Goal: Task Accomplishment & Management: Manage account settings

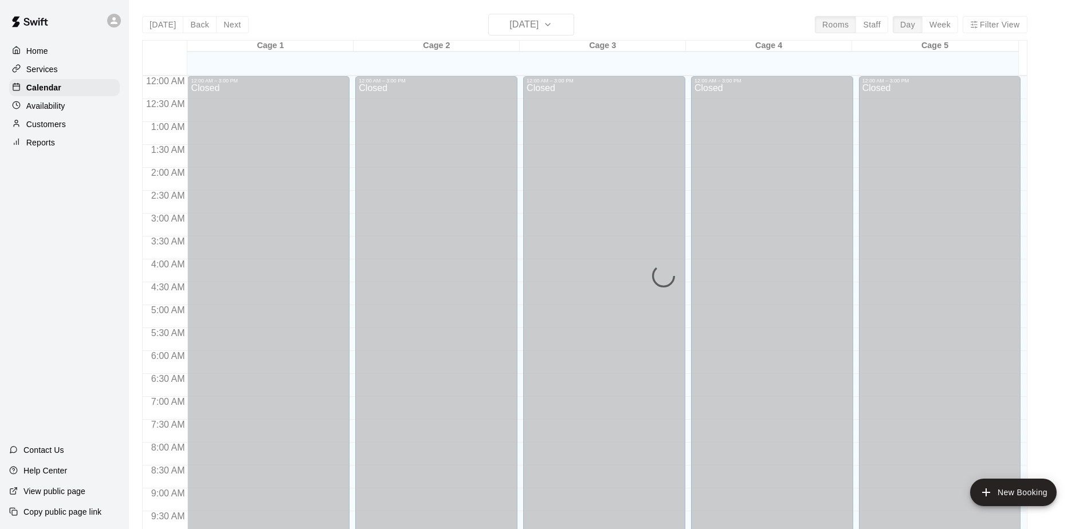
scroll to position [520, 0]
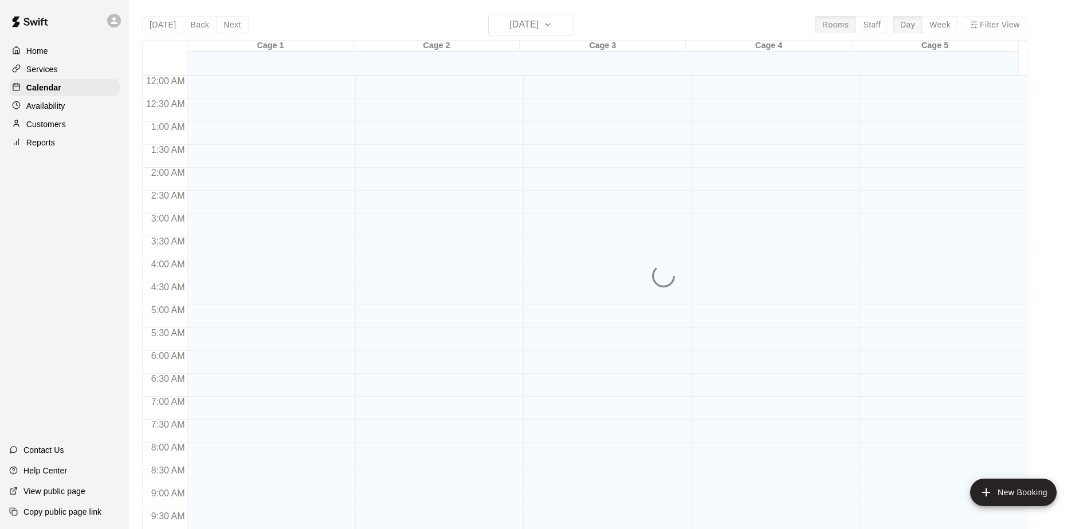
scroll to position [599, 0]
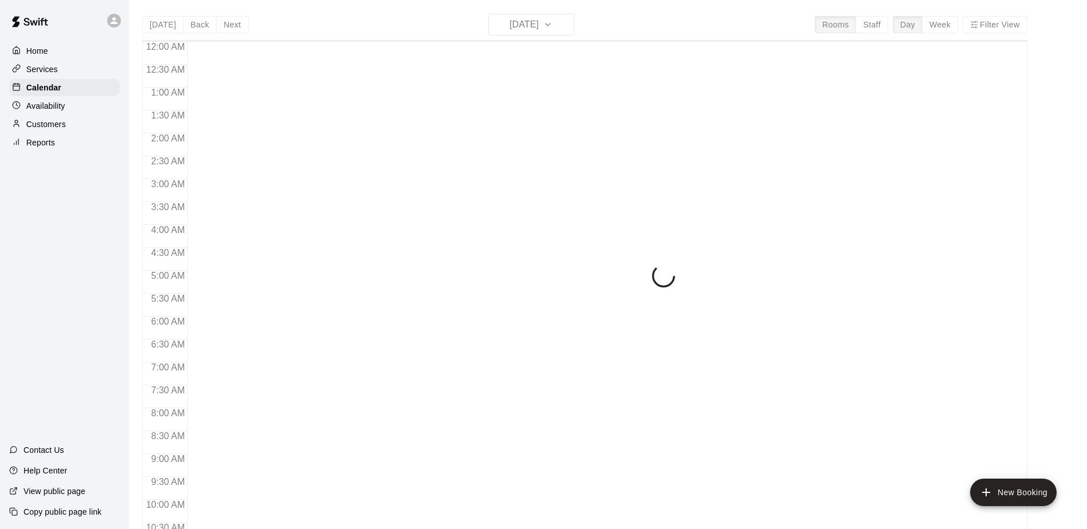
scroll to position [599, 0]
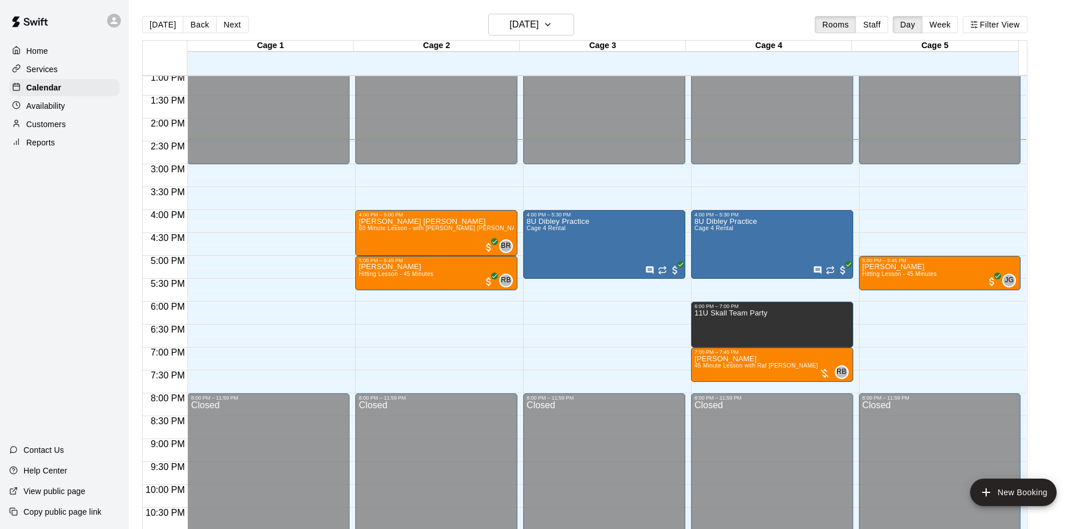
click at [92, 228] on div "Home Services Calendar Availability Customers Reports Contact Us Help Center Vi…" at bounding box center [64, 264] width 129 height 529
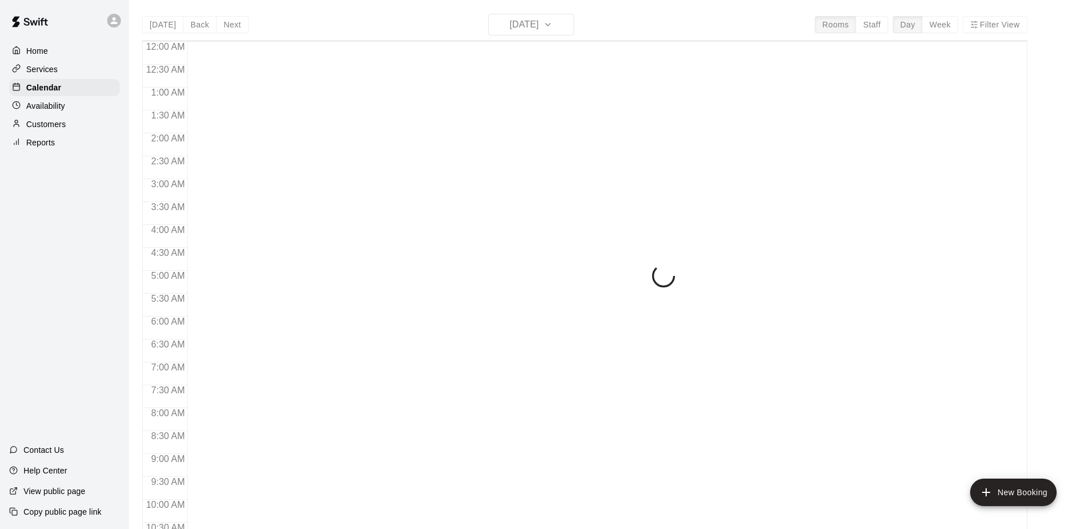
scroll to position [599, 0]
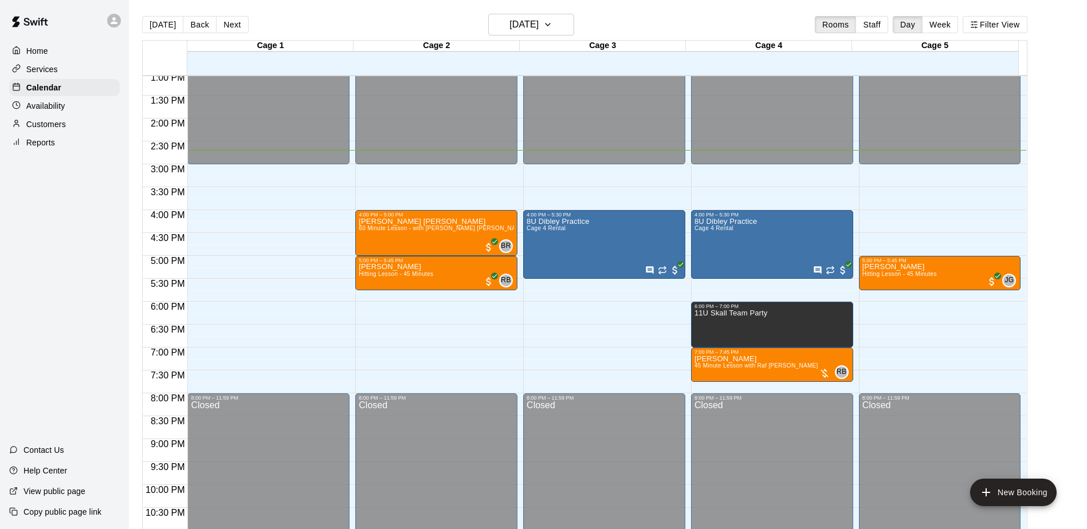
click at [72, 254] on div "Home Services Calendar Availability Customers Reports Contact Us Help Center Vi…" at bounding box center [64, 264] width 129 height 529
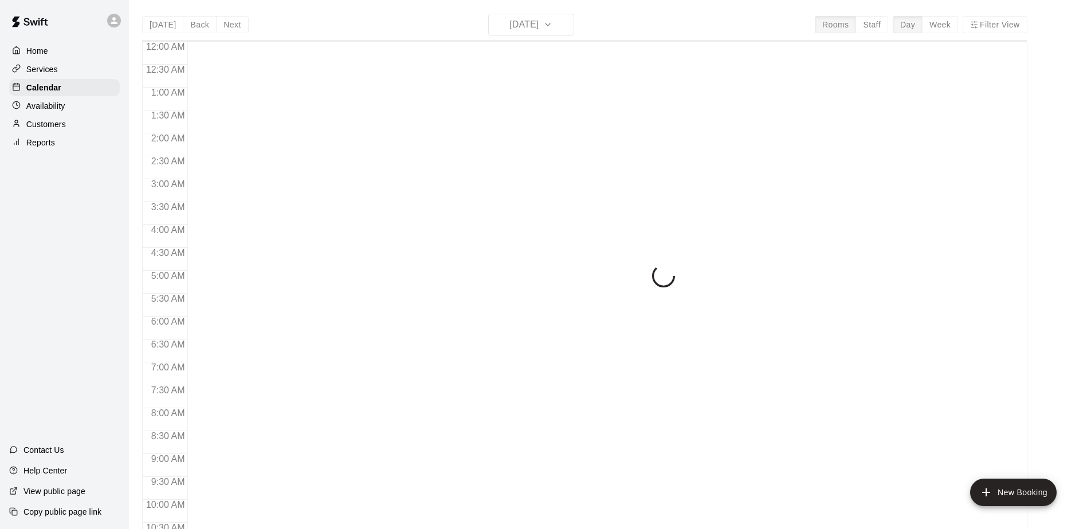
scroll to position [599, 0]
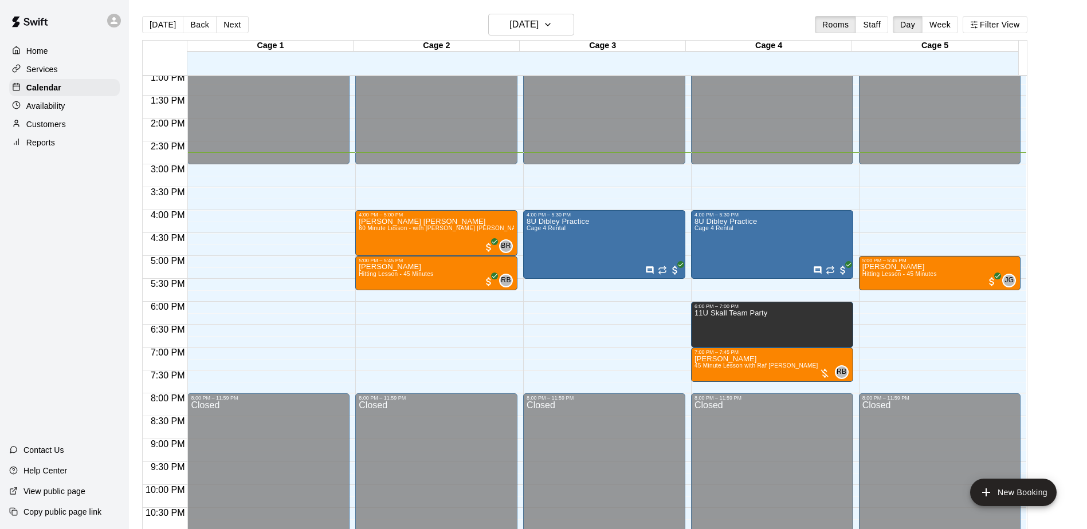
click at [85, 220] on div "Home Services Calendar Availability Customers Reports Contact Us Help Center Vi…" at bounding box center [64, 264] width 129 height 529
click at [42, 127] on p "Customers" at bounding box center [46, 124] width 40 height 11
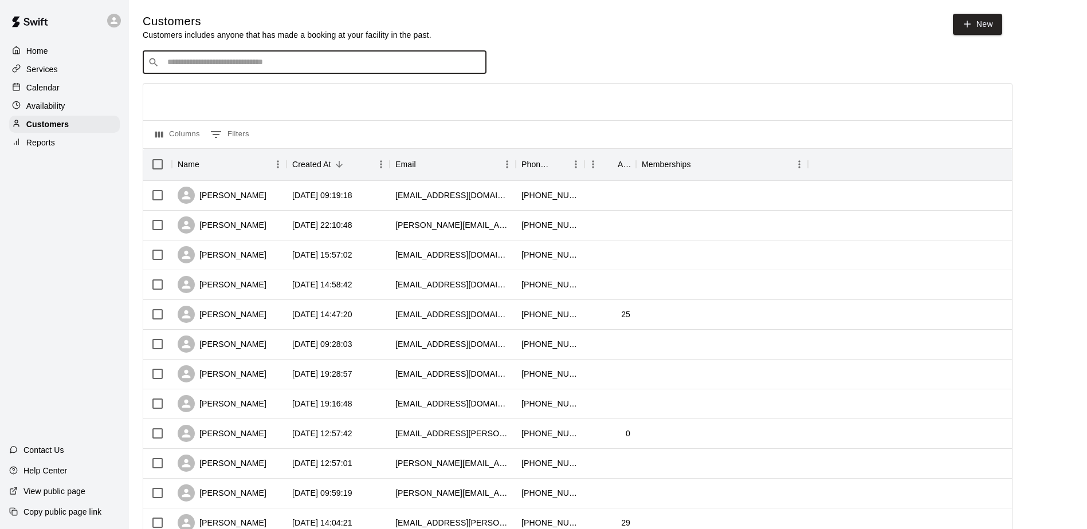
click at [185, 66] on input "Search customers by name or email" at bounding box center [322, 62] width 317 height 11
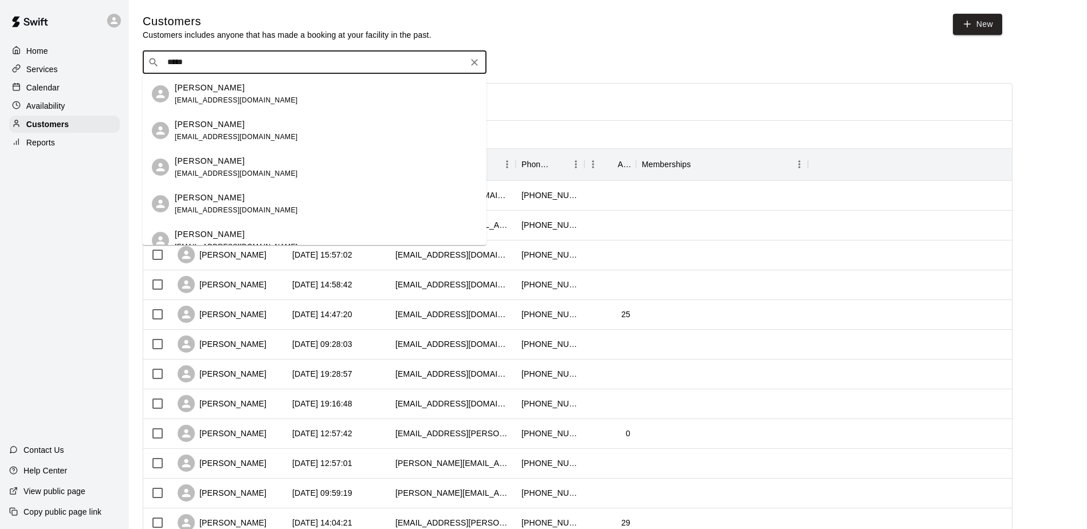
type input "******"
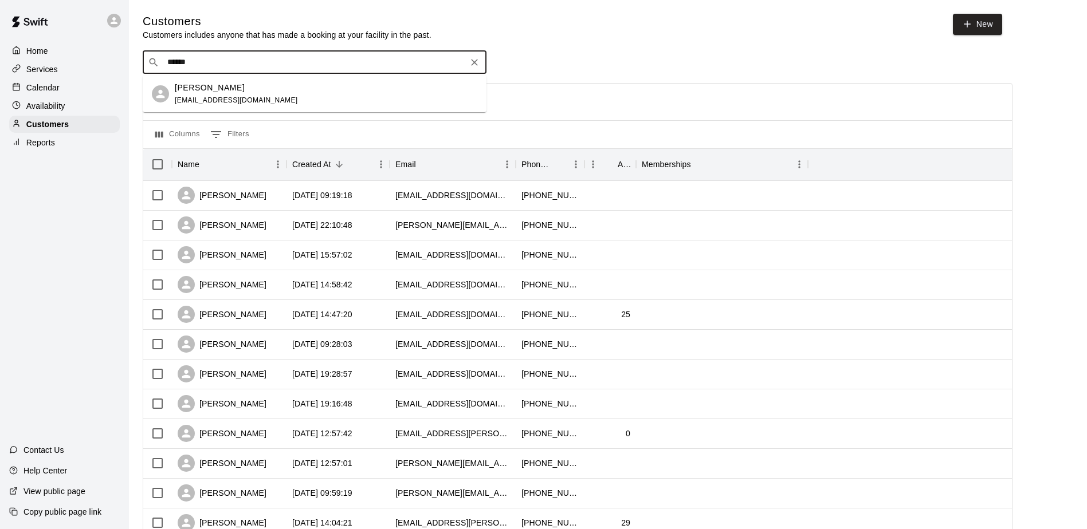
click at [183, 83] on p "Ryan Guasco" at bounding box center [210, 88] width 70 height 12
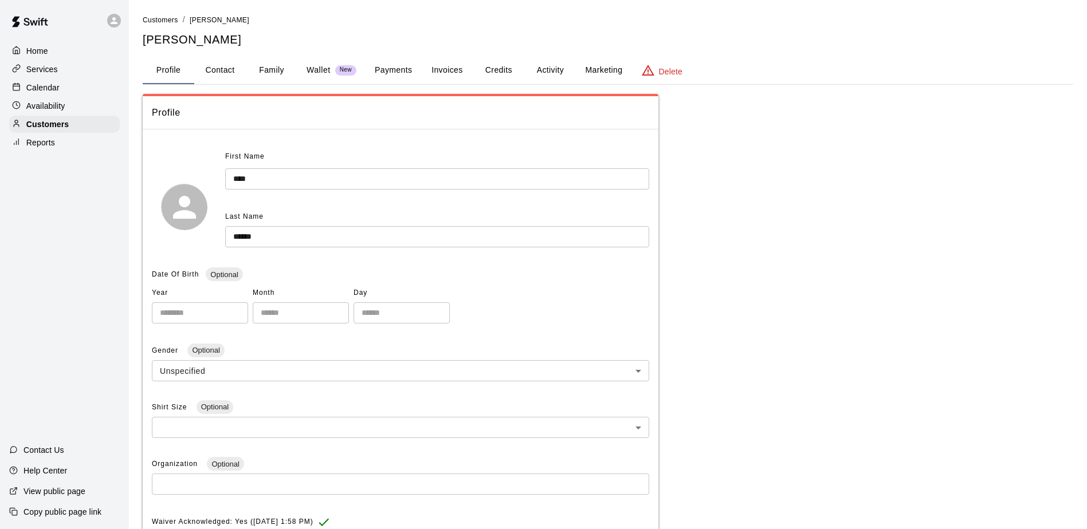
click at [228, 66] on button "Contact" at bounding box center [220, 71] width 52 height 28
select select "**"
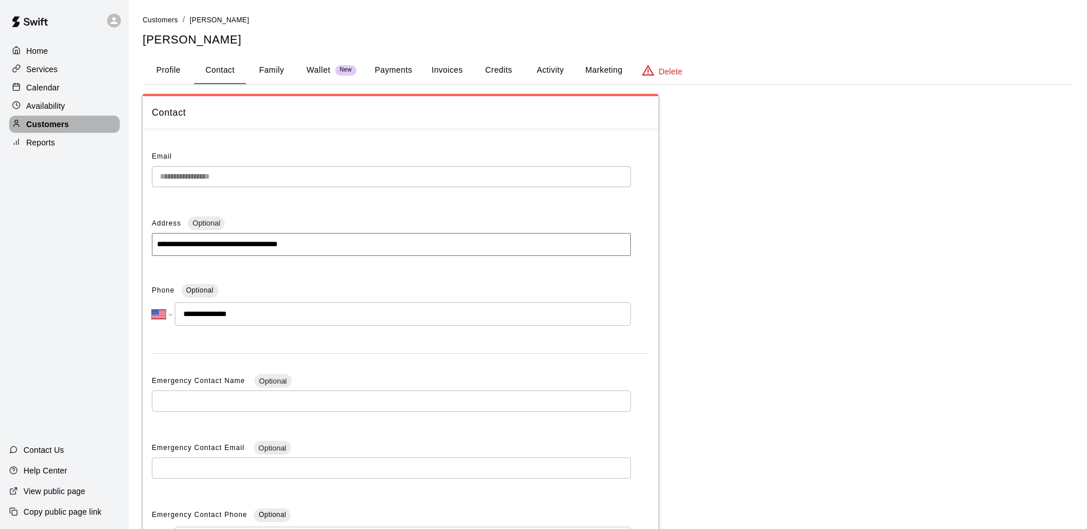
click at [43, 124] on p "Customers" at bounding box center [47, 124] width 42 height 11
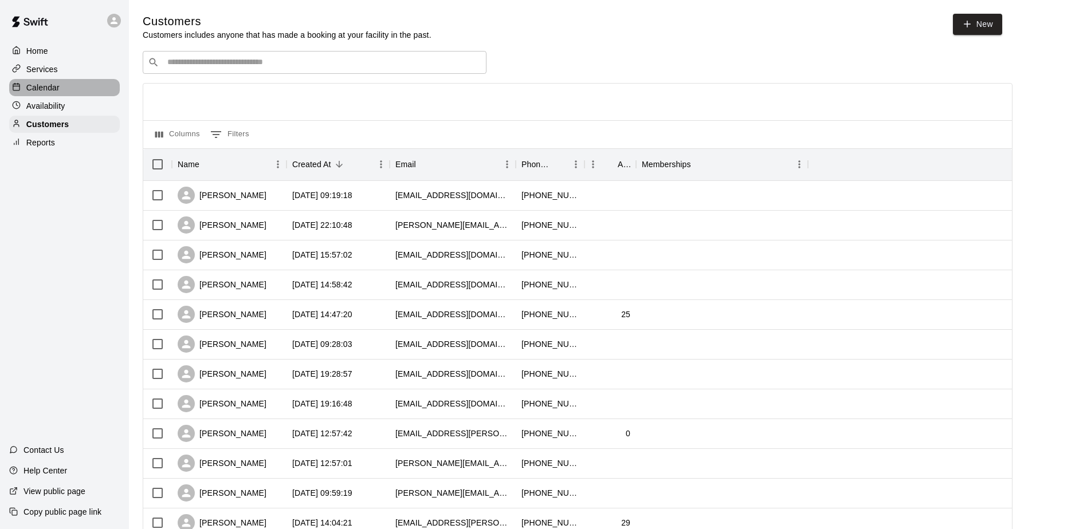
click at [36, 91] on p "Calendar" at bounding box center [42, 87] width 33 height 11
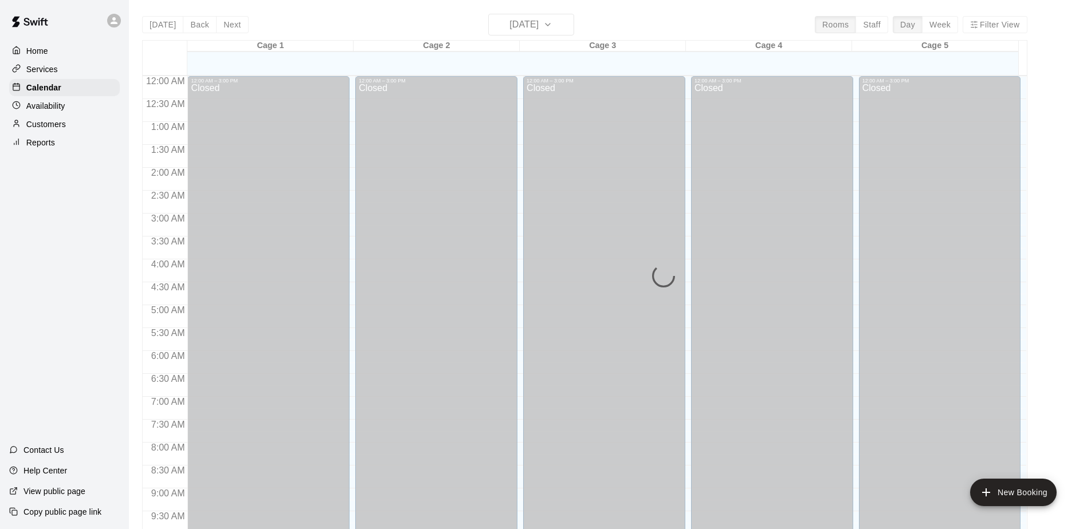
scroll to position [599, 0]
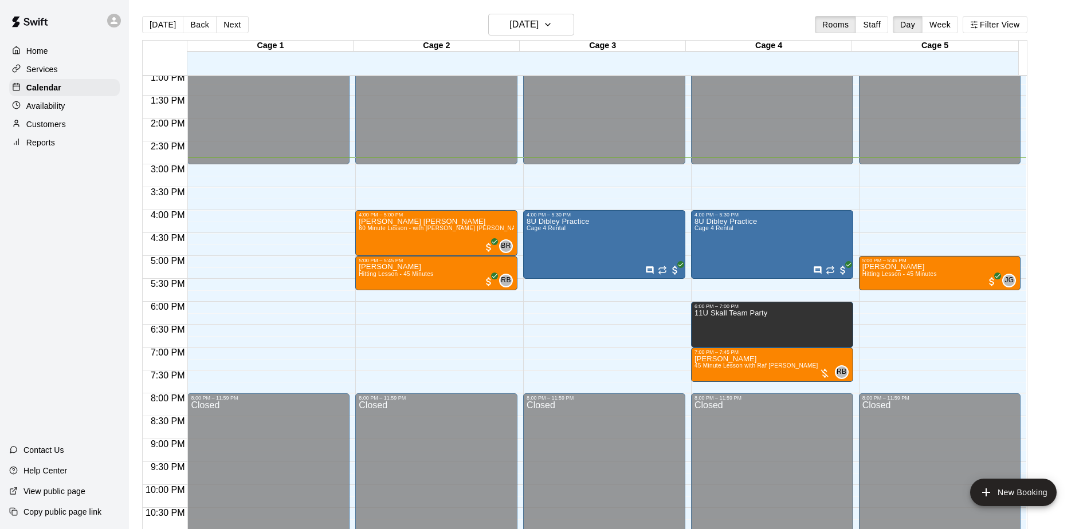
click at [72, 195] on div "Home Services Calendar Availability Customers Reports Contact Us Help Center Vi…" at bounding box center [64, 264] width 129 height 529
click at [69, 225] on div "Home Services Calendar Availability Customers Reports Contact Us Help Center Vi…" at bounding box center [64, 264] width 129 height 529
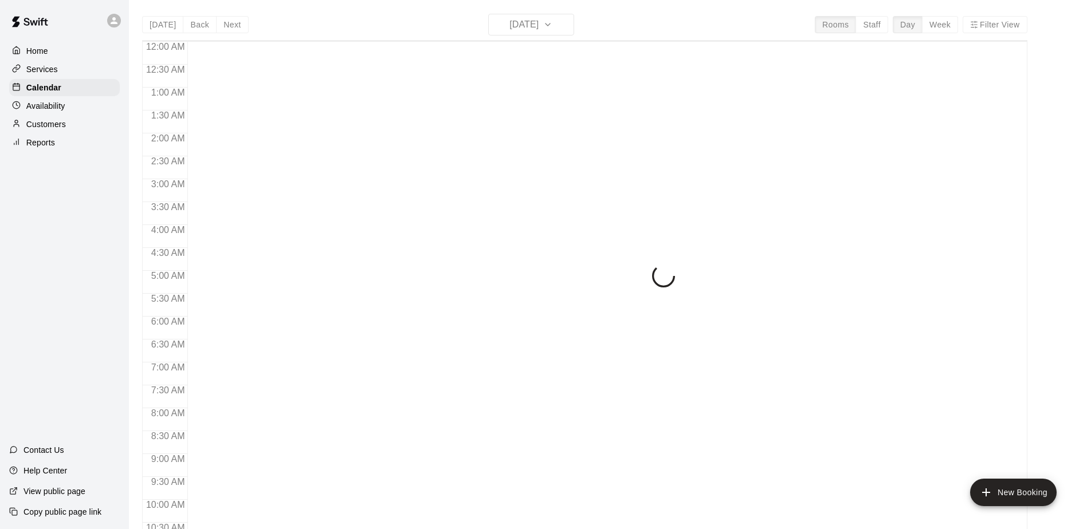
scroll to position [599, 0]
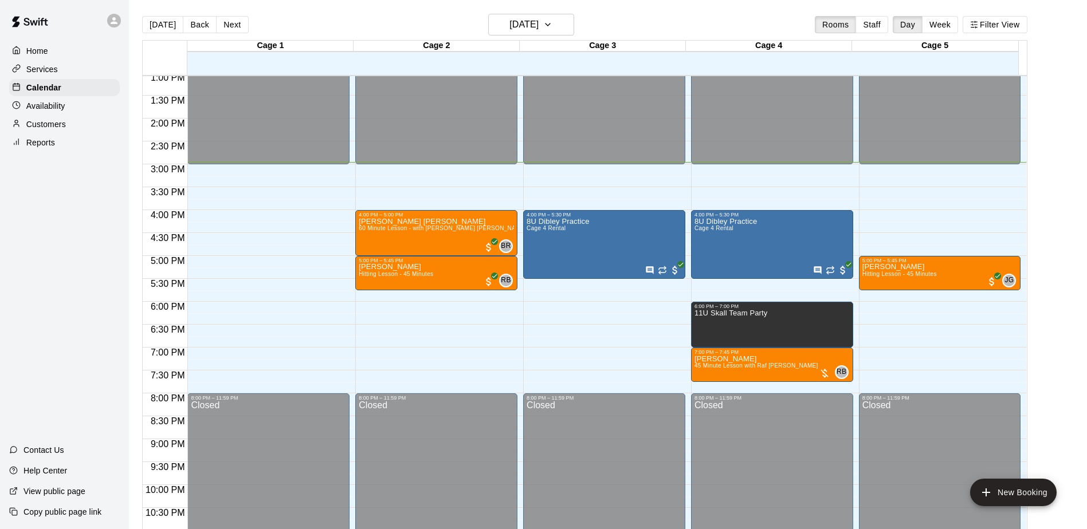
click at [58, 233] on div "Home Services Calendar Availability Customers Reports Contact Us Help Center Vi…" at bounding box center [64, 264] width 129 height 529
click at [36, 236] on div "Home Services Calendar Availability Customers Reports Contact Us Help Center Vi…" at bounding box center [64, 264] width 129 height 529
click at [21, 240] on div "Home Services Calendar Availability Customers Reports Contact Us Help Center Vi…" at bounding box center [64, 264] width 129 height 529
click at [69, 246] on div "Home Services Calendar Availability Customers Reports Contact Us Help Center Vi…" at bounding box center [64, 264] width 129 height 529
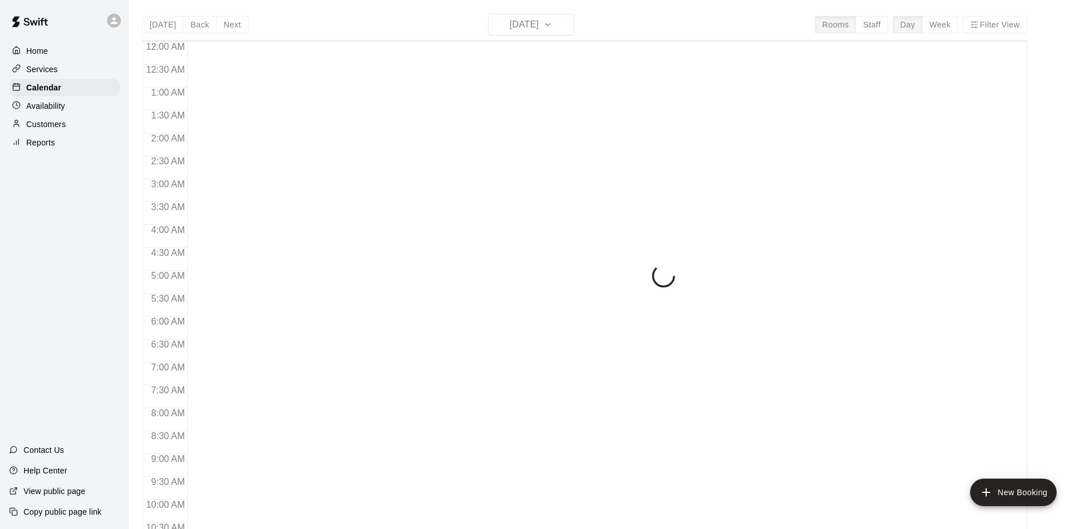
scroll to position [599, 0]
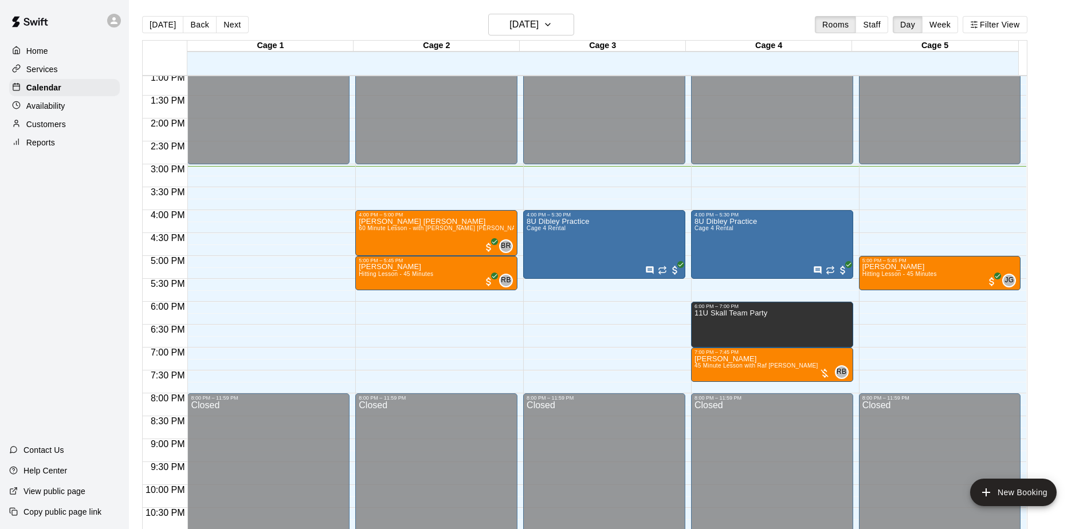
click at [73, 297] on div "Home Services Calendar Availability Customers Reports Contact Us Help Center Vi…" at bounding box center [64, 264] width 129 height 529
click at [72, 296] on div "Home Services Calendar Availability Customers Reports Contact Us Help Center Vi…" at bounding box center [64, 264] width 129 height 529
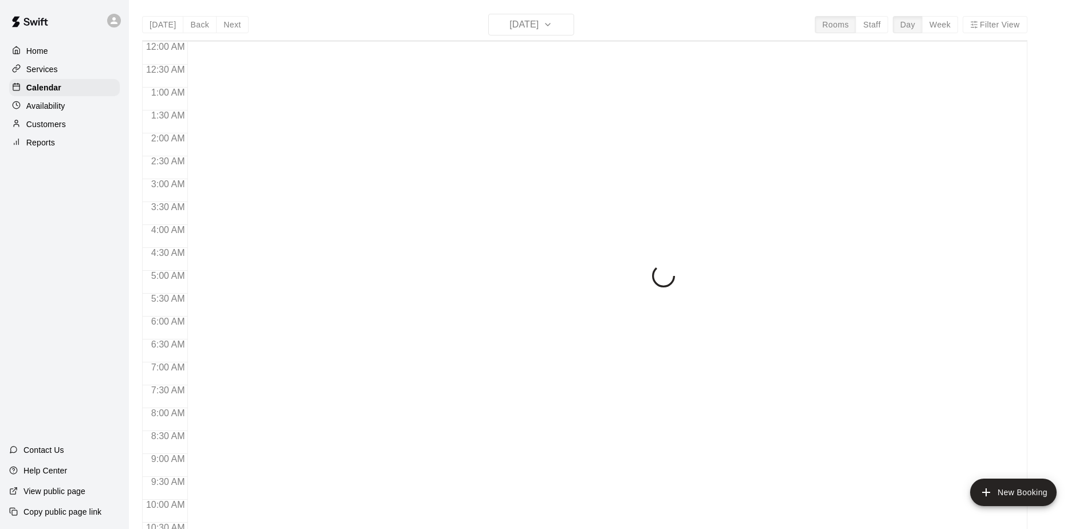
scroll to position [599, 0]
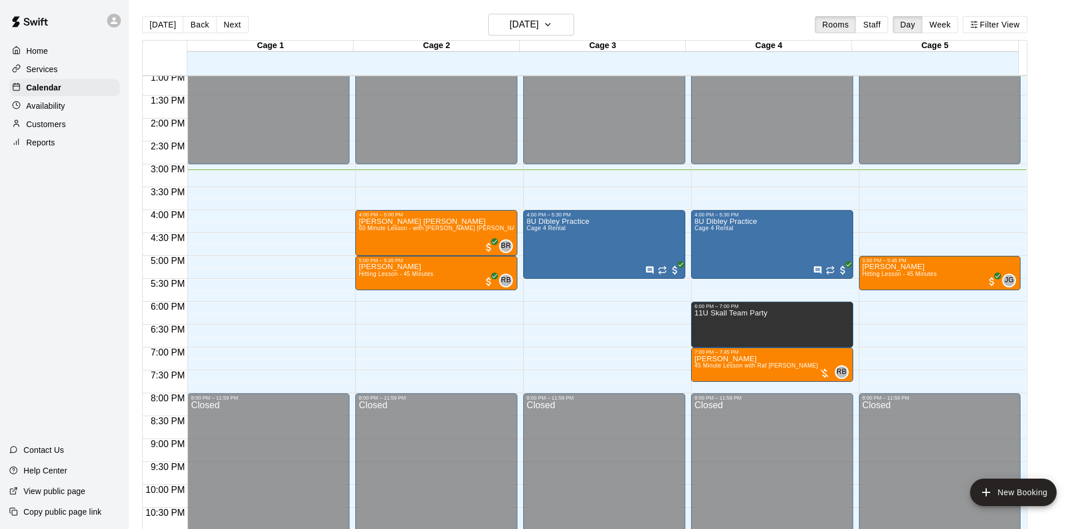
click at [74, 260] on div "Home Services Calendar Availability Customers Reports Contact Us Help Center Vi…" at bounding box center [64, 264] width 129 height 529
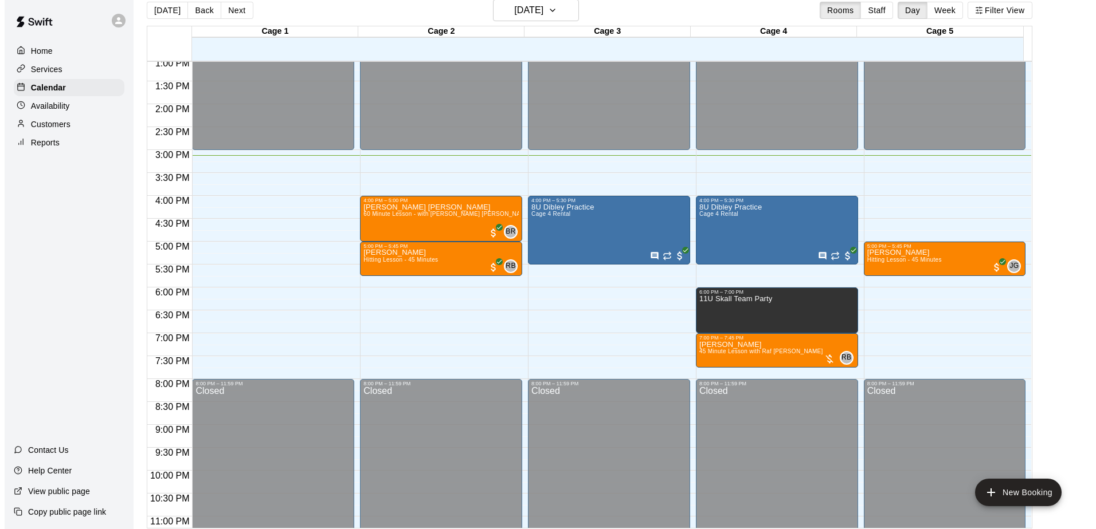
scroll to position [18, 0]
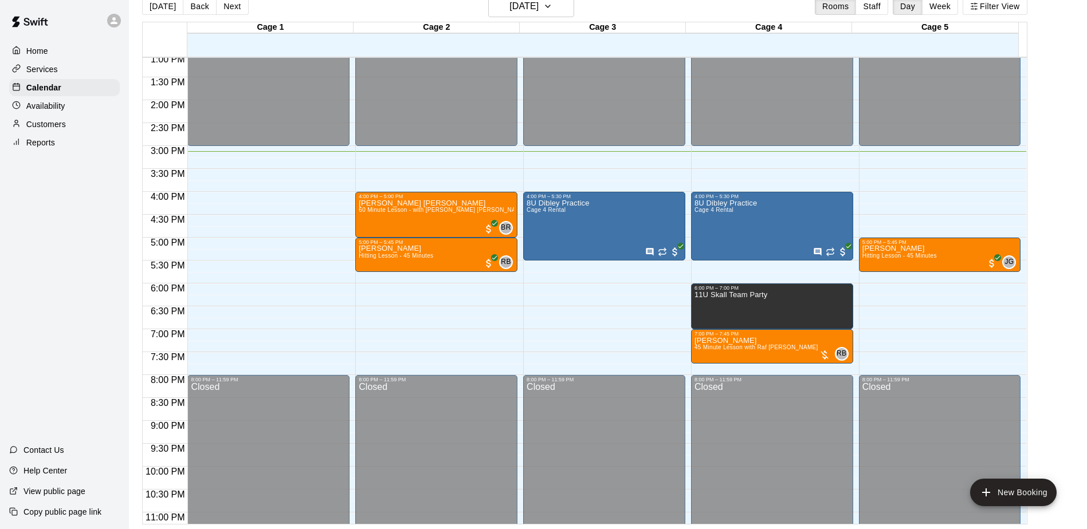
click at [82, 244] on div "Home Services Calendar Availability Customers Reports Contact Us Help Center Vi…" at bounding box center [64, 264] width 129 height 529
click at [83, 243] on div "Home Services Calendar Availability Customers Reports Contact Us Help Center Vi…" at bounding box center [64, 264] width 129 height 529
click at [79, 236] on div "Home Services Calendar Availability Customers Reports Contact Us Help Center Vi…" at bounding box center [64, 264] width 129 height 529
click at [81, 233] on div "Home Services Calendar Availability Customers Reports Contact Us Help Center Vi…" at bounding box center [64, 264] width 129 height 529
click at [92, 254] on div "Home Services Calendar Availability Customers Reports Contact Us Help Center Vi…" at bounding box center [64, 264] width 129 height 529
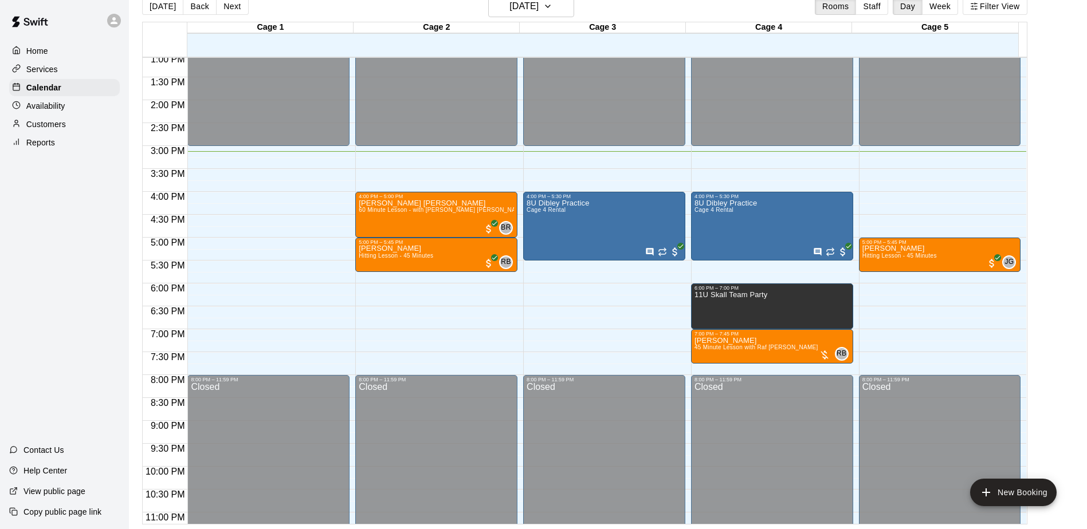
click at [97, 260] on div "Home Services Calendar Availability Customers Reports Contact Us Help Center Vi…" at bounding box center [64, 264] width 129 height 529
click at [92, 260] on div "Home Services Calendar Availability Customers Reports Contact Us Help Center Vi…" at bounding box center [64, 264] width 129 height 529
click at [1014, 488] on button "New Booking" at bounding box center [1013, 493] width 87 height 28
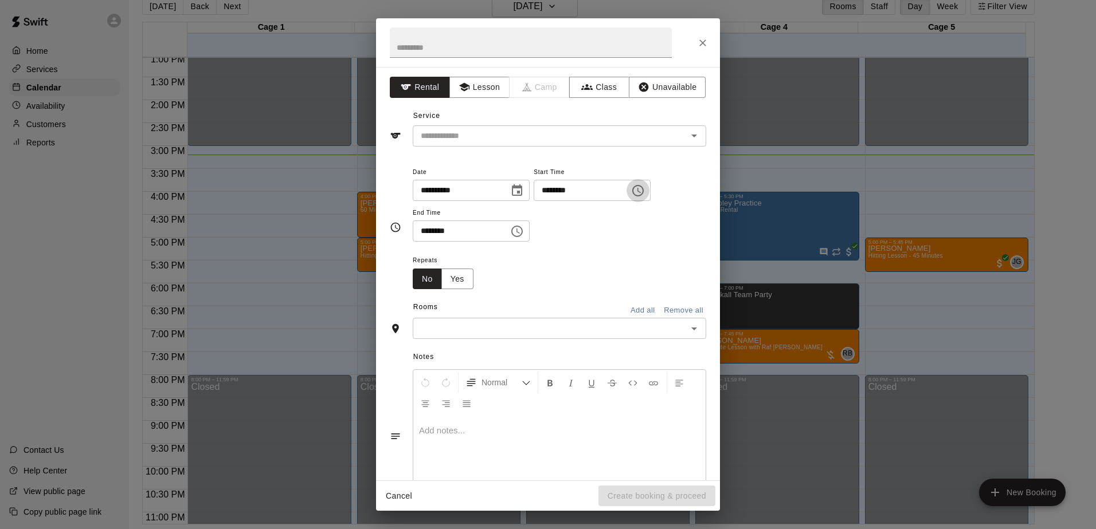
click at [649, 190] on button "Choose time, selected time is 3:00 PM" at bounding box center [637, 190] width 23 height 23
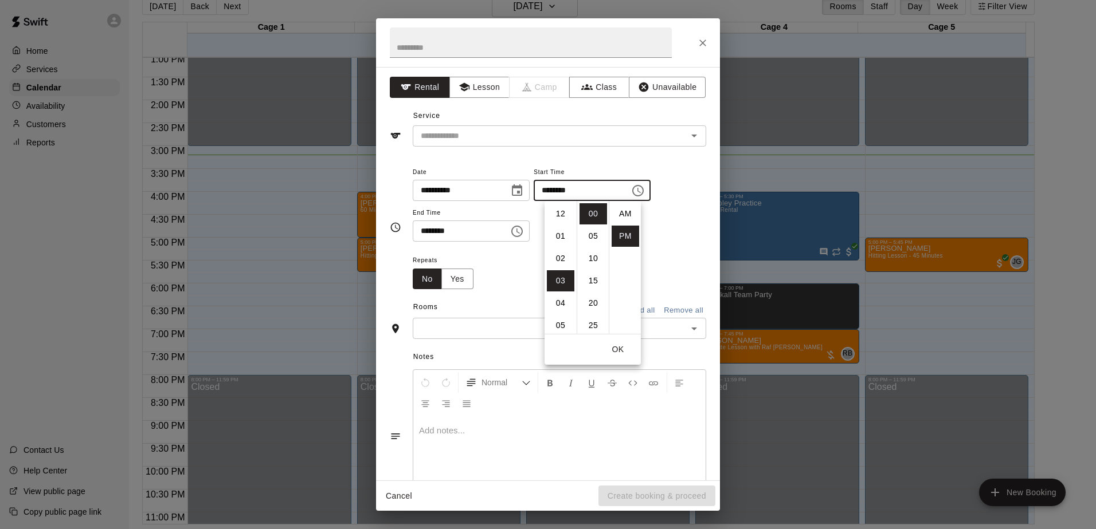
scroll to position [21, 0]
click at [559, 304] on li "07" at bounding box center [561, 303] width 28 height 21
type input "********"
click at [524, 232] on icon "Choose time, selected time is 3:30 PM" at bounding box center [517, 232] width 14 height 14
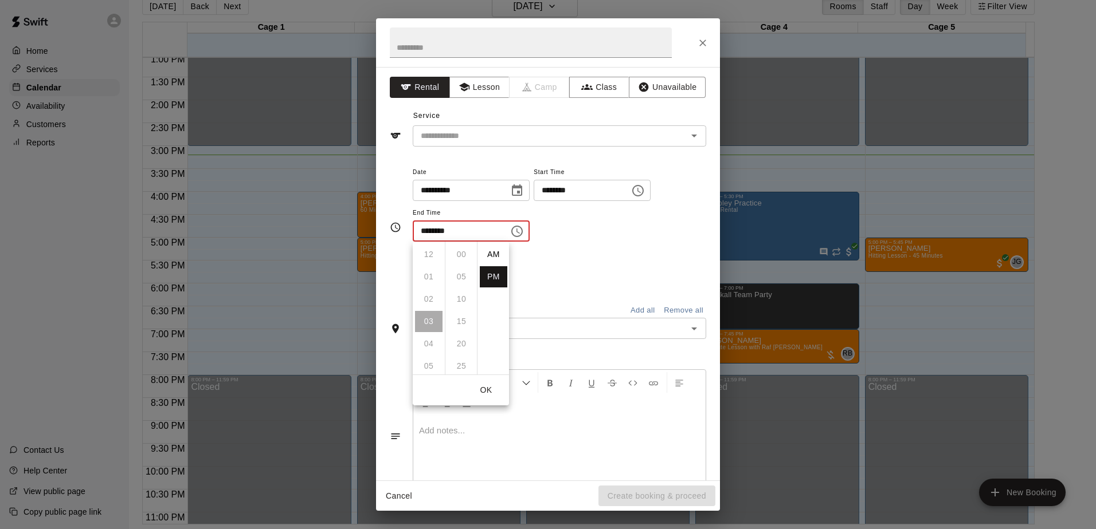
scroll to position [21, 0]
click at [428, 346] on li "07" at bounding box center [429, 344] width 28 height 21
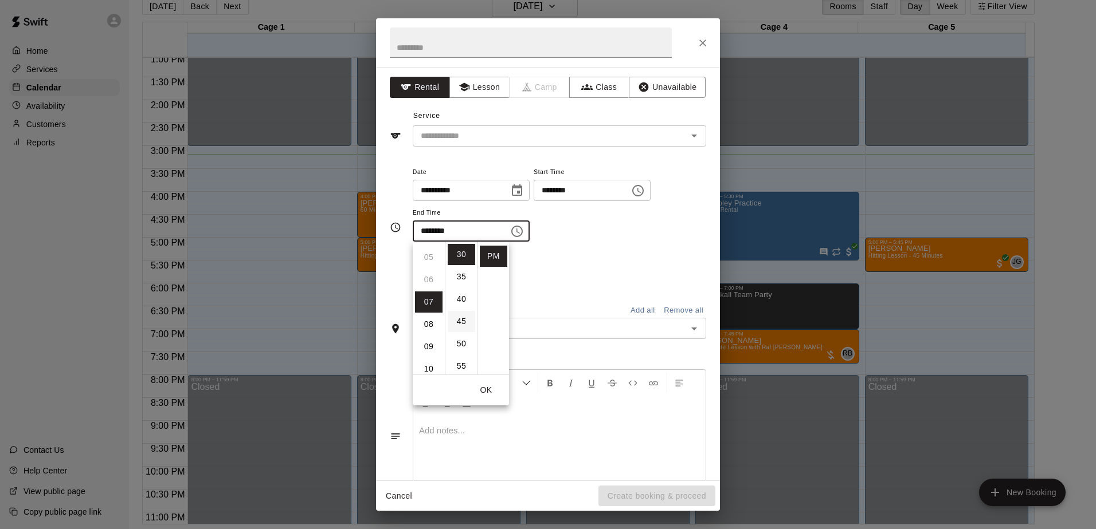
scroll to position [156, 0]
click at [458, 319] on li "45" at bounding box center [462, 321] width 28 height 21
type input "********"
click at [580, 242] on div "**********" at bounding box center [559, 209] width 293 height 89
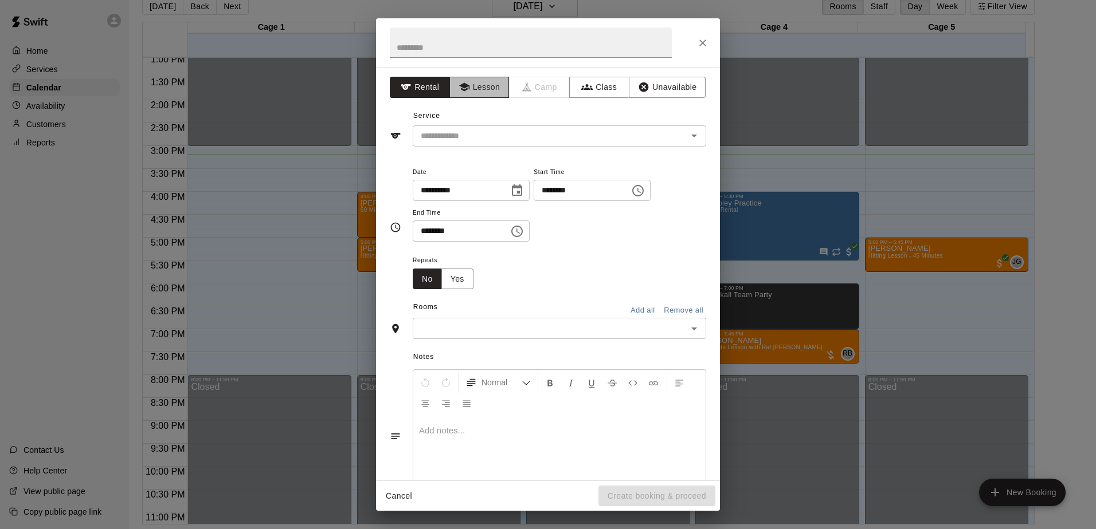
click at [473, 91] on button "Lesson" at bounding box center [479, 87] width 60 height 21
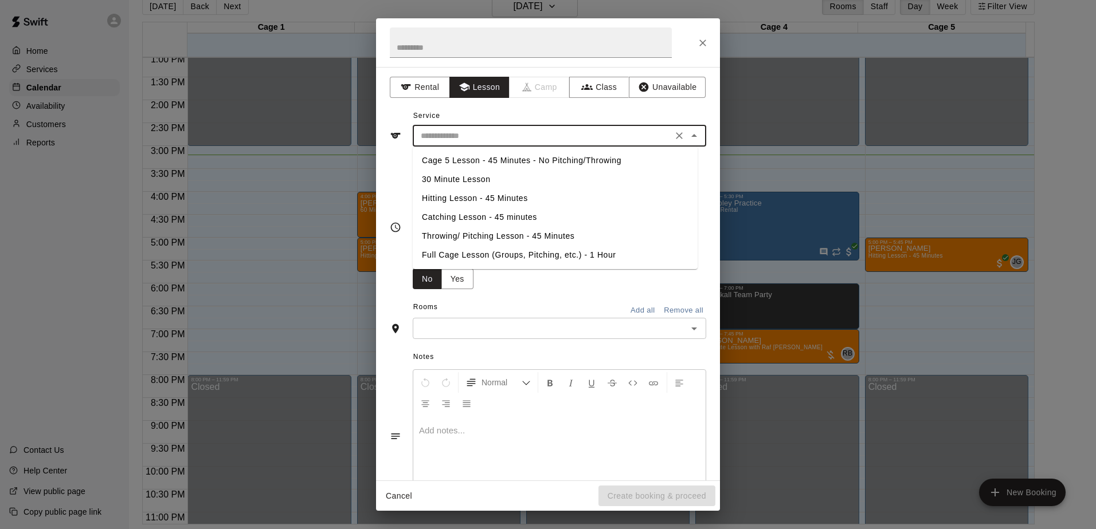
click at [545, 129] on input "text" at bounding box center [542, 136] width 253 height 14
click at [466, 195] on li "Hitting Lesson - 45 Minutes" at bounding box center [555, 198] width 285 height 19
type input "**********"
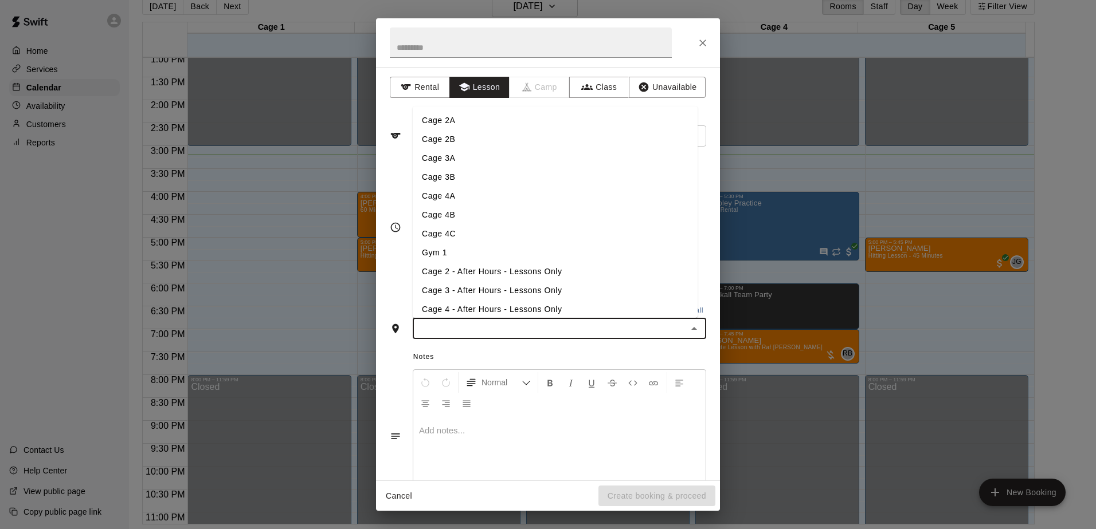
click at [532, 330] on input "text" at bounding box center [550, 328] width 268 height 14
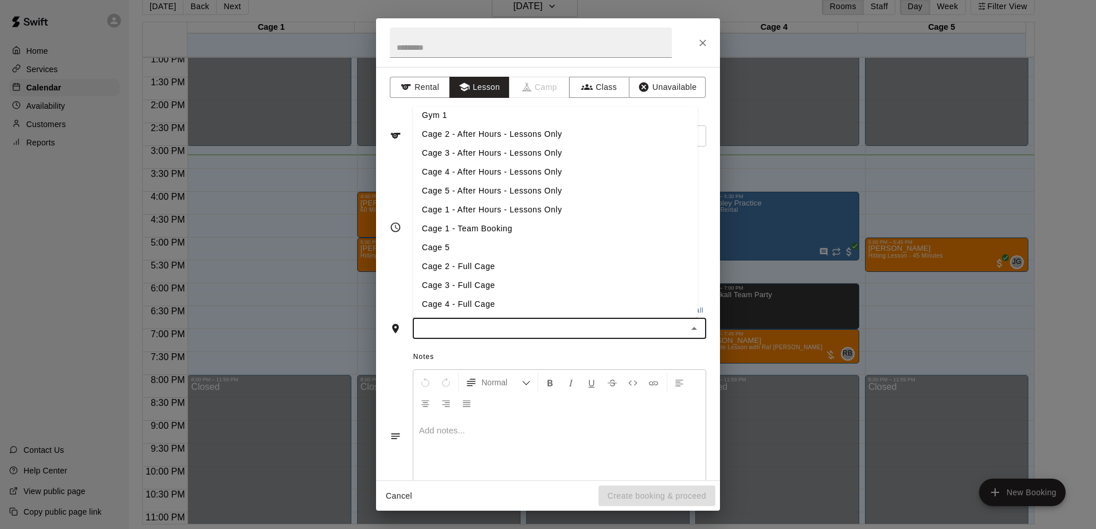
scroll to position [44, 0]
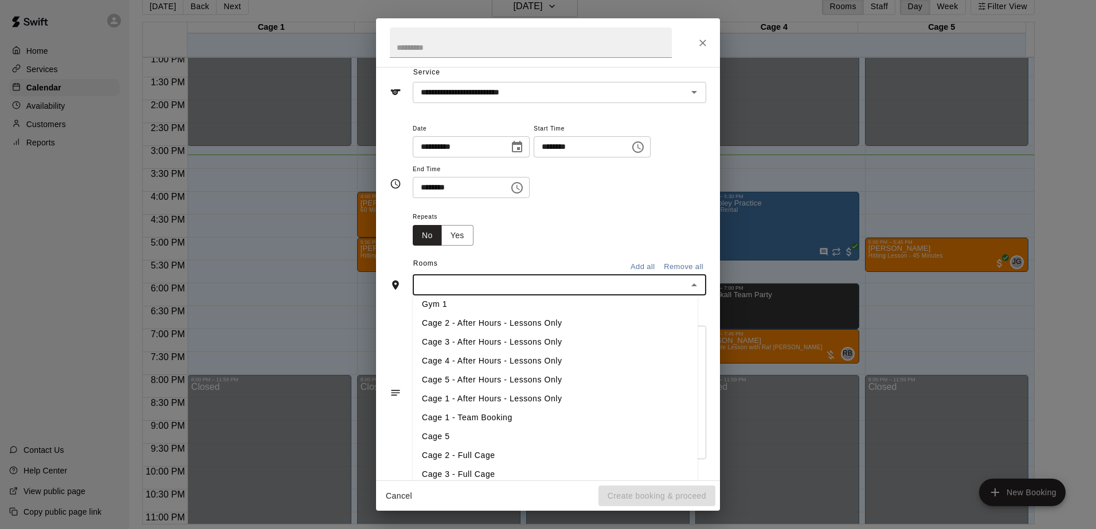
click at [580, 210] on div "Repeats No Yes" at bounding box center [559, 228] width 293 height 36
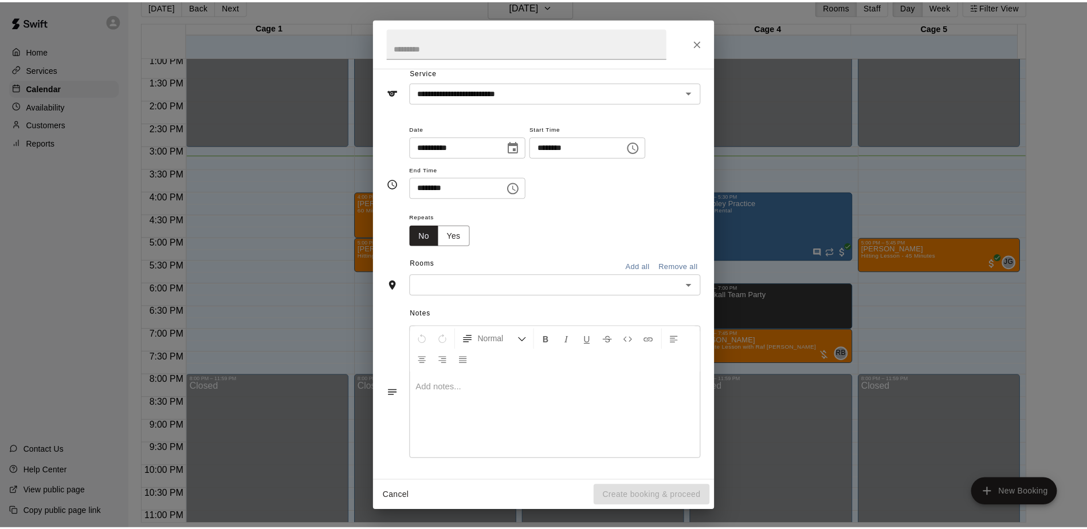
scroll to position [0, 0]
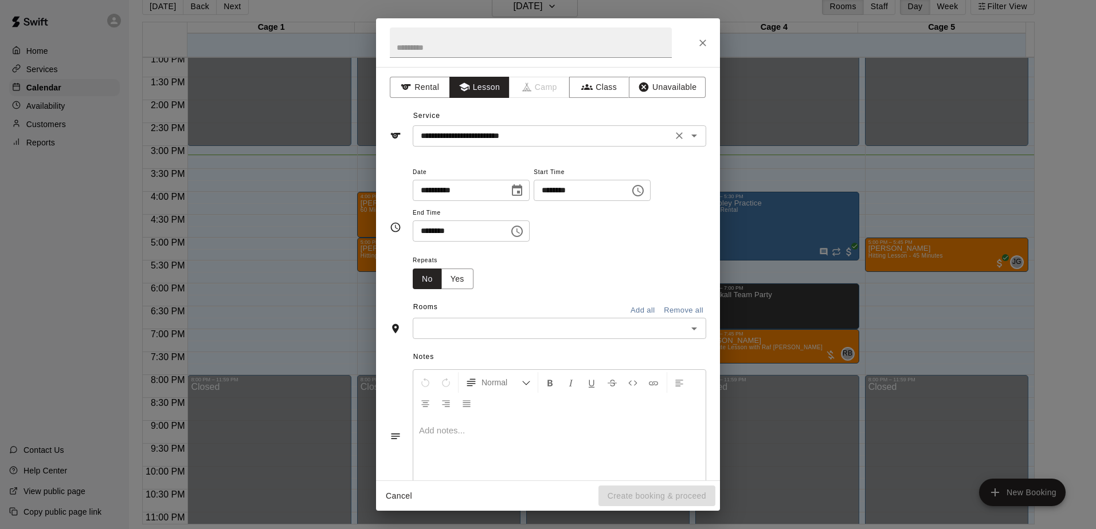
click at [597, 142] on input "**********" at bounding box center [542, 136] width 253 height 14
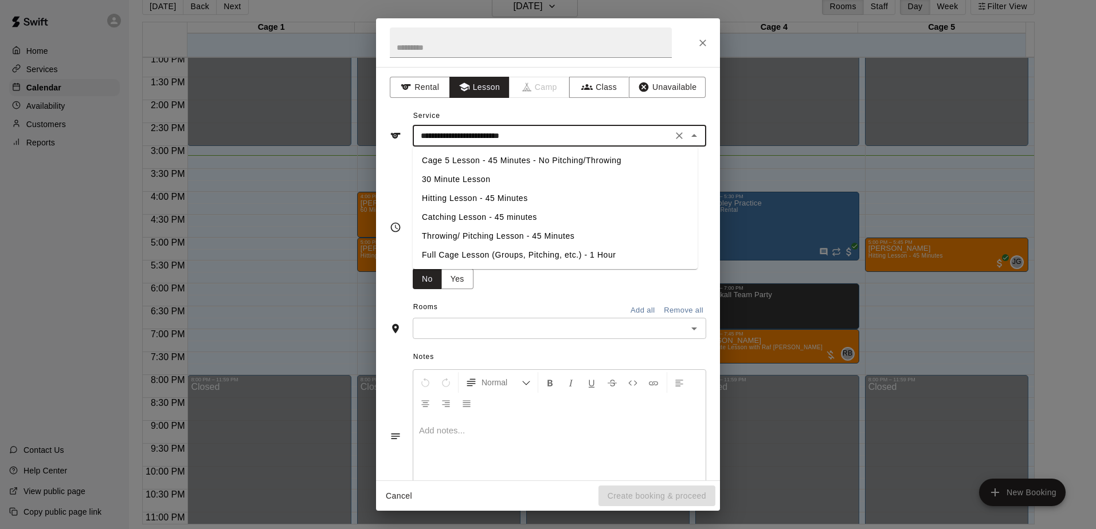
click at [474, 193] on li "Hitting Lesson - 45 Minutes" at bounding box center [555, 198] width 285 height 19
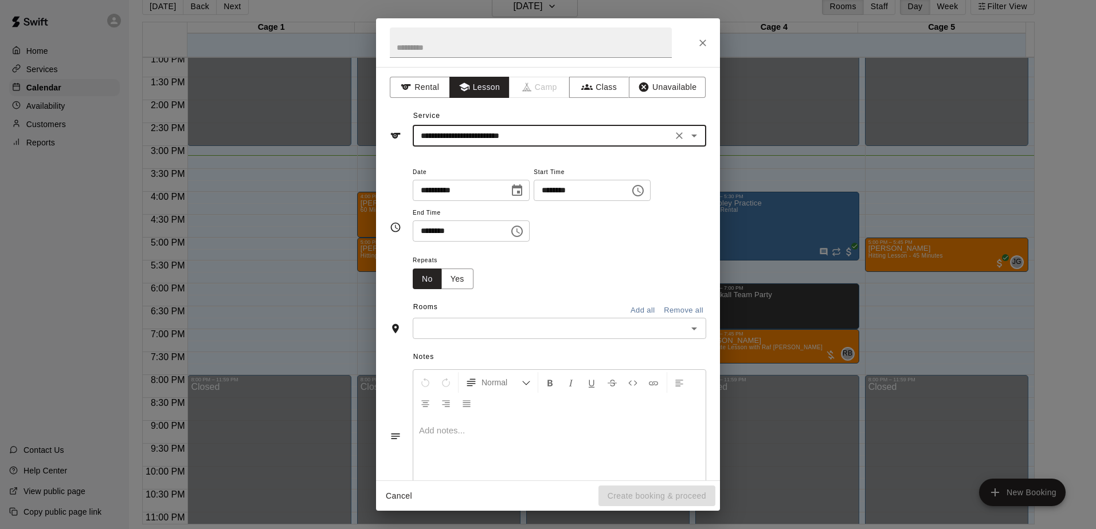
click at [608, 256] on div "Repeats No Yes" at bounding box center [559, 271] width 293 height 36
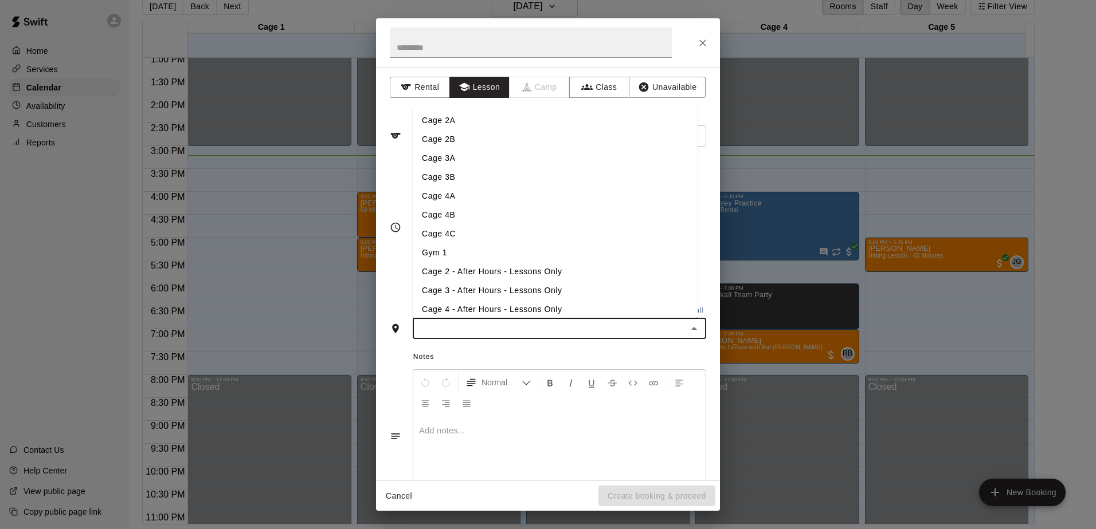
click at [540, 336] on input "text" at bounding box center [550, 328] width 268 height 14
click at [445, 117] on li "Cage 2A" at bounding box center [555, 120] width 285 height 19
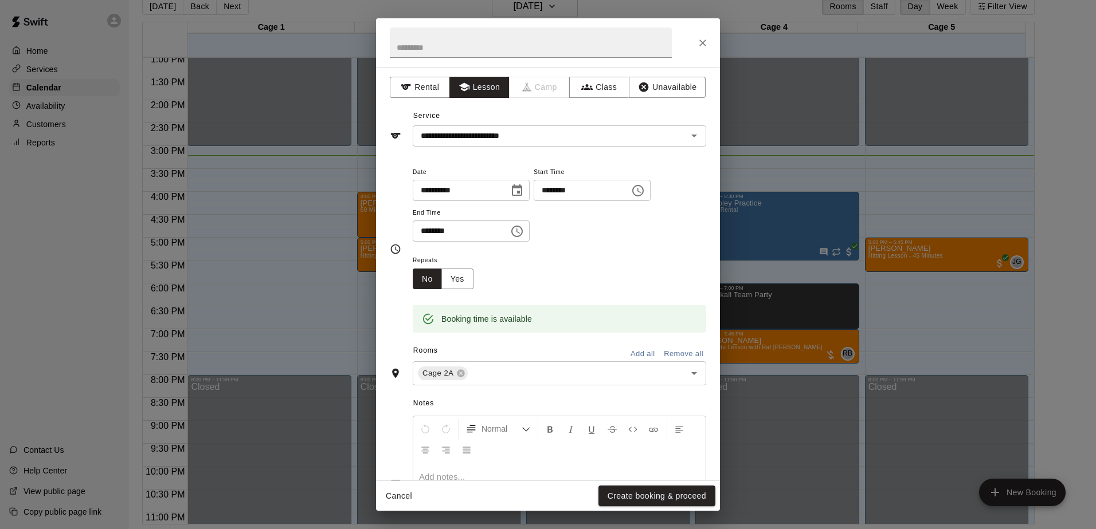
click at [572, 269] on div "Repeats No Yes" at bounding box center [559, 271] width 293 height 36
click at [700, 37] on icon "Close" at bounding box center [702, 42] width 11 height 11
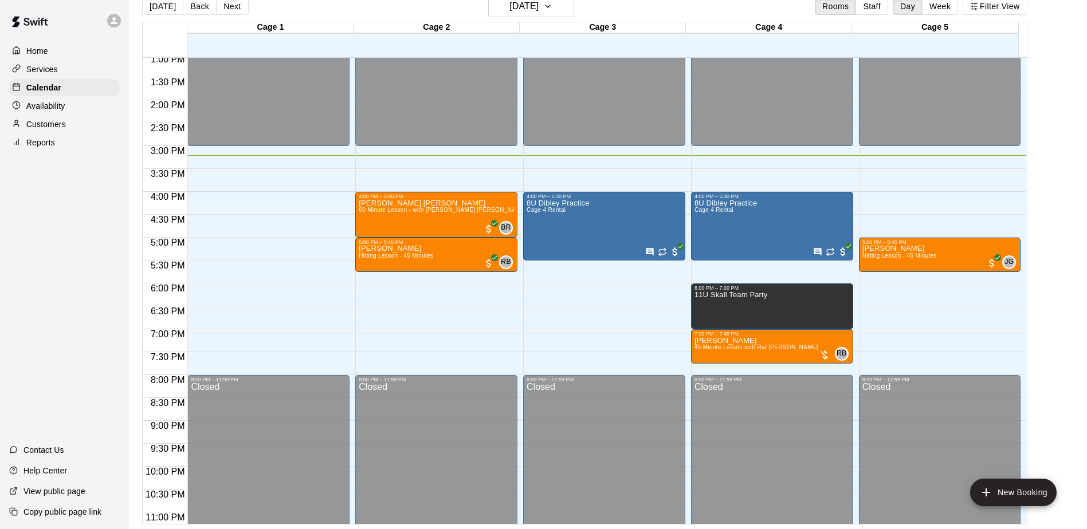
click at [42, 268] on div "Home Services Calendar Availability Customers Reports Contact Us Help Center Vi…" at bounding box center [64, 264] width 129 height 529
click at [40, 268] on div "Home Services Calendar Availability Customers Reports Contact Us Help Center Vi…" at bounding box center [64, 264] width 129 height 529
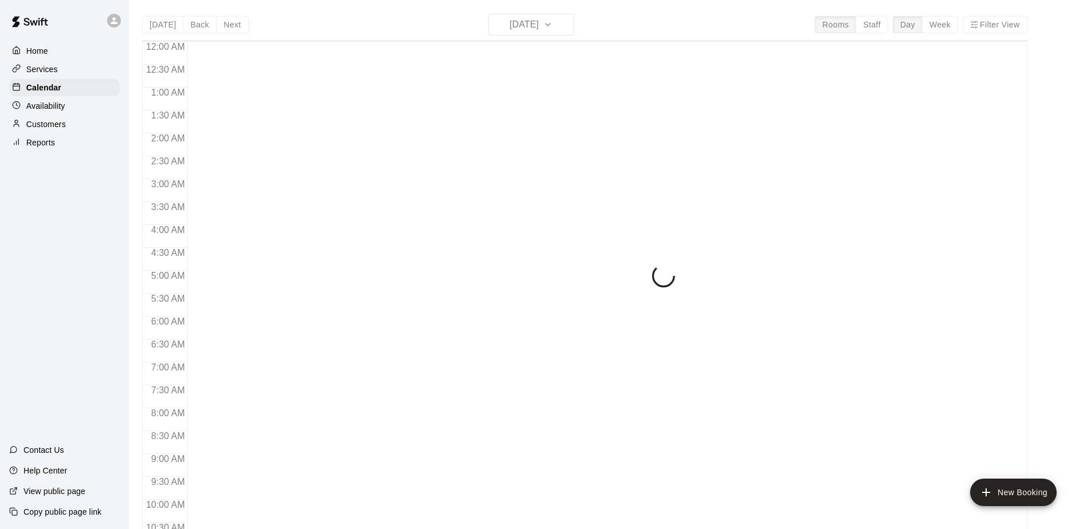
scroll to position [599, 0]
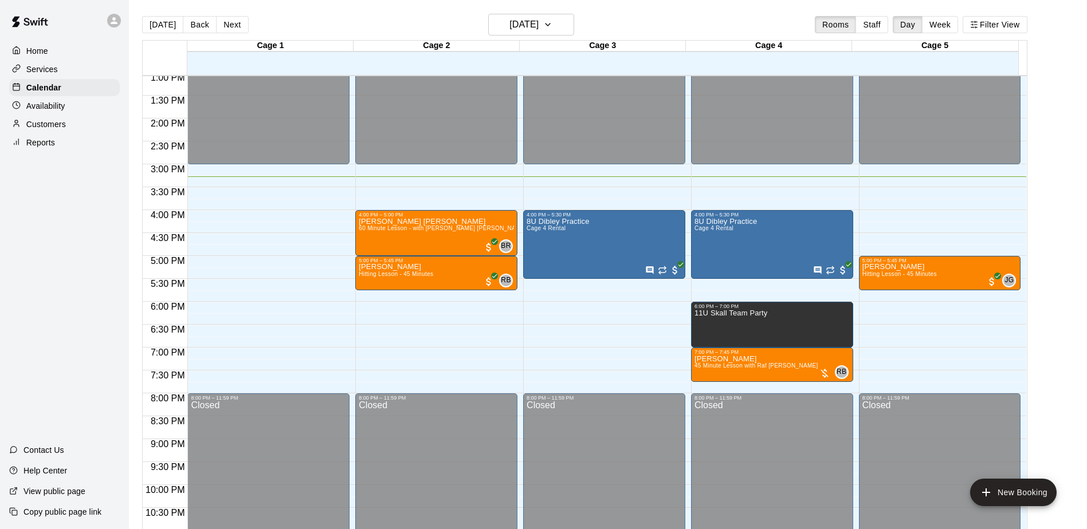
click at [37, 198] on div "Home Services Calendar Availability Customers Reports Contact Us Help Center Vi…" at bounding box center [64, 264] width 129 height 529
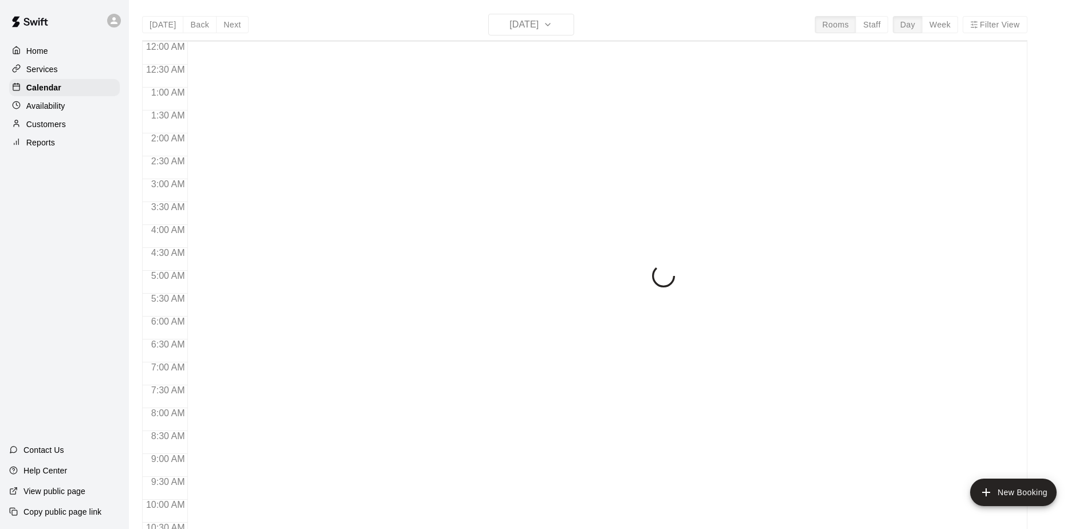
scroll to position [599, 0]
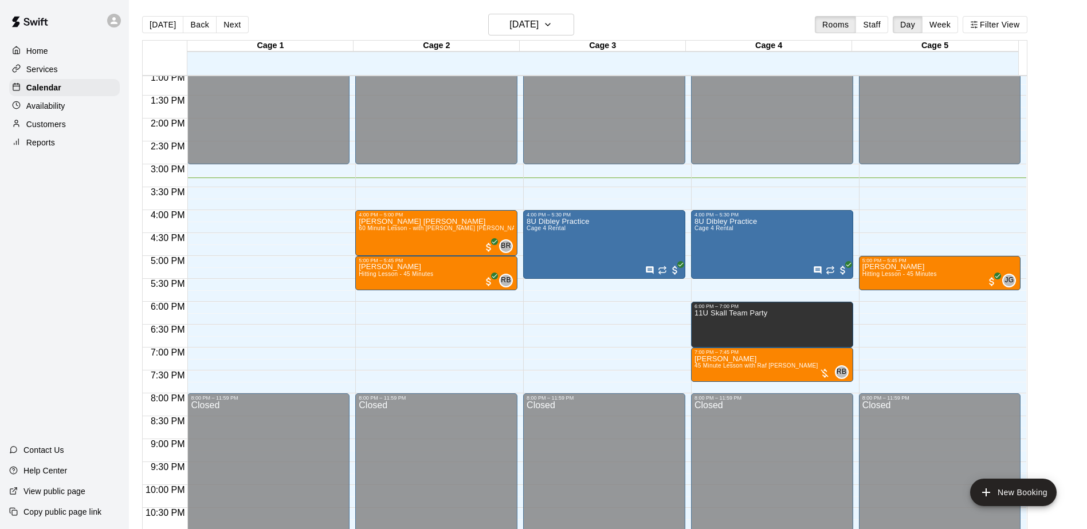
click at [49, 219] on div "Home Services Calendar Availability Customers Reports Contact Us Help Center Vi…" at bounding box center [64, 264] width 129 height 529
click at [36, 219] on div "Home Services Calendar Availability Customers Reports Contact Us Help Center Vi…" at bounding box center [64, 264] width 129 height 529
click at [231, 29] on button "Next" at bounding box center [232, 24] width 32 height 17
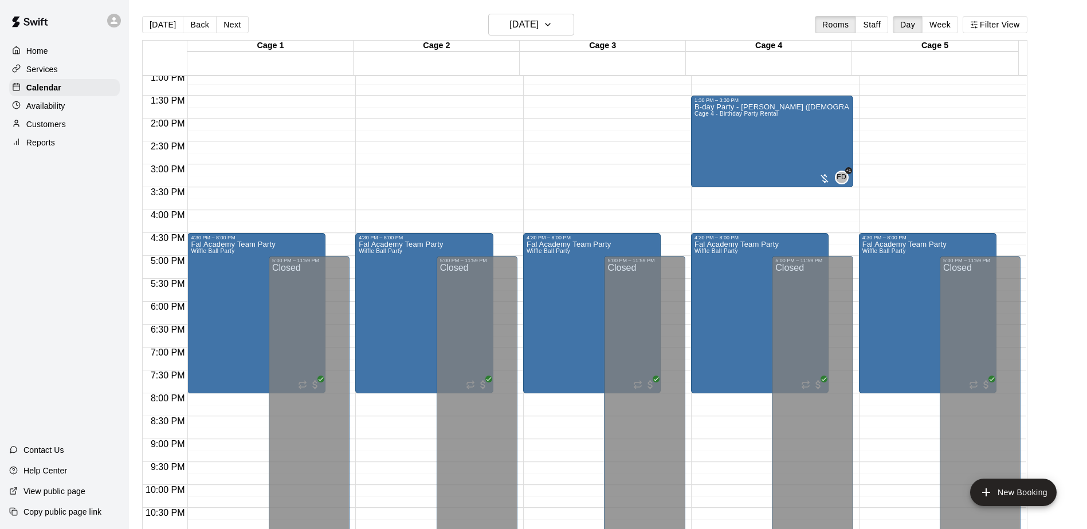
click at [74, 252] on div "Home Services Calendar Availability Customers Reports Contact Us Help Center Vi…" at bounding box center [64, 264] width 129 height 529
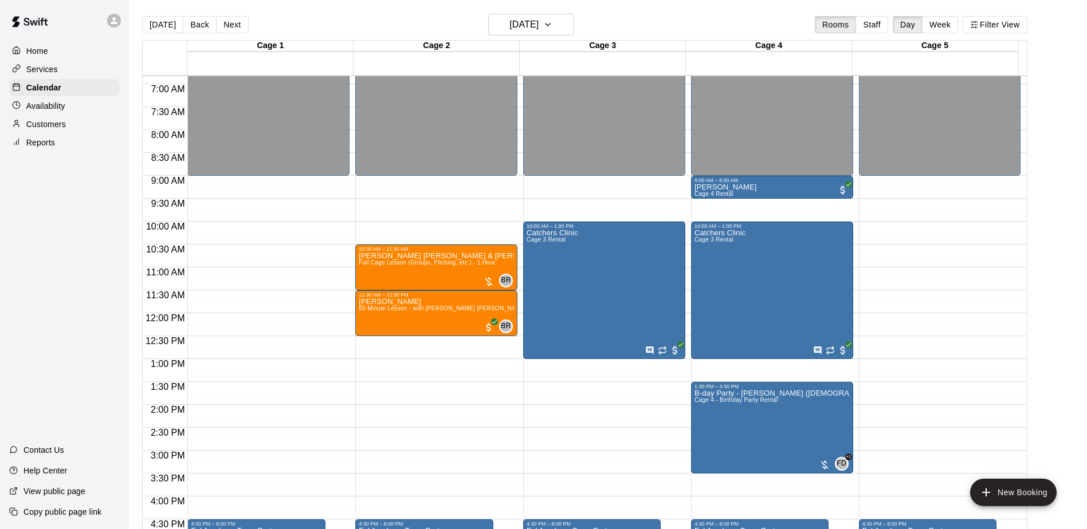
scroll to position [370, 0]
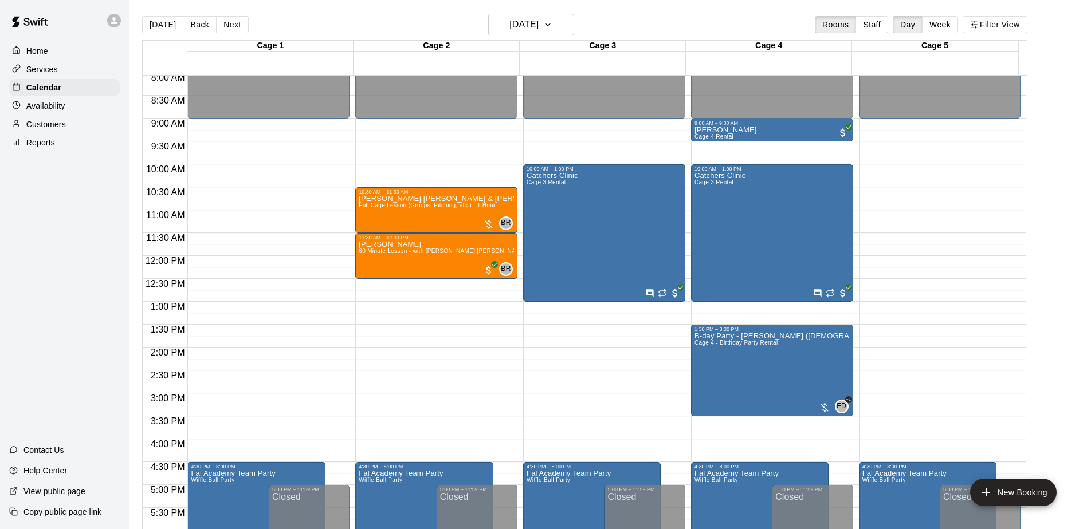
click at [87, 311] on div "Home Services Calendar Availability Customers Reports Contact Us Help Center Vi…" at bounding box center [64, 264] width 129 height 529
click at [107, 287] on div "Home Services Calendar Availability Customers Reports Contact Us Help Center Vi…" at bounding box center [64, 264] width 129 height 529
click at [24, 291] on div "Home Services Calendar Availability Customers Reports Contact Us Help Center Vi…" at bounding box center [64, 264] width 129 height 529
click at [57, 275] on div "Home Services Calendar Availability Customers Reports Contact Us Help Center Vi…" at bounding box center [64, 264] width 129 height 529
click at [81, 258] on div "Home Services Calendar Availability Customers Reports Contact Us Help Center Vi…" at bounding box center [64, 264] width 129 height 529
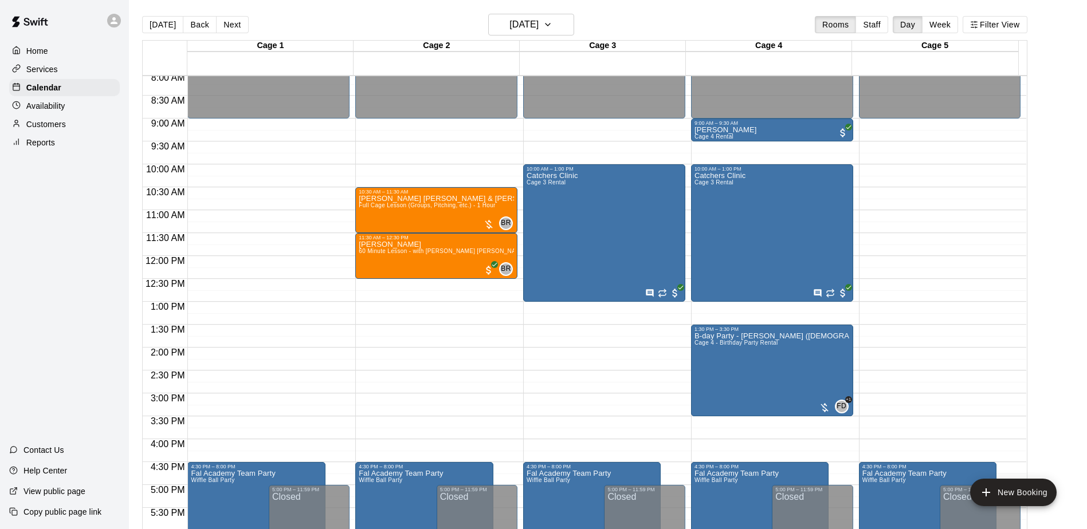
click at [81, 261] on div "Home Services Calendar Availability Customers Reports Contact Us Help Center Vi…" at bounding box center [64, 264] width 129 height 529
click at [74, 206] on div "Home Services Calendar Availability Customers Reports Contact Us Help Center Vi…" at bounding box center [64, 264] width 129 height 529
click at [203, 23] on button "Back" at bounding box center [200, 24] width 34 height 17
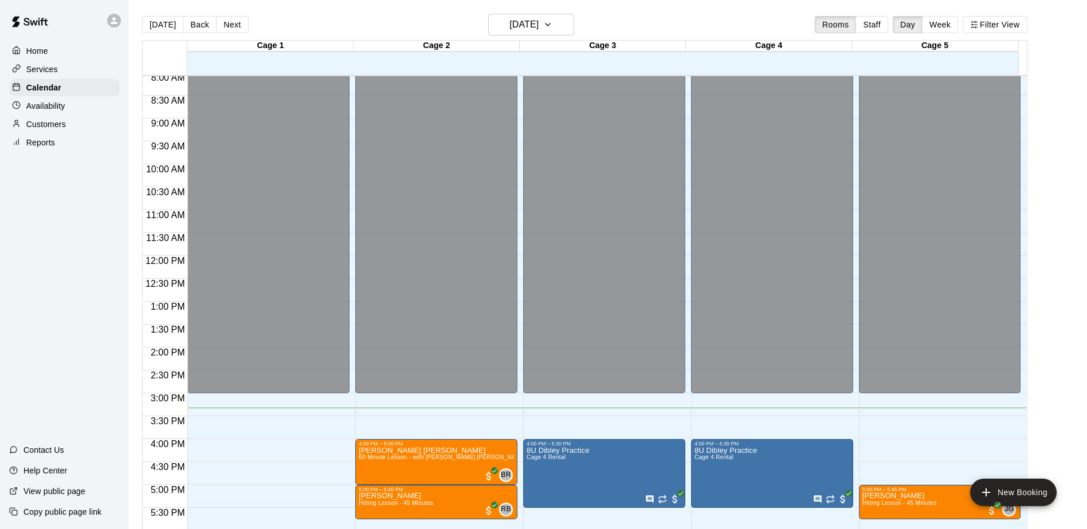
click at [88, 202] on div "Home Services Calendar Availability Customers Reports Contact Us Help Center Vi…" at bounding box center [64, 264] width 129 height 529
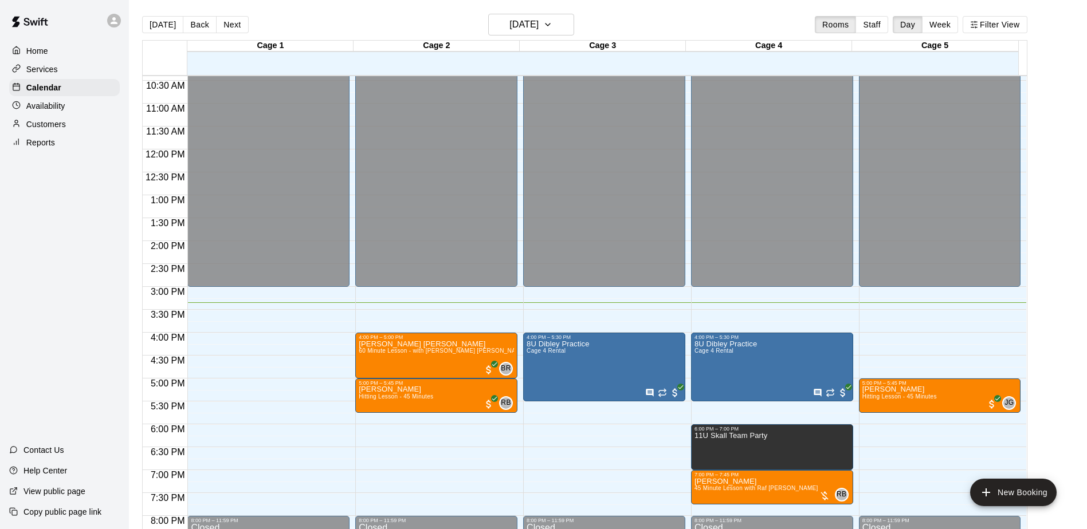
scroll to position [542, 0]
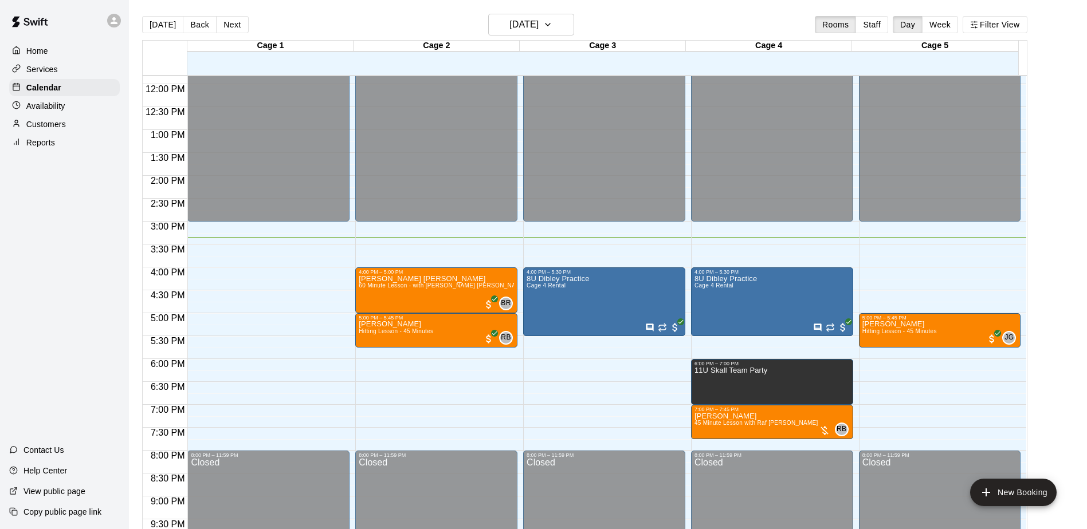
click at [42, 262] on div "Home Services Calendar Availability Customers Reports Contact Us Help Center Vi…" at bounding box center [64, 264] width 129 height 529
click at [63, 226] on div "Home Services Calendar Availability Customers Reports Contact Us Help Center Vi…" at bounding box center [64, 264] width 129 height 529
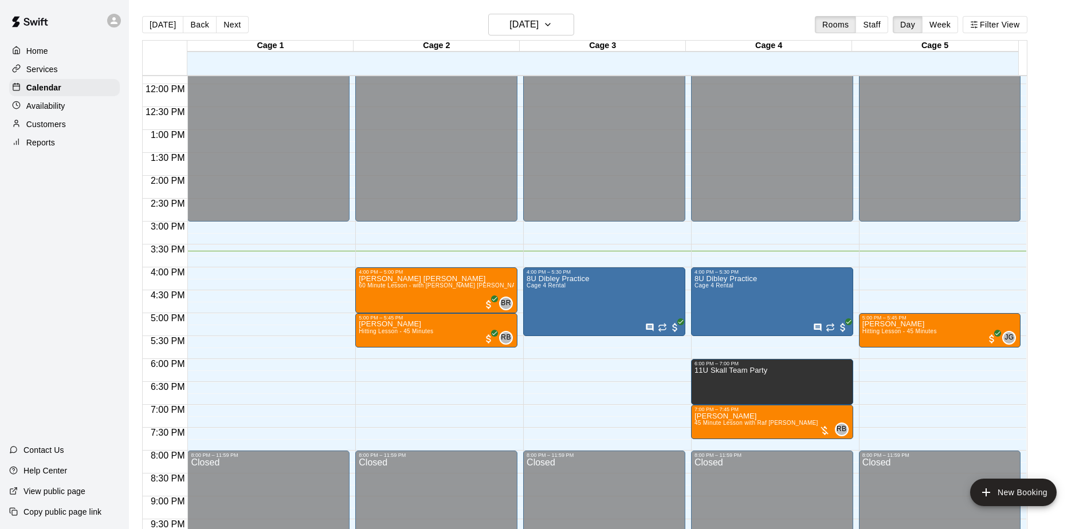
click at [84, 252] on div "Home Services Calendar Availability Customers Reports Contact Us Help Center Vi…" at bounding box center [64, 264] width 129 height 529
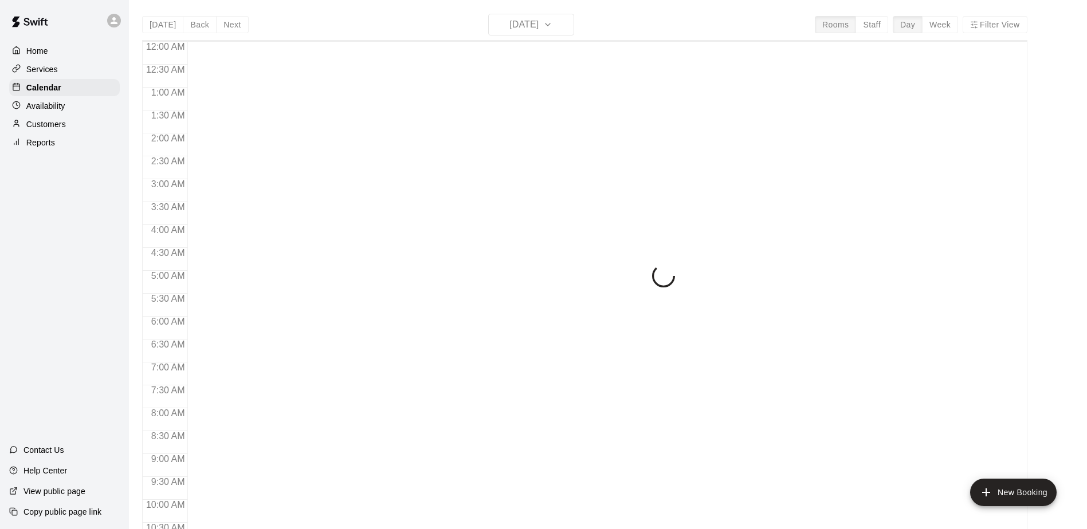
scroll to position [599, 0]
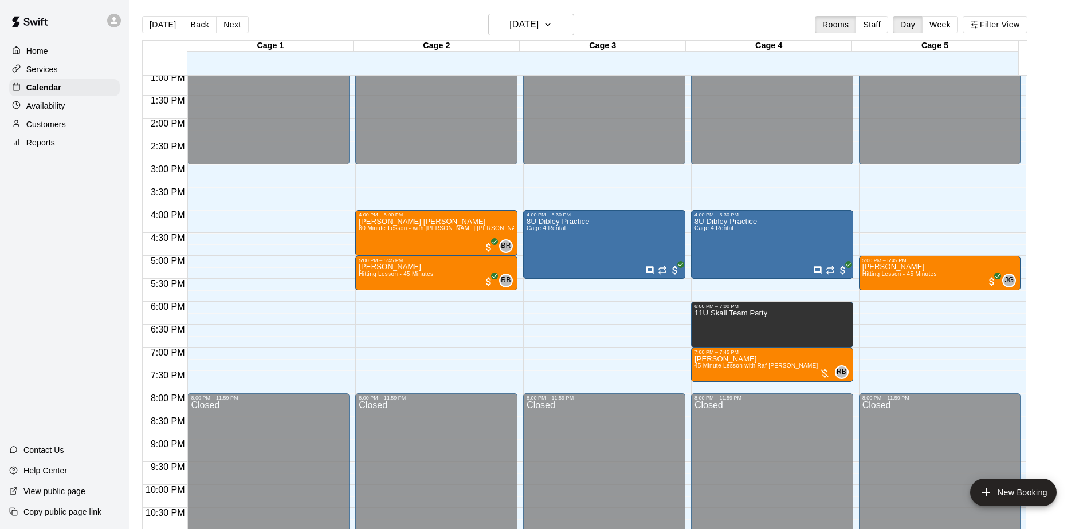
click at [79, 217] on div "Home Services Calendar Availability Customers Reports Contact Us Help Center Vi…" at bounding box center [64, 264] width 129 height 529
click at [82, 222] on div "Home Services Calendar Availability Customers Reports Contact Us Help Center Vi…" at bounding box center [64, 264] width 129 height 529
click at [83, 220] on div "Home Services Calendar Availability Customers Reports Contact Us Help Center Vi…" at bounding box center [64, 264] width 129 height 529
click at [62, 213] on div "Home Services Calendar Availability Customers Reports Contact Us Help Center Vi…" at bounding box center [64, 264] width 129 height 529
click at [82, 250] on div "Home Services Calendar Availability Customers Reports Contact Us Help Center Vi…" at bounding box center [64, 264] width 129 height 529
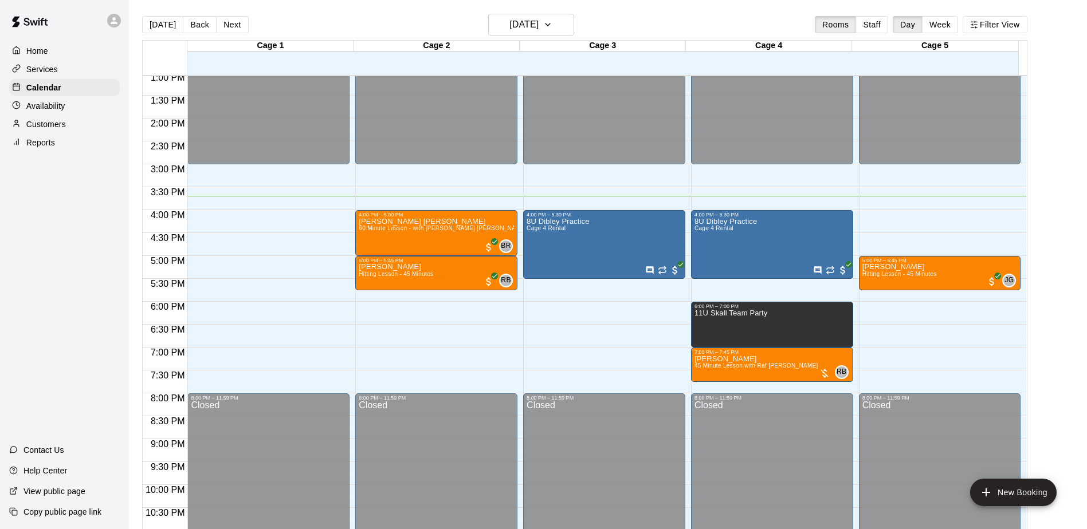
click at [108, 229] on div "Home Services Calendar Availability Customers Reports Contact Us Help Center Vi…" at bounding box center [64, 264] width 129 height 529
click at [109, 233] on div "Home Services Calendar Availability Customers Reports Contact Us Help Center Vi…" at bounding box center [64, 264] width 129 height 529
click at [102, 301] on div "Home Services Calendar Availability Customers Reports Contact Us Help Center Vi…" at bounding box center [64, 264] width 129 height 529
click at [96, 323] on div "Home Services Calendar Availability Customers Reports Contact Us Help Center Vi…" at bounding box center [64, 264] width 129 height 529
click at [93, 270] on div "Home Services Calendar Availability Customers Reports Contact Us Help Center Vi…" at bounding box center [64, 264] width 129 height 529
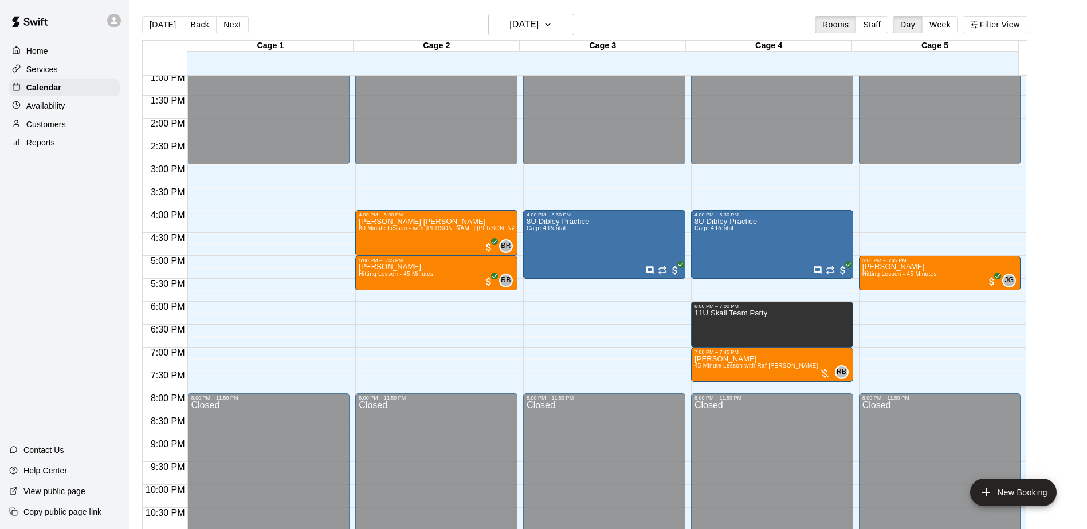
click at [82, 301] on div "Home Services Calendar Availability Customers Reports Contact Us Help Center Vi…" at bounding box center [64, 264] width 129 height 529
click at [100, 189] on div "Home Services Calendar Availability Customers Reports Contact Us Help Center Vi…" at bounding box center [64, 264] width 129 height 529
click at [90, 237] on div "Home Services Calendar Availability Customers Reports Contact Us Help Center Vi…" at bounding box center [64, 264] width 129 height 529
click at [90, 196] on div "Home Services Calendar Availability Customers Reports Contact Us Help Center Vi…" at bounding box center [64, 264] width 129 height 529
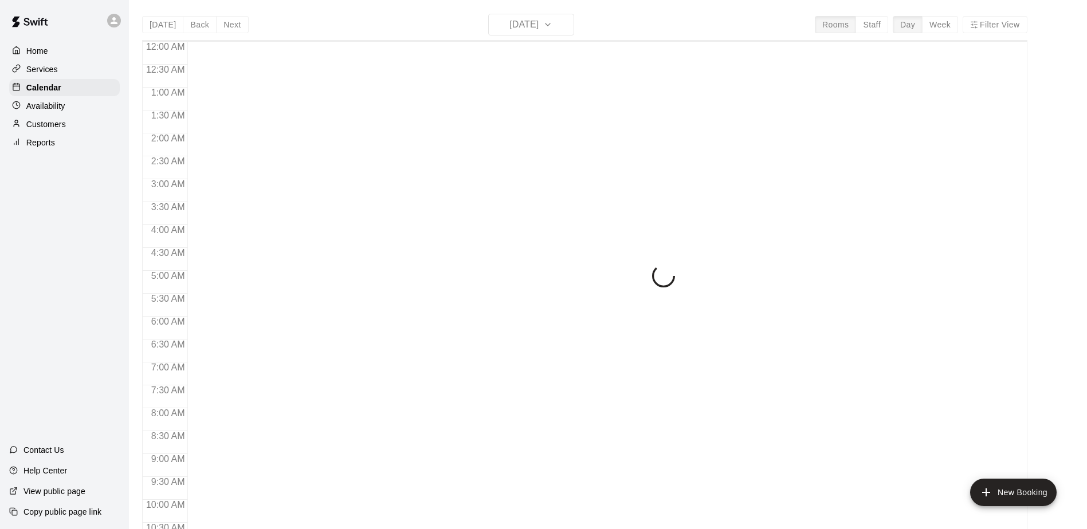
scroll to position [599, 0]
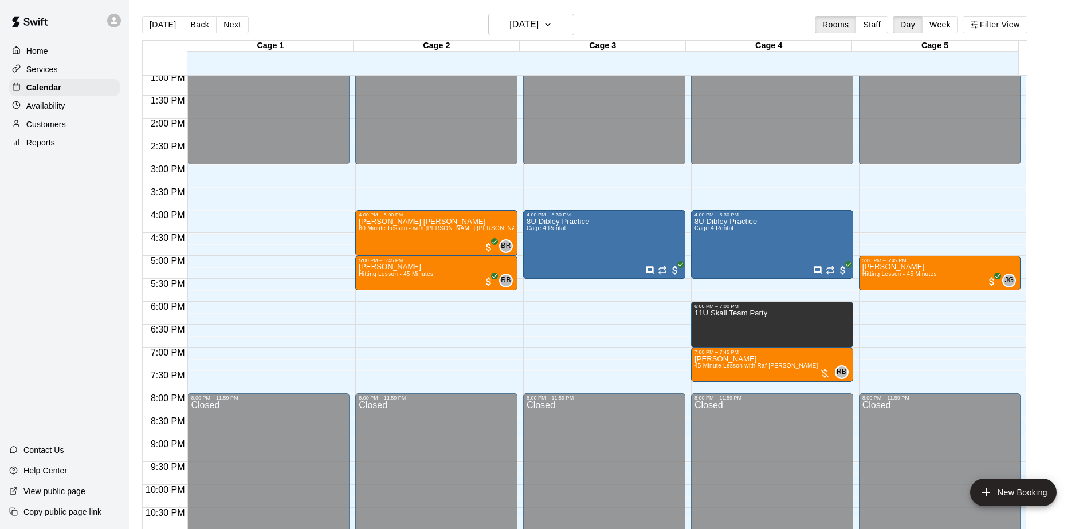
click at [58, 208] on div "Home Services Calendar Availability Customers Reports Contact Us Help Center Vi…" at bounding box center [64, 264] width 129 height 529
click at [91, 200] on div "Home Services Calendar Availability Customers Reports Contact Us Help Center Vi…" at bounding box center [64, 264] width 129 height 529
click at [89, 200] on div "Home Services Calendar Availability Customers Reports Contact Us Help Center Vi…" at bounding box center [64, 264] width 129 height 529
click at [99, 274] on div "Home Services Calendar Availability Customers Reports Contact Us Help Center Vi…" at bounding box center [64, 264] width 129 height 529
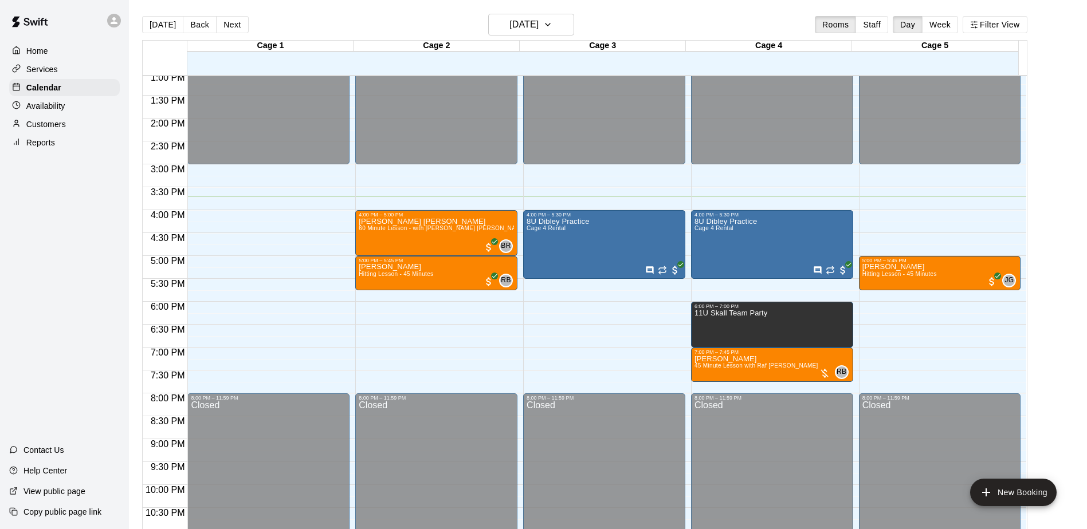
click at [96, 275] on div "Home Services Calendar Availability Customers Reports Contact Us Help Center Vi…" at bounding box center [64, 264] width 129 height 529
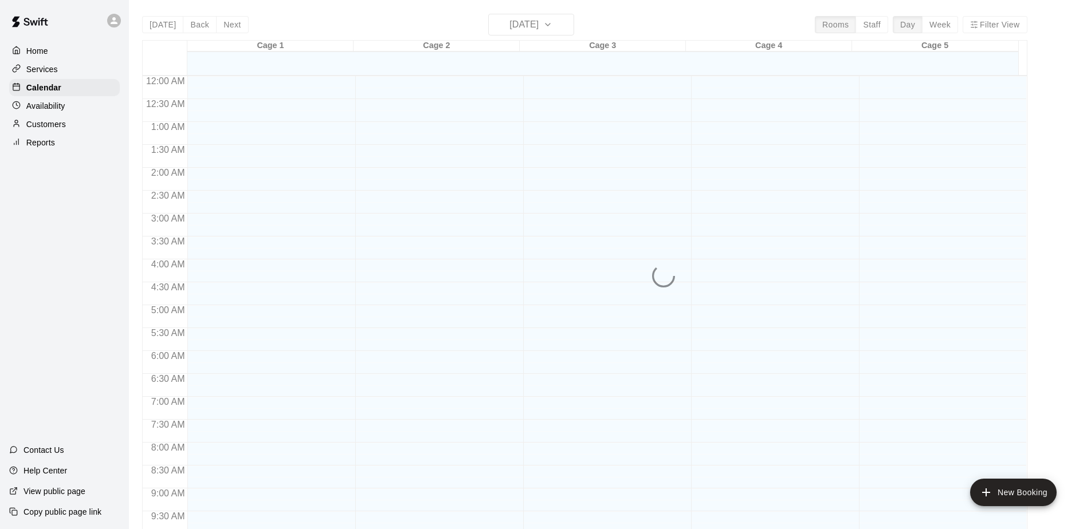
scroll to position [599, 0]
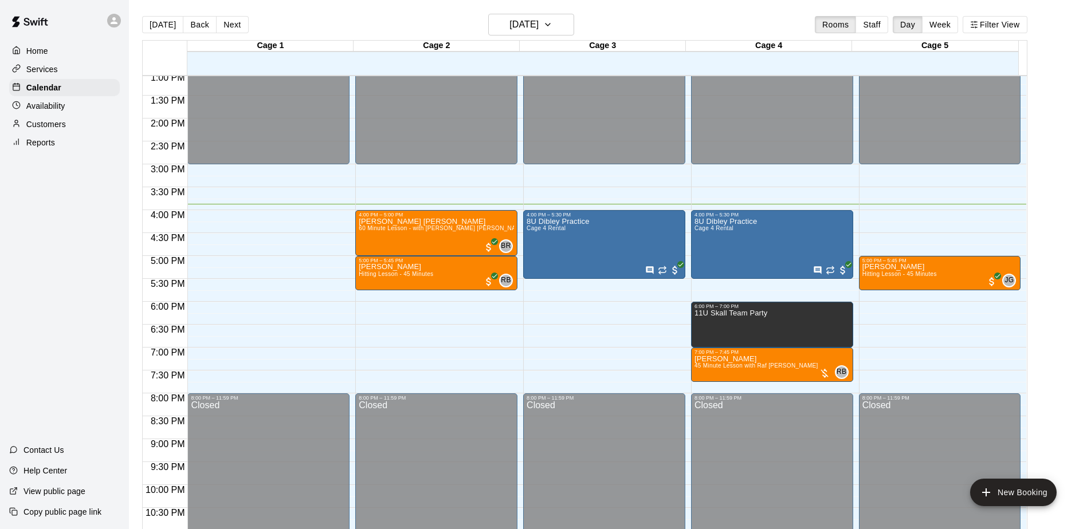
click at [79, 215] on div "Home Services Calendar Availability Customers Reports Contact Us Help Center Vi…" at bounding box center [64, 264] width 129 height 529
click at [69, 215] on div "Home Services Calendar Availability Customers Reports Contact Us Help Center Vi…" at bounding box center [64, 264] width 129 height 529
click at [65, 211] on div "Home Services Calendar Availability Customers Reports Contact Us Help Center Vi…" at bounding box center [64, 264] width 129 height 529
click at [75, 207] on div "Home Services Calendar Availability Customers Reports Contact Us Help Center Vi…" at bounding box center [64, 264] width 129 height 529
click at [77, 204] on div "Home Services Calendar Availability Customers Reports Contact Us Help Center Vi…" at bounding box center [64, 264] width 129 height 529
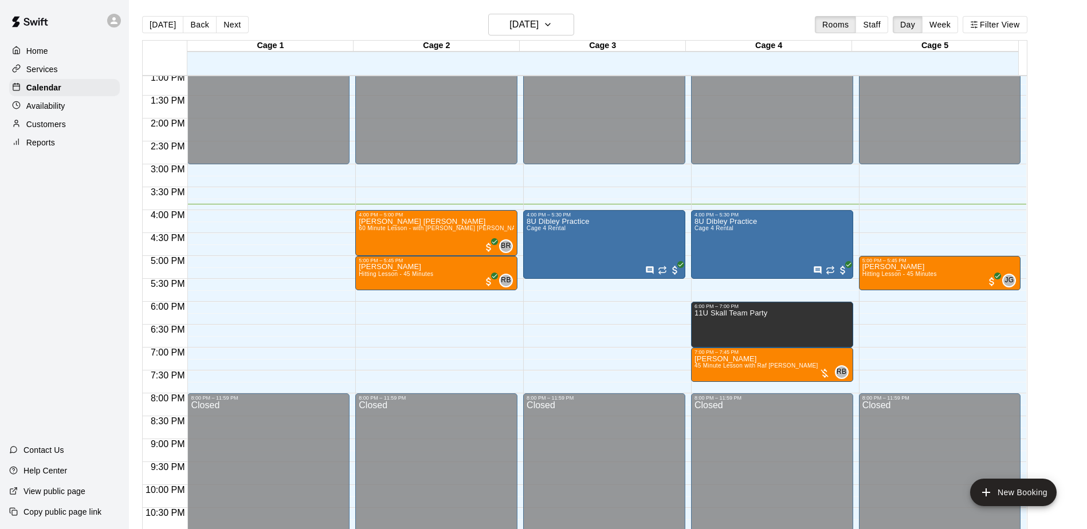
click at [76, 198] on div "Home Services Calendar Availability Customers Reports Contact Us Help Center Vi…" at bounding box center [64, 264] width 129 height 529
click at [26, 327] on div "Home Services Calendar Availability Customers Reports Contact Us Help Center Vi…" at bounding box center [64, 264] width 129 height 529
click at [49, 257] on div "Home Services Calendar Availability Customers Reports Contact Us Help Center Vi…" at bounding box center [64, 264] width 129 height 529
click at [36, 306] on div "Home Services Calendar Availability Customers Reports Contact Us Help Center Vi…" at bounding box center [64, 264] width 129 height 529
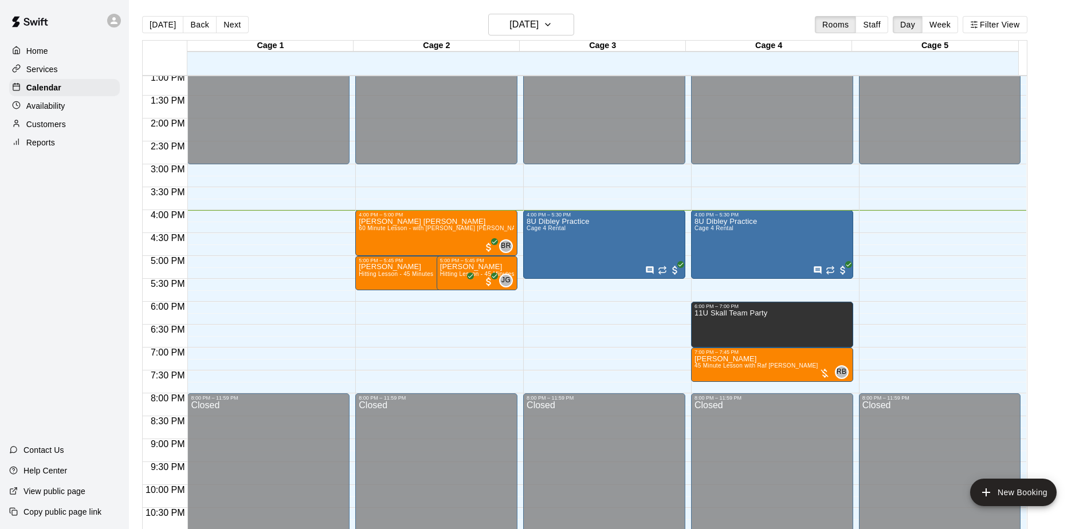
click at [36, 306] on div "Home Services Calendar Availability Customers Reports Contact Us Help Center Vi…" at bounding box center [64, 264] width 129 height 529
drag, startPoint x: 36, startPoint y: 306, endPoint x: 40, endPoint y: 295, distance: 11.4
click at [37, 303] on div "Home Services Calendar Availability Customers Reports Contact Us Help Center Vi…" at bounding box center [64, 264] width 129 height 529
click at [57, 125] on p "Customers" at bounding box center [46, 124] width 40 height 11
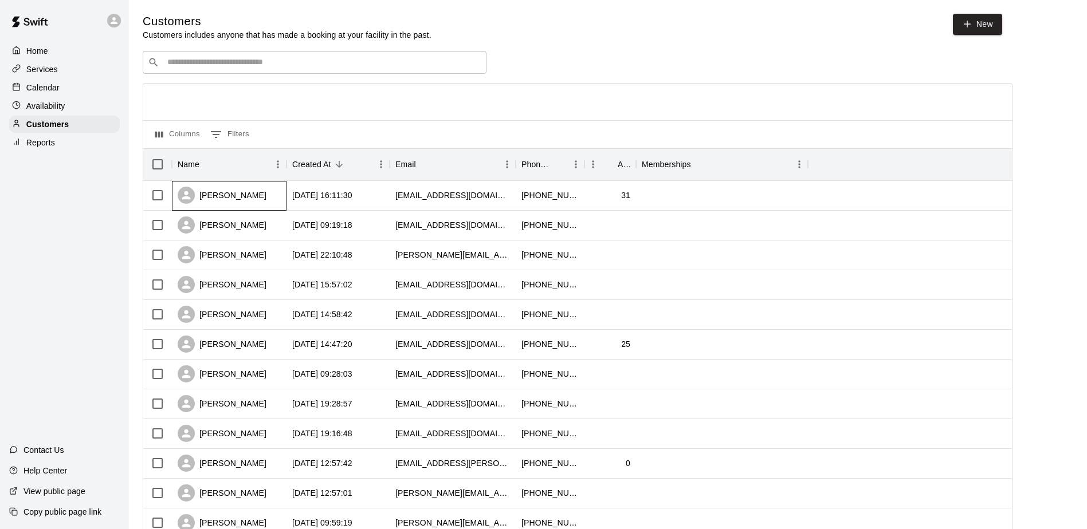
click at [247, 199] on div "Taylor Reinke" at bounding box center [222, 195] width 89 height 17
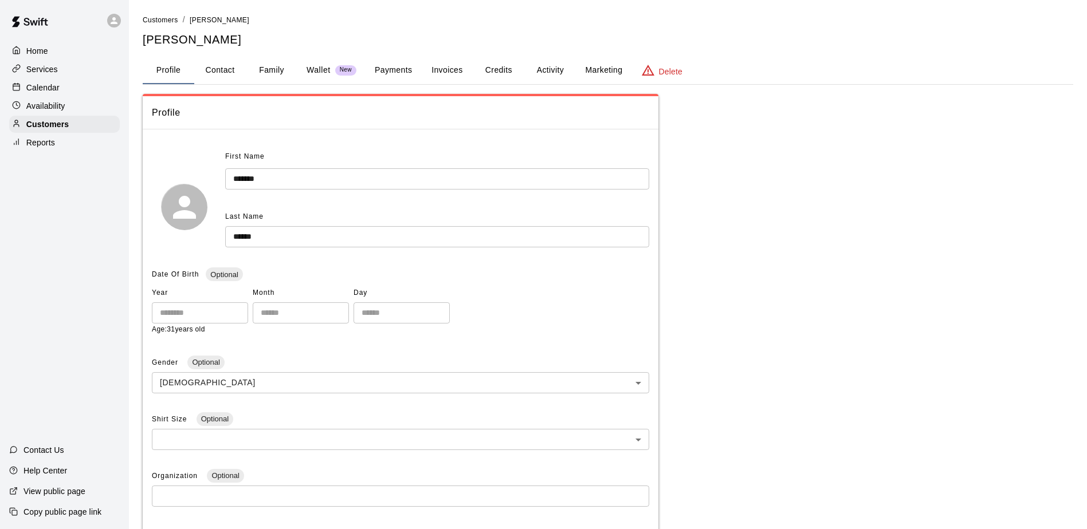
click at [219, 74] on button "Contact" at bounding box center [220, 71] width 52 height 28
select select "**"
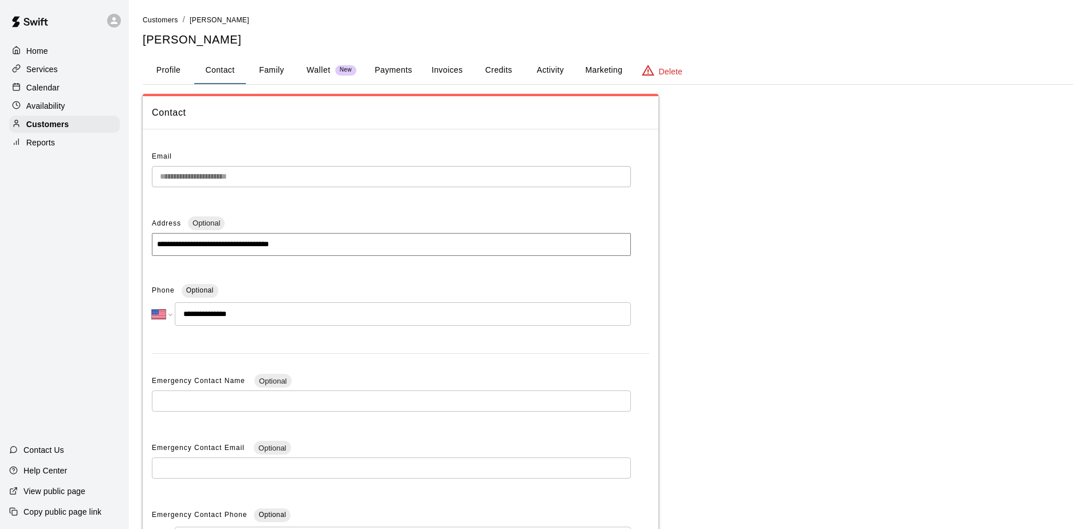
click at [139, 176] on div "**********" at bounding box center [608, 323] width 949 height 618
click at [174, 73] on button "Profile" at bounding box center [169, 71] width 52 height 28
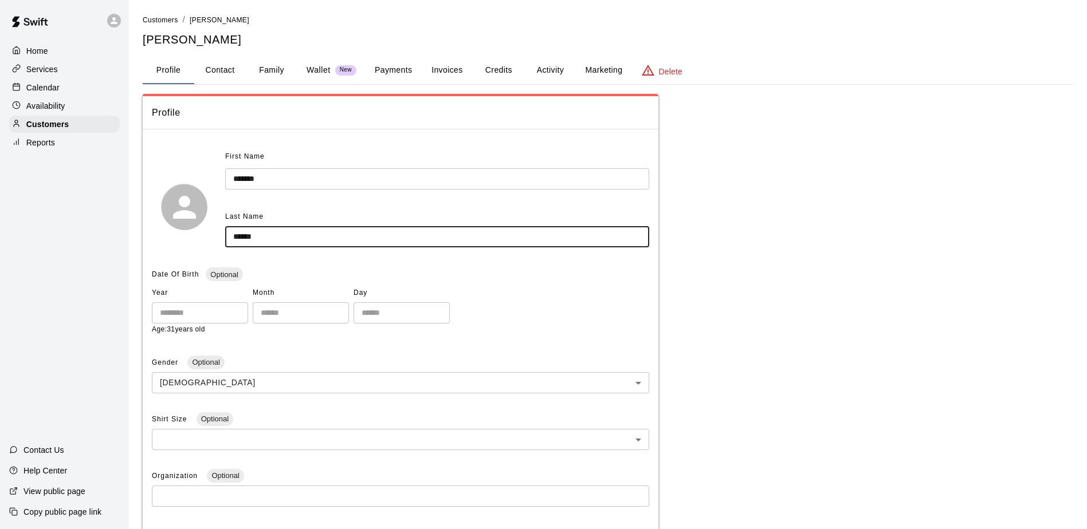
drag, startPoint x: 274, startPoint y: 234, endPoint x: 203, endPoint y: 233, distance: 71.1
click at [203, 233] on div "First Name ****** ​ Last Name ****** ​" at bounding box center [400, 207] width 497 height 118
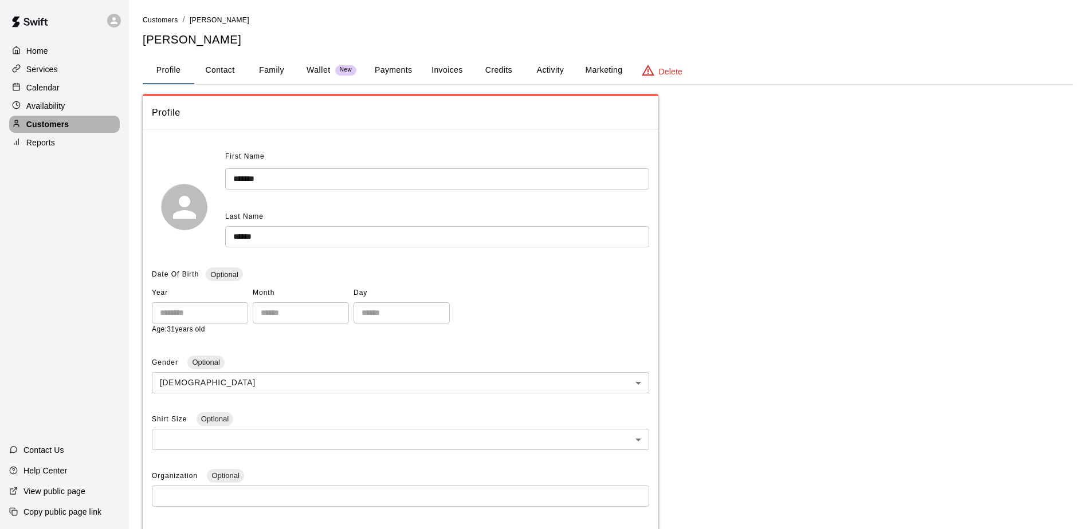
click at [40, 127] on p "Customers" at bounding box center [47, 124] width 42 height 11
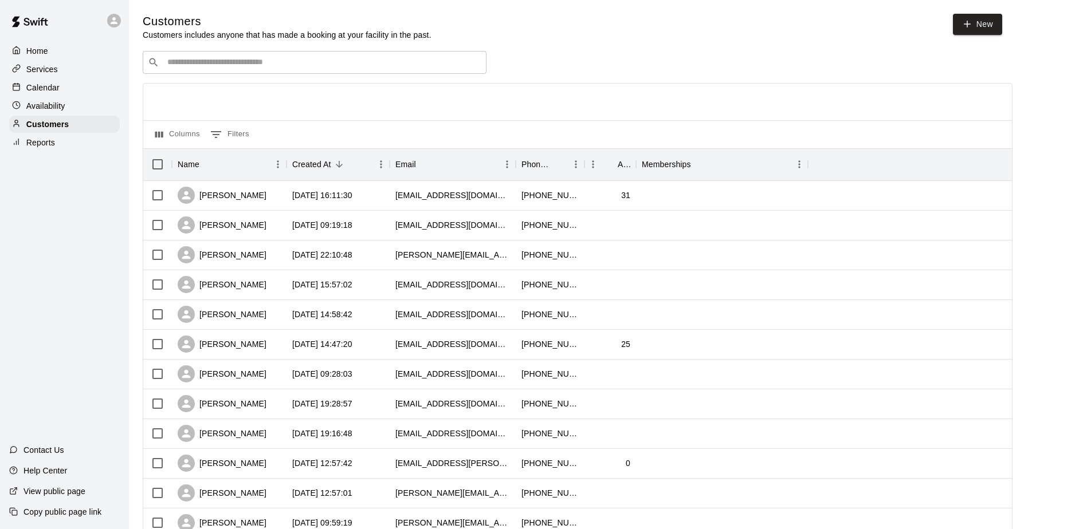
click at [63, 280] on div "Home Services Calendar Availability Customers Reports Contact Us Help Center Vi…" at bounding box center [64, 264] width 129 height 529
click at [50, 127] on p "Customers" at bounding box center [47, 124] width 42 height 11
click at [49, 194] on div "Home Services Calendar Availability Customers Reports Contact Us Help Center Vi…" at bounding box center [64, 264] width 129 height 529
click at [56, 217] on div "Home Services Calendar Availability Customers Reports Contact Us Help Center Vi…" at bounding box center [64, 264] width 129 height 529
click at [40, 86] on p "Calendar" at bounding box center [42, 87] width 33 height 11
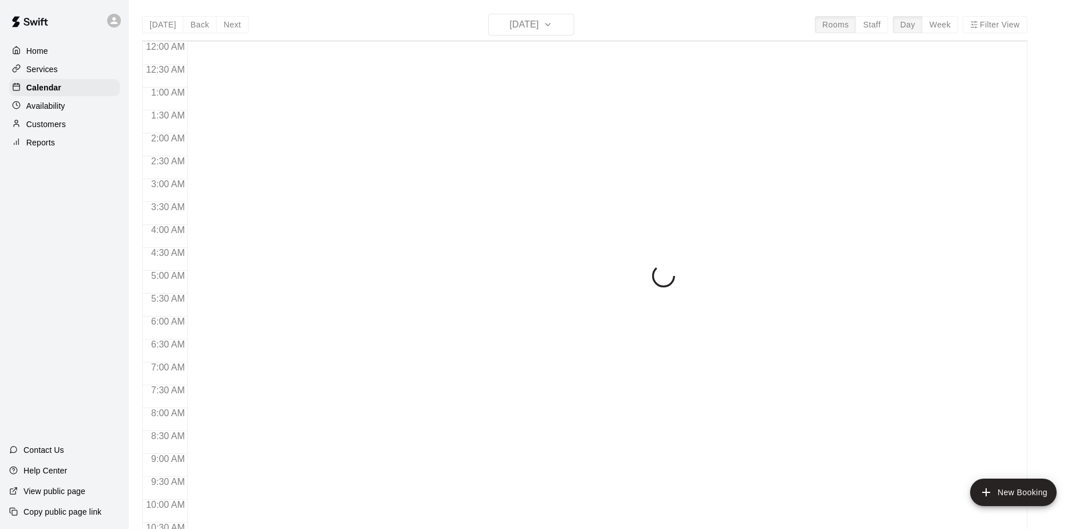
scroll to position [599, 0]
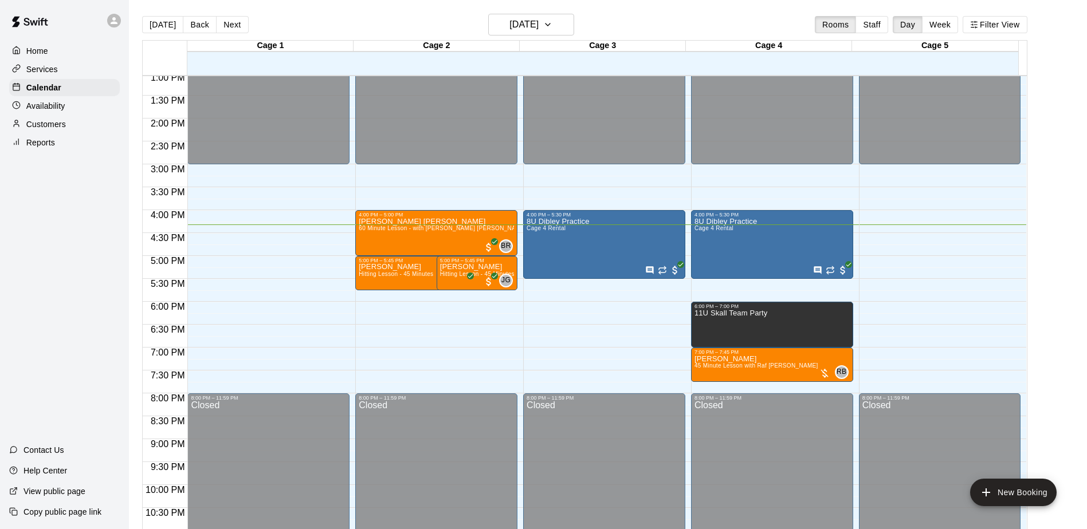
click at [83, 264] on div "Home Services Calendar Availability Customers Reports Contact Us Help Center Vi…" at bounding box center [64, 264] width 129 height 529
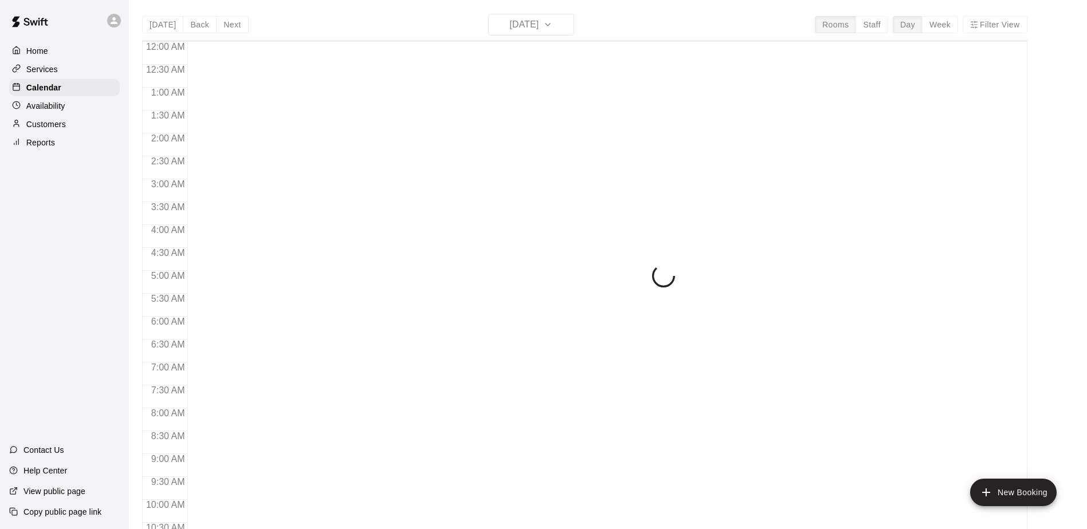
scroll to position [599, 0]
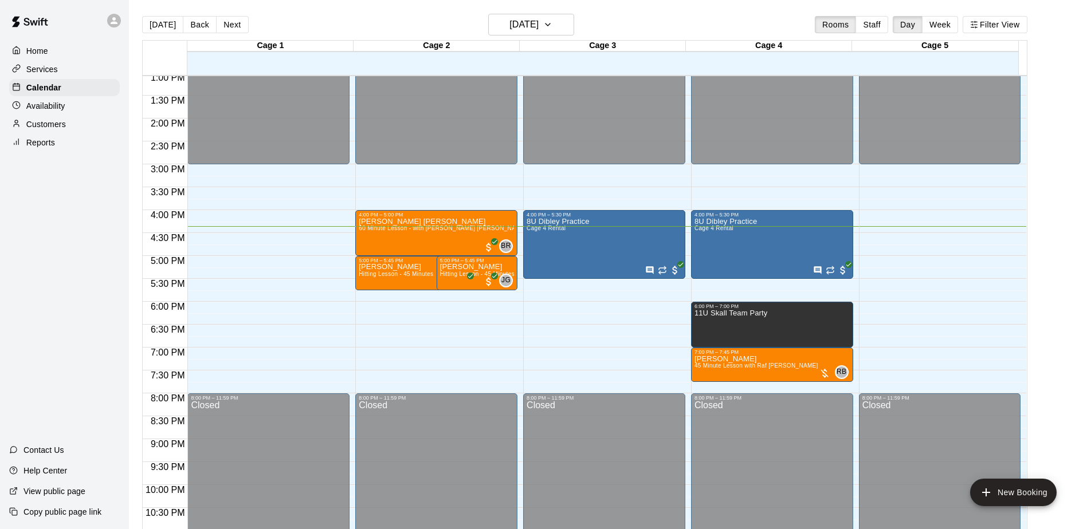
click at [58, 207] on div "Home Services Calendar Availability Customers Reports Contact Us Help Center Vi…" at bounding box center [64, 264] width 129 height 529
click at [50, 206] on div "Home Services Calendar Availability Customers Reports Contact Us Help Center Vi…" at bounding box center [64, 264] width 129 height 529
click at [59, 239] on div "Home Services Calendar Availability Customers Reports Contact Us Help Center Vi…" at bounding box center [64, 264] width 129 height 529
click at [48, 252] on div "Home Services Calendar Availability Customers Reports Contact Us Help Center Vi…" at bounding box center [64, 264] width 129 height 529
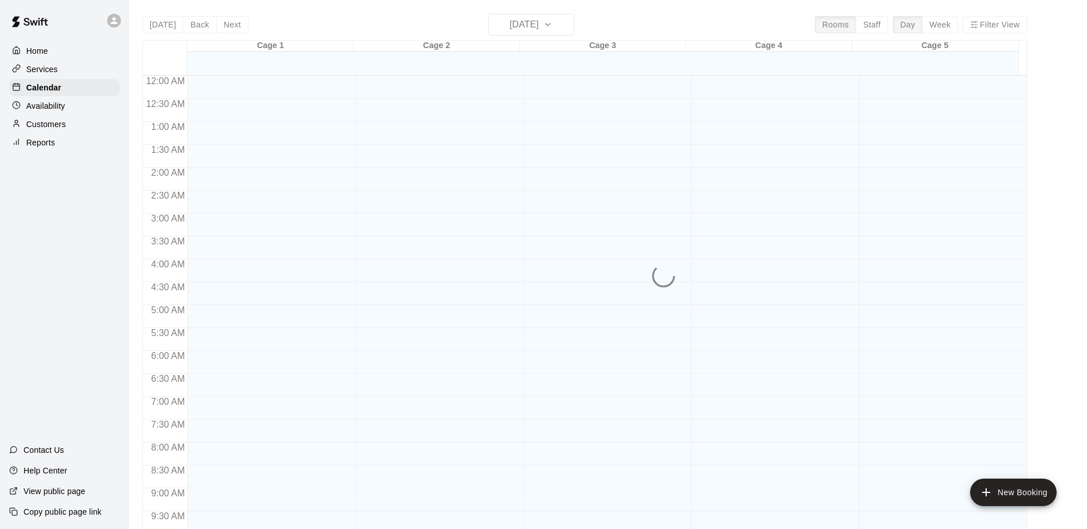
scroll to position [599, 0]
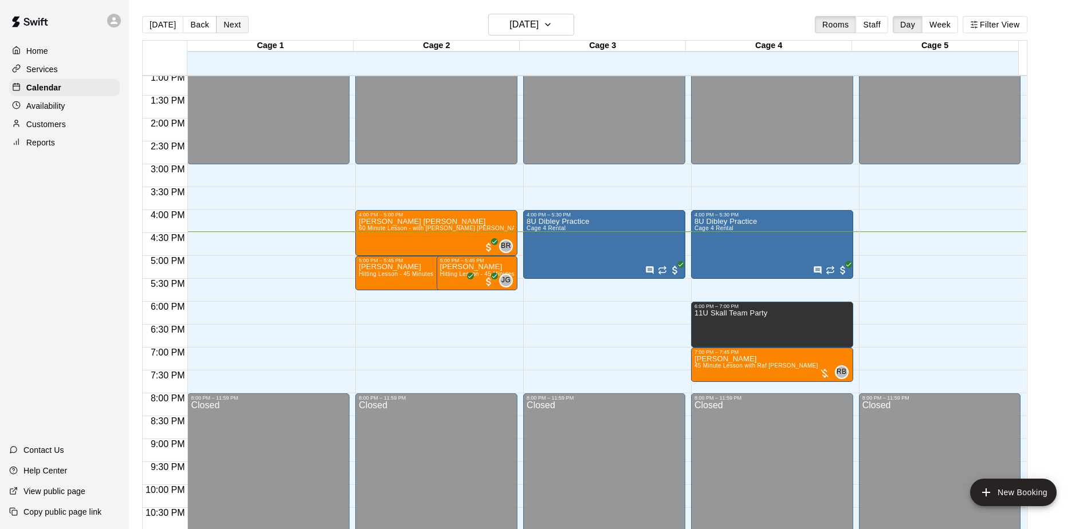
click at [230, 23] on button "Next" at bounding box center [232, 24] width 32 height 17
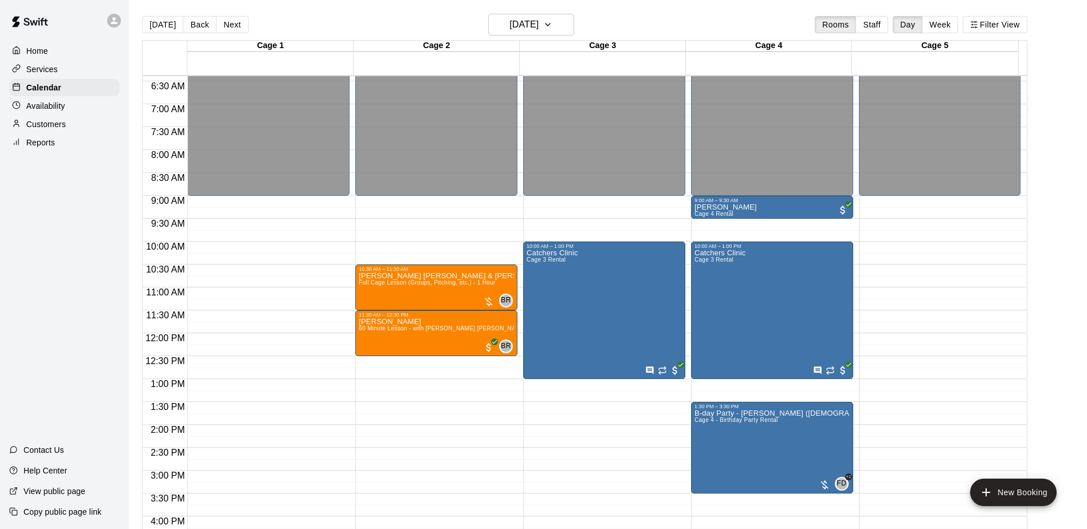
scroll to position [313, 0]
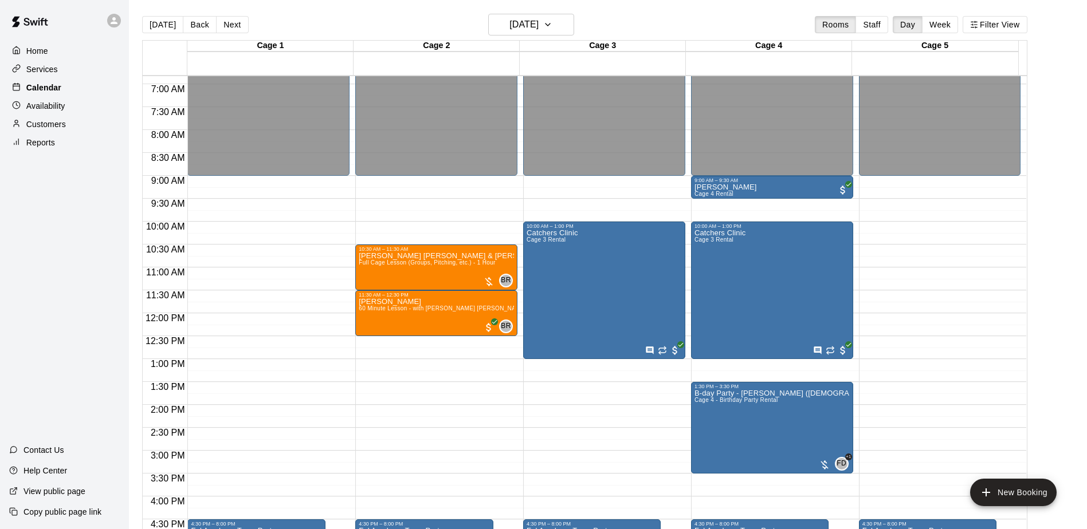
click at [48, 87] on p "Calendar" at bounding box center [43, 87] width 35 height 11
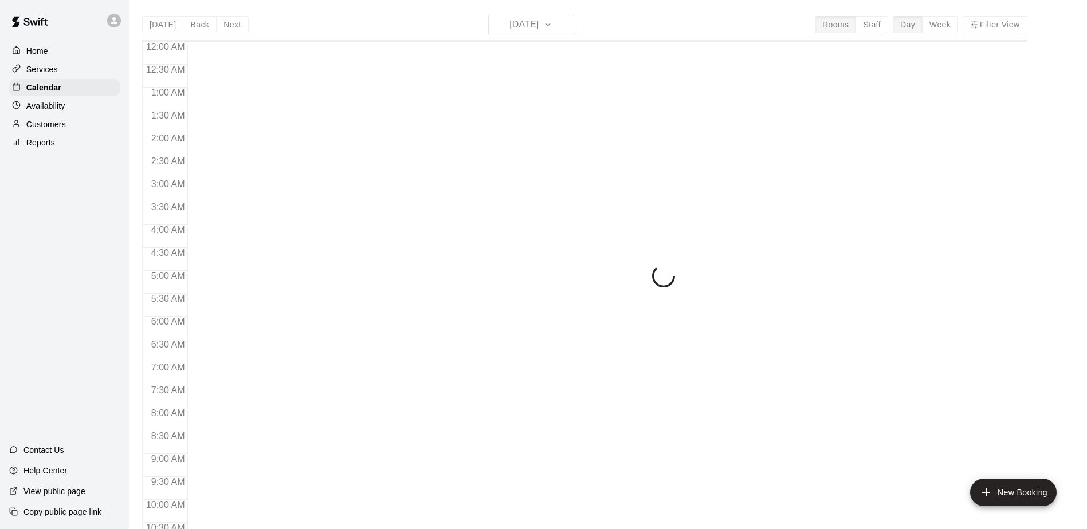
scroll to position [599, 0]
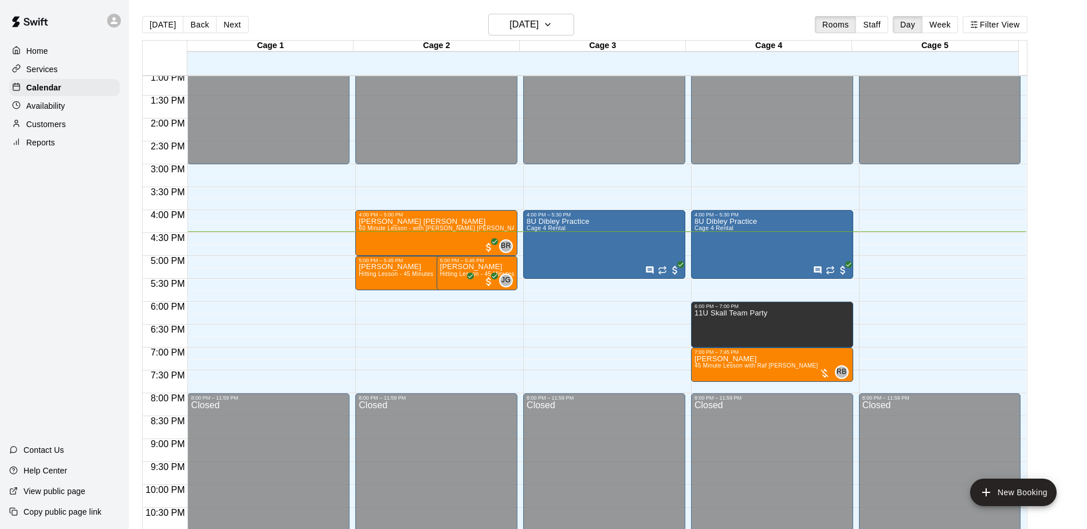
click at [58, 274] on div "Home Services Calendar Availability Customers Reports Contact Us Help Center Vi…" at bounding box center [64, 264] width 129 height 529
click at [32, 130] on p "Customers" at bounding box center [46, 124] width 40 height 11
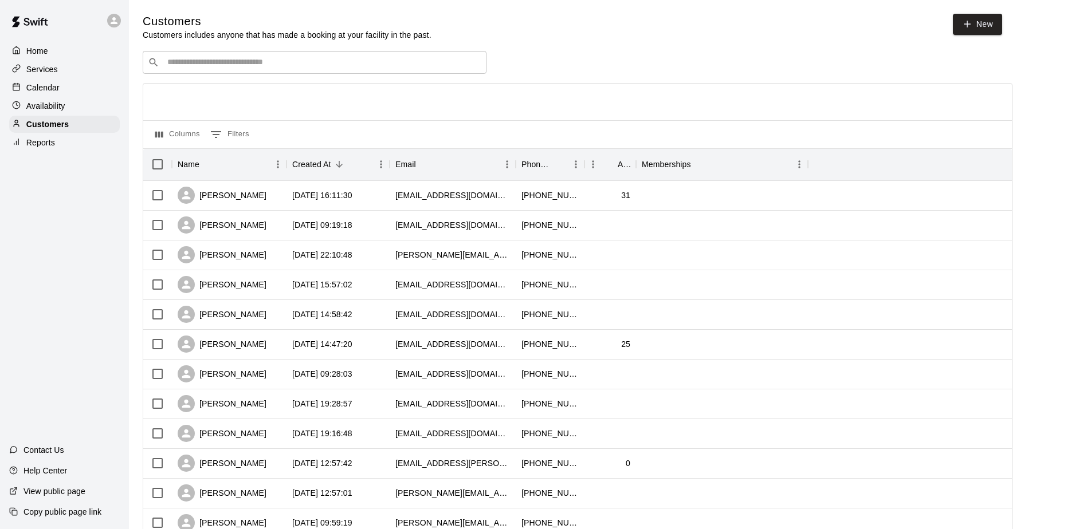
click at [106, 206] on div "Home Services Calendar Availability Customers Reports Contact Us Help Center Vi…" at bounding box center [64, 264] width 129 height 529
click at [105, 207] on div "Home Services Calendar Availability Customers Reports Contact Us Help Center Vi…" at bounding box center [64, 264] width 129 height 529
click at [44, 93] on p "Calendar" at bounding box center [42, 87] width 33 height 11
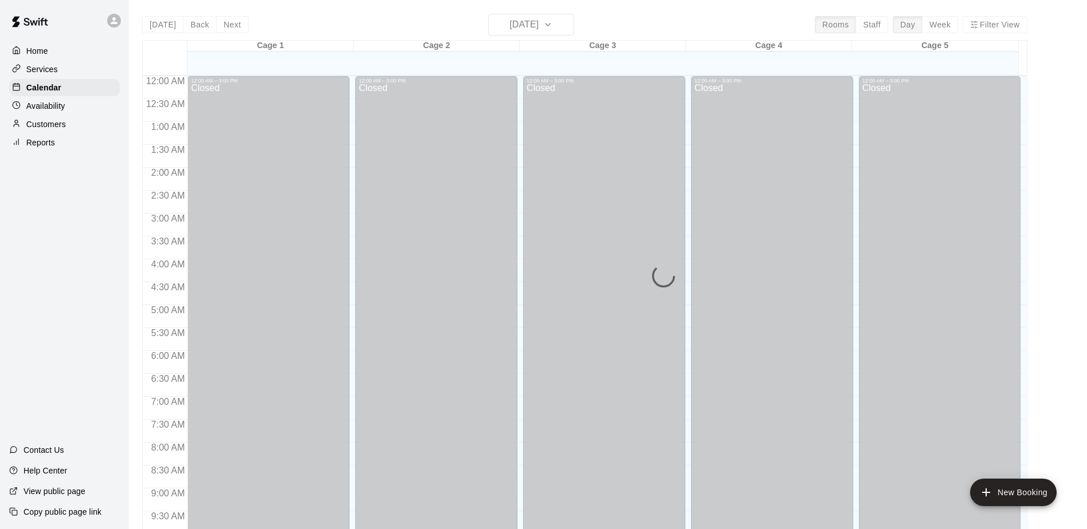
scroll to position [599, 0]
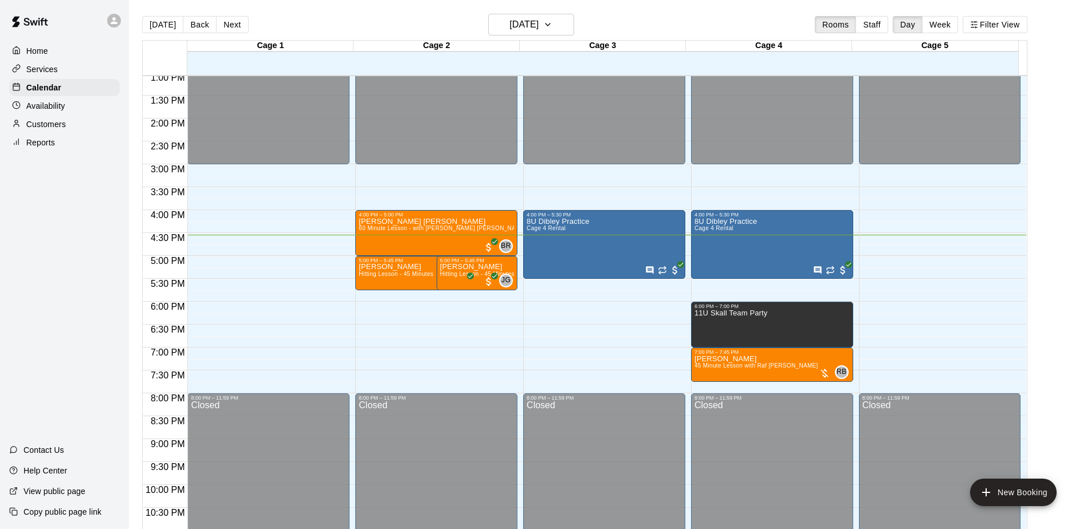
click at [46, 236] on div "Home Services Calendar Availability Customers Reports Contact Us Help Center Vi…" at bounding box center [64, 264] width 129 height 529
click at [73, 218] on div "Home Services Calendar Availability Customers Reports Contact Us Help Center Vi…" at bounding box center [64, 264] width 129 height 529
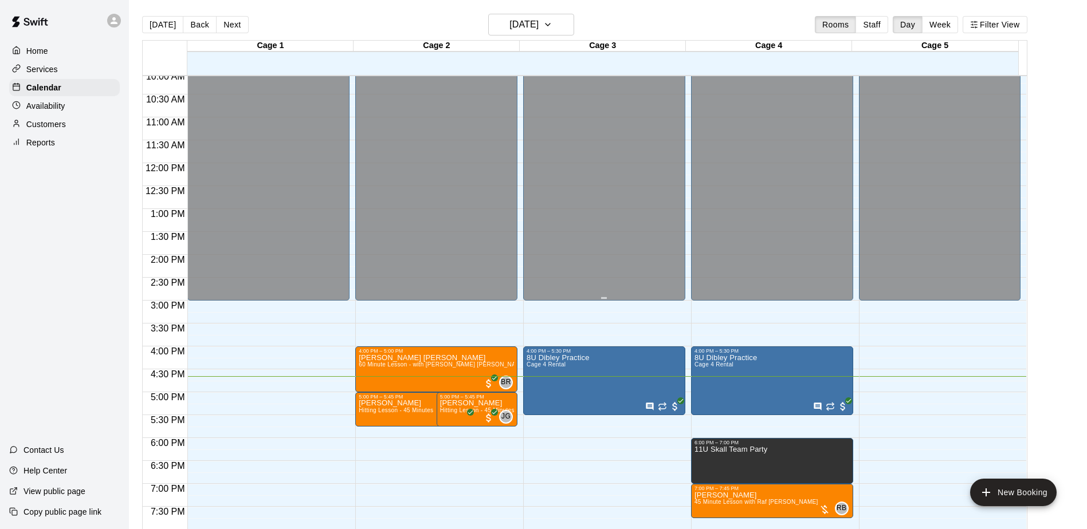
scroll to position [578, 0]
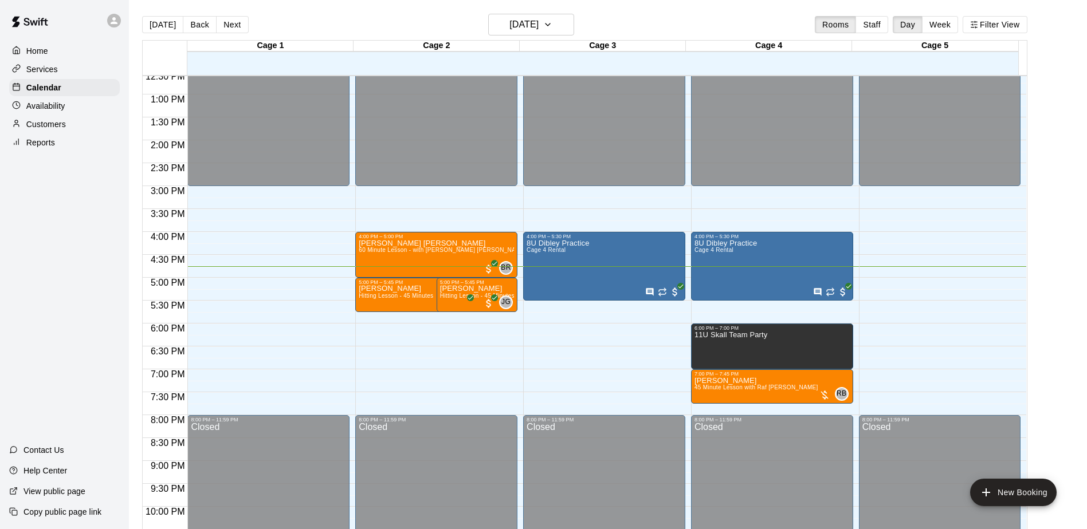
click at [109, 287] on div "Home Services Calendar Availability Customers Reports Contact Us Help Center Vi…" at bounding box center [64, 264] width 129 height 529
click at [76, 288] on div "Home Services Calendar Availability Customers Reports Contact Us Help Center Vi…" at bounding box center [64, 264] width 129 height 529
click at [80, 289] on div "Home Services Calendar Availability Customers Reports Contact Us Help Center Vi…" at bounding box center [64, 264] width 129 height 529
click at [97, 218] on div "Home Services Calendar Availability Customers Reports Contact Us Help Center Vi…" at bounding box center [64, 264] width 129 height 529
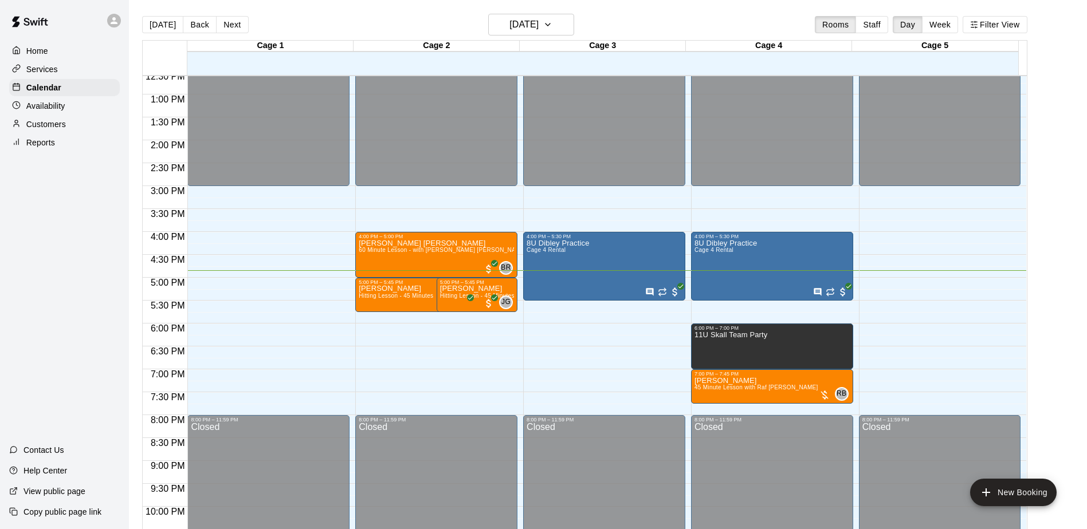
click at [64, 221] on div "Home Services Calendar Availability Customers Reports Contact Us Help Center Vi…" at bounding box center [64, 264] width 129 height 529
click at [70, 249] on div "Home Services Calendar Availability Customers Reports Contact Us Help Center Vi…" at bounding box center [64, 264] width 129 height 529
click at [73, 215] on div "Home Services Calendar Availability Customers Reports Contact Us Help Center Vi…" at bounding box center [64, 264] width 129 height 529
click at [57, 93] on p "Calendar" at bounding box center [43, 87] width 35 height 11
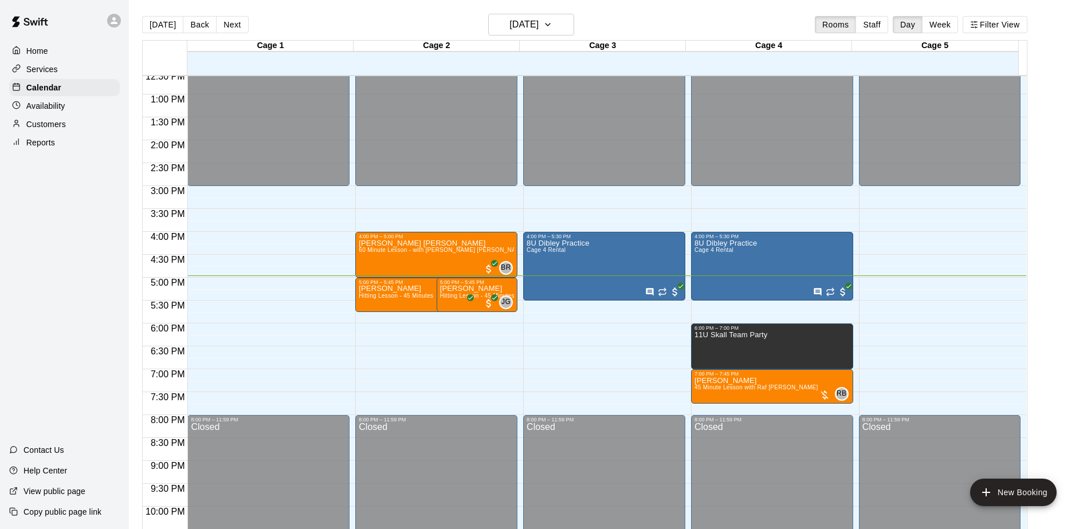
click at [90, 253] on div "Home Services Calendar Availability Customers Reports Contact Us Help Center Vi…" at bounding box center [64, 264] width 129 height 529
click at [455, 289] on p "[PERSON_NAME]" at bounding box center [477, 289] width 74 height 0
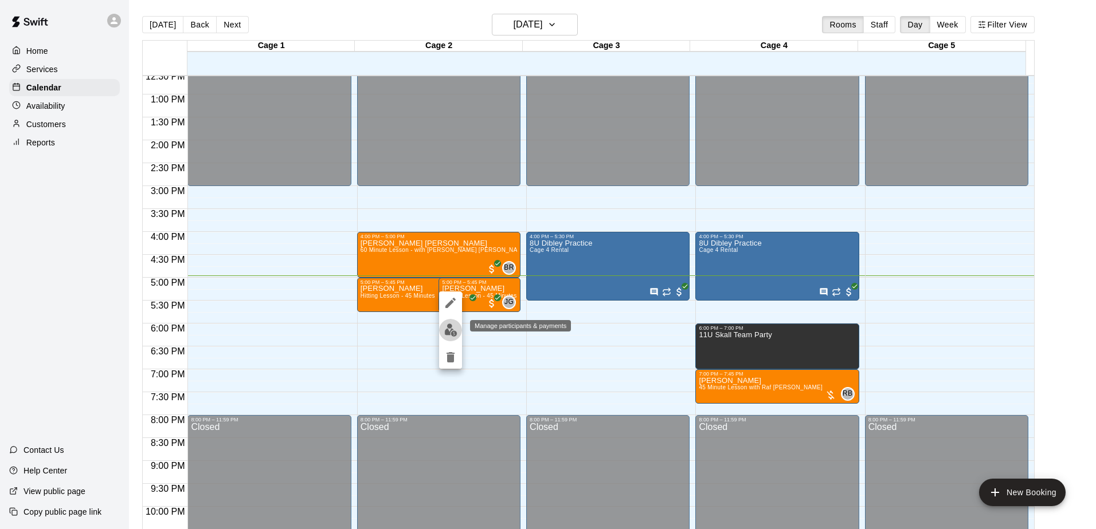
click at [452, 327] on img "edit" at bounding box center [450, 330] width 13 height 13
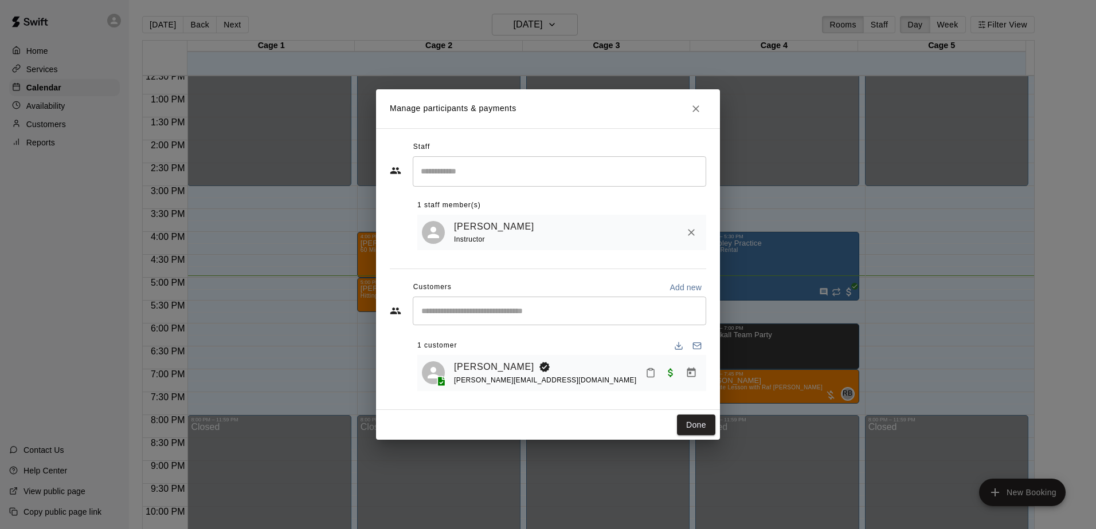
click at [54, 268] on div "Manage participants & payments Staff ​ 1 staff member(s) Jesse Gassman Instruct…" at bounding box center [548, 264] width 1096 height 529
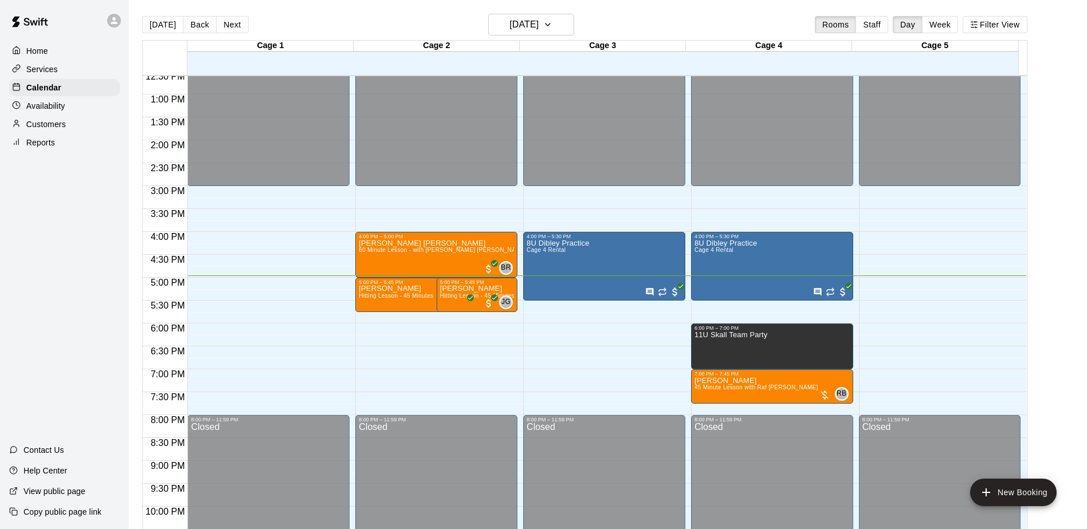
click at [54, 268] on div "Home Services Calendar Availability Customers Reports Contact Us Help Center Vi…" at bounding box center [64, 264] width 129 height 529
click at [55, 230] on div "Home Services Calendar Availability Customers Reports Contact Us Help Center Vi…" at bounding box center [64, 264] width 129 height 529
click at [22, 294] on div "Home Services Calendar Availability Customers Reports Contact Us Help Center Vi…" at bounding box center [64, 264] width 129 height 529
click at [85, 254] on div "Home Services Calendar Availability Customers Reports Contact Us Help Center Vi…" at bounding box center [64, 264] width 129 height 529
click at [73, 253] on div "Home Services Calendar Availability Customers Reports Contact Us Help Center Vi…" at bounding box center [64, 264] width 129 height 529
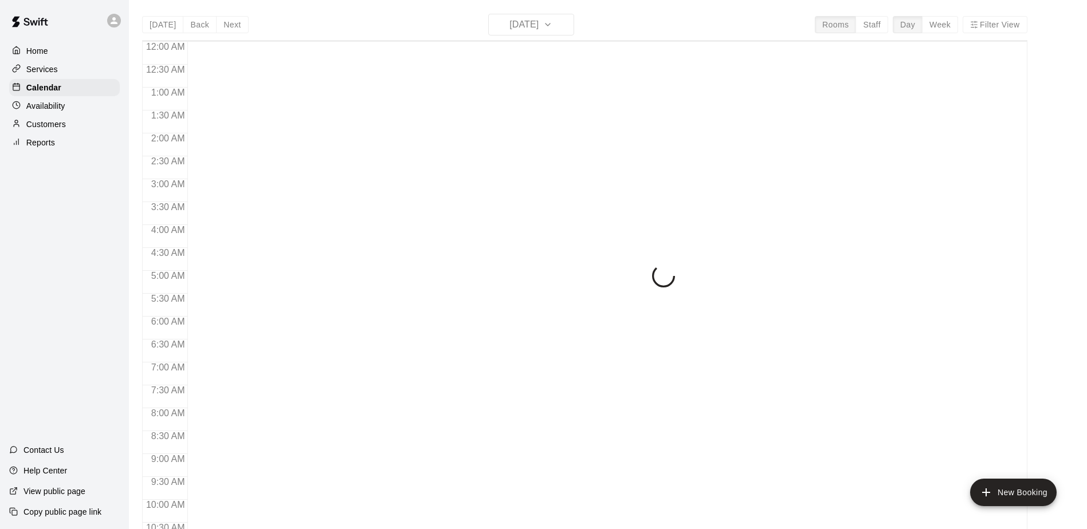
scroll to position [599, 0]
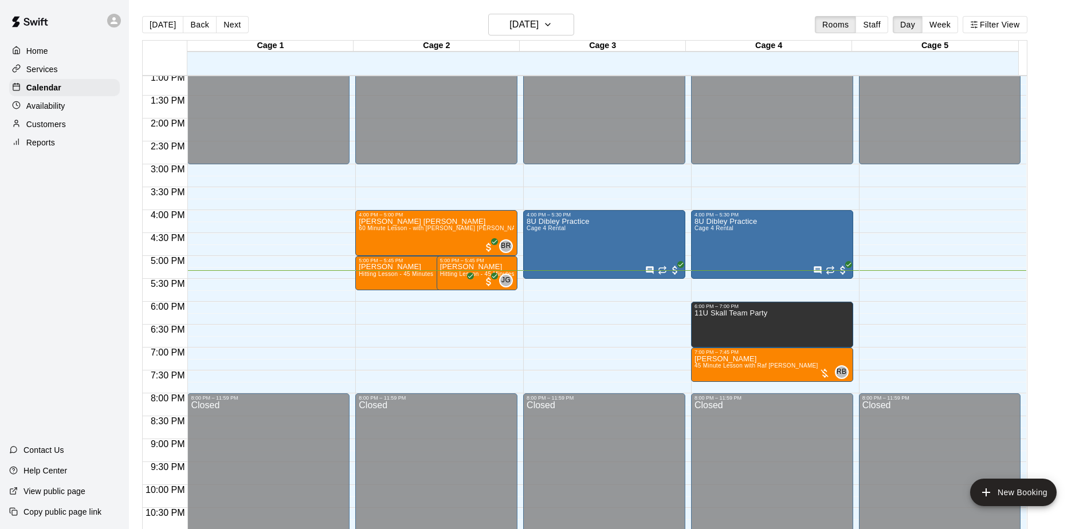
click at [81, 239] on div "Home Services Calendar Availability Customers Reports Contact Us Help Center Vi…" at bounding box center [64, 264] width 129 height 529
click at [97, 230] on div "Home Services Calendar Availability Customers Reports Contact Us Help Center Vi…" at bounding box center [64, 264] width 129 height 529
click at [96, 231] on div "Home Services Calendar Availability Customers Reports Contact Us Help Center Vi…" at bounding box center [64, 264] width 129 height 529
click at [93, 230] on div "Home Services Calendar Availability Customers Reports Contact Us Help Center Vi…" at bounding box center [64, 264] width 129 height 529
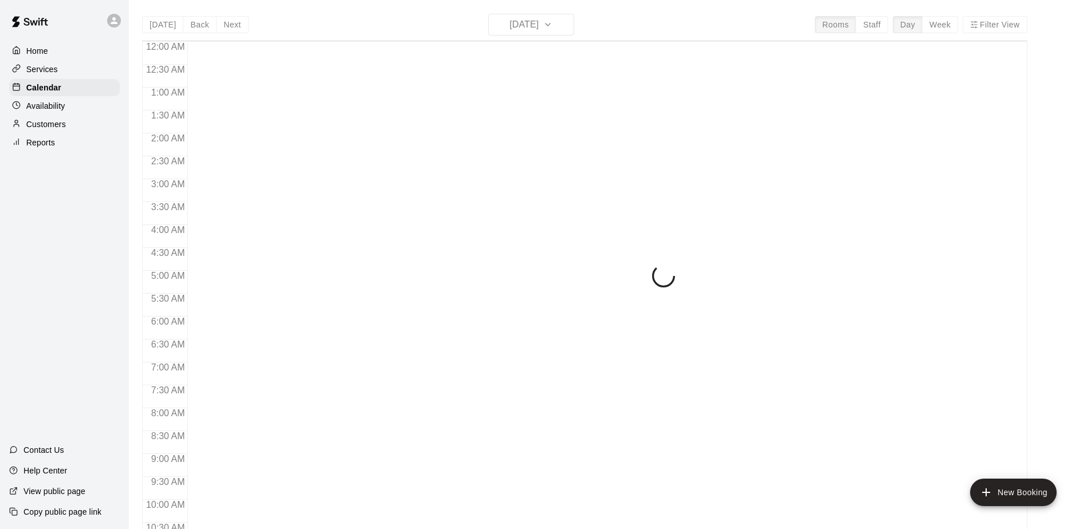
scroll to position [599, 0]
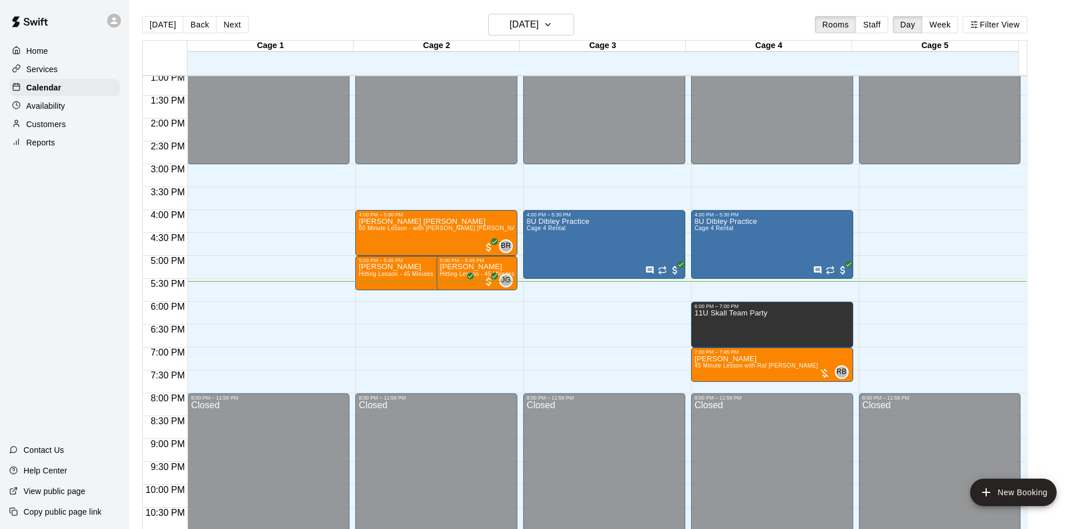
click at [98, 309] on div "Home Services Calendar Availability Customers Reports Contact Us Help Center Vi…" at bounding box center [64, 264] width 129 height 529
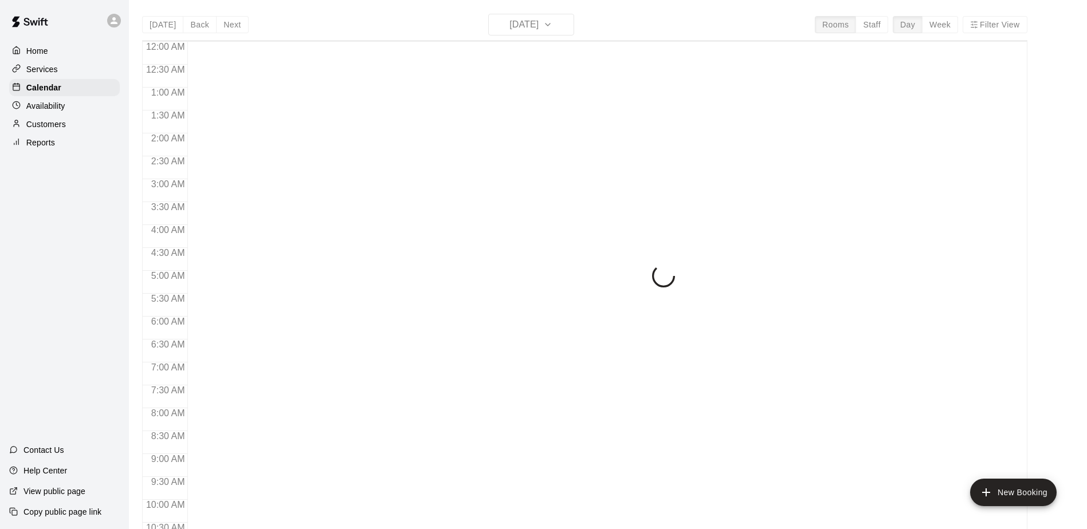
scroll to position [599, 0]
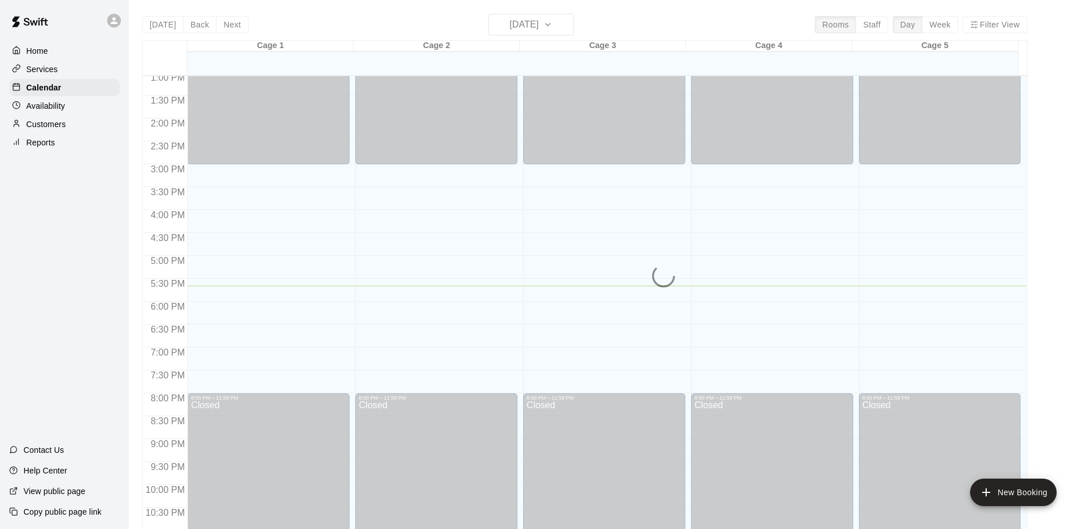
click at [80, 254] on div "Home Services Calendar Availability Customers Reports Contact Us Help Center Vi…" at bounding box center [64, 264] width 129 height 529
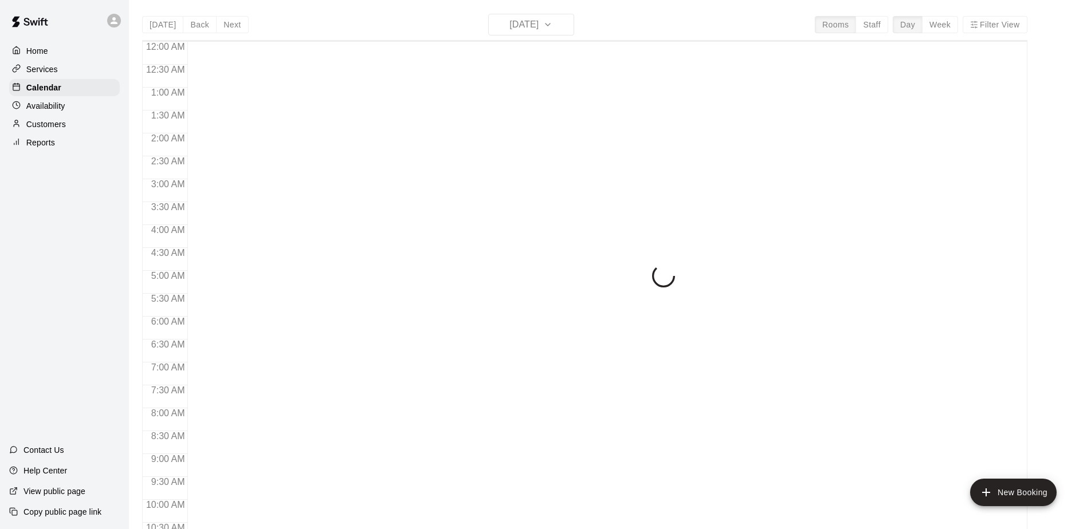
scroll to position [599, 0]
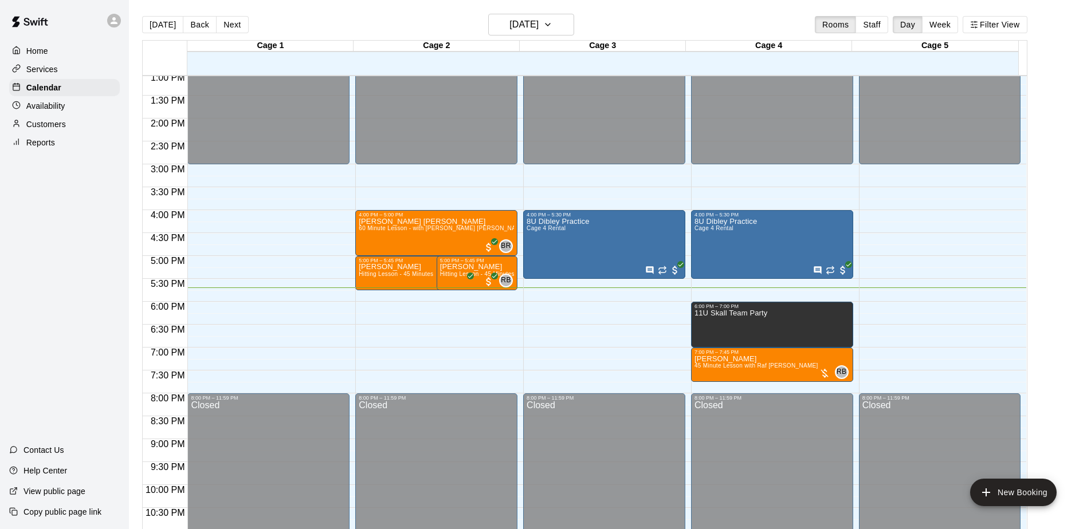
click at [33, 238] on div "Home Services Calendar Availability Customers Reports Contact Us Help Center Vi…" at bounding box center [64, 264] width 129 height 529
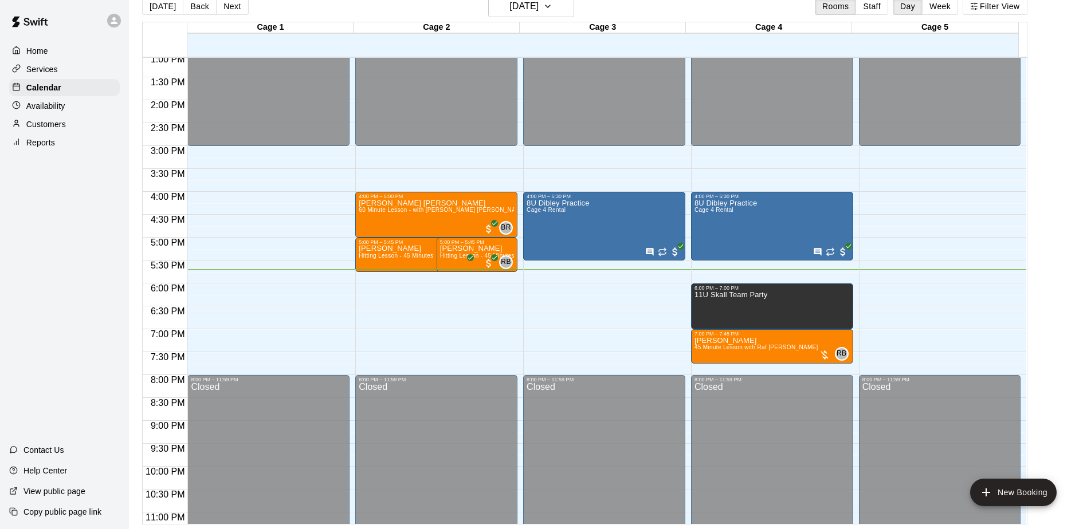
click at [33, 238] on div "Home Services Calendar Availability Customers Reports Contact Us Help Center Vi…" at bounding box center [64, 264] width 129 height 529
click at [74, 389] on div "Home Services Calendar Availability Customers Reports Contact Us Help Center Vi…" at bounding box center [64, 264] width 129 height 529
click at [57, 244] on div "Home Services Calendar Availability Customers Reports Contact Us Help Center Vi…" at bounding box center [64, 264] width 129 height 529
click at [36, 296] on div "Home Services Calendar Availability Customers Reports Contact Us Help Center Vi…" at bounding box center [64, 264] width 129 height 529
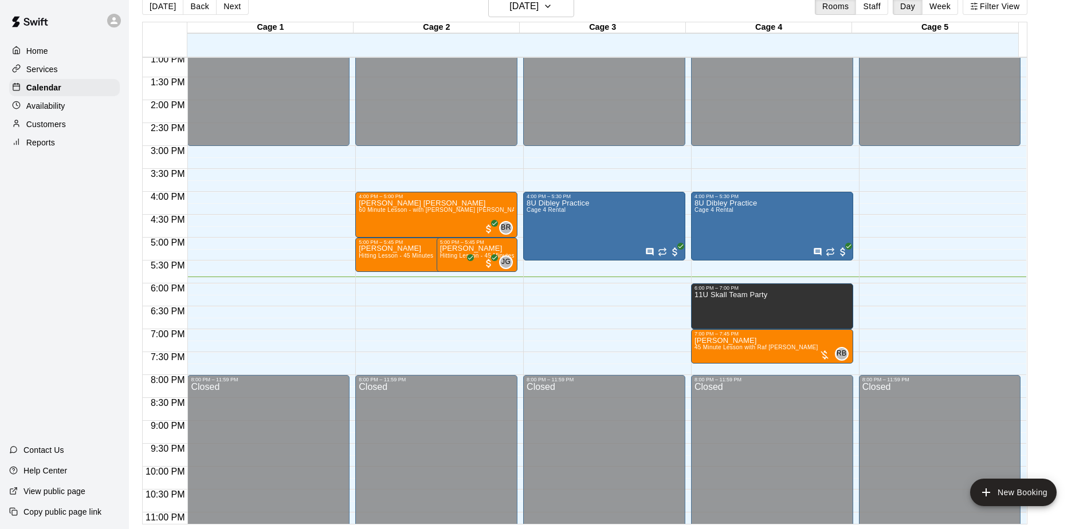
click at [81, 228] on div "Home Services Calendar Availability Customers Reports Contact Us Help Center Vi…" at bounding box center [64, 264] width 129 height 529
click at [63, 251] on div "Home Services Calendar Availability Customers Reports Contact Us Help Center Vi…" at bounding box center [64, 264] width 129 height 529
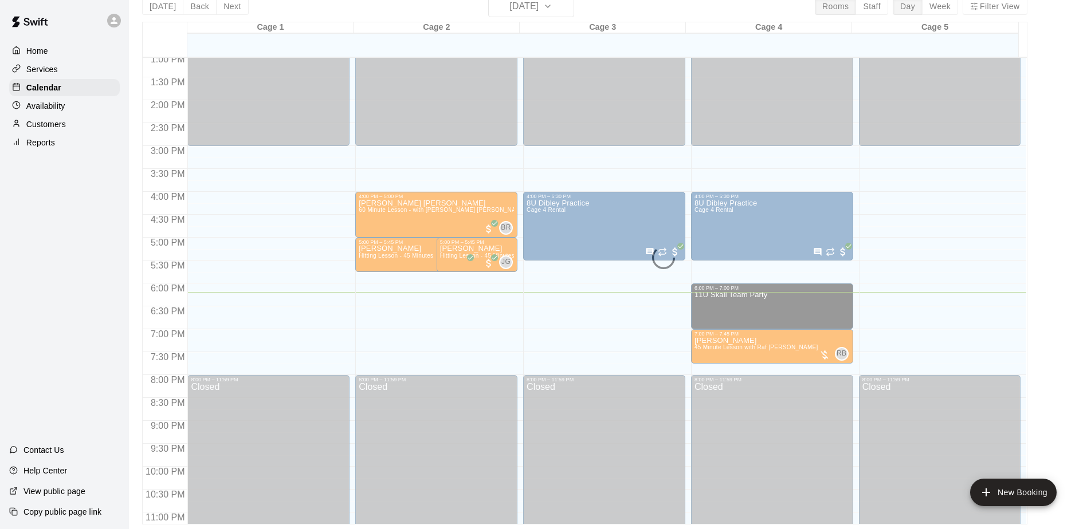
click at [33, 270] on div "Home Services Calendar Availability Customers Reports Contact Us Help Center Vi…" at bounding box center [64, 264] width 129 height 529
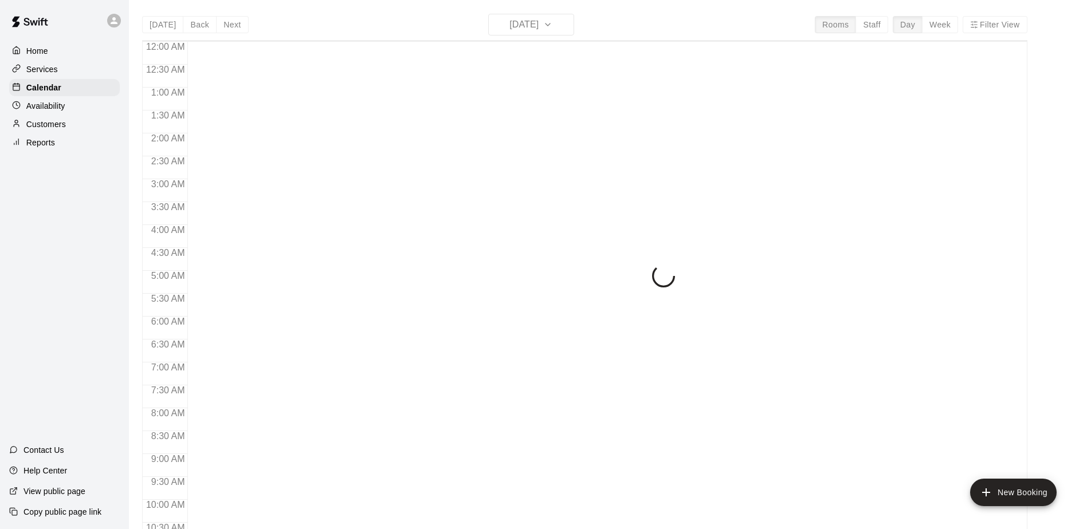
scroll to position [599, 0]
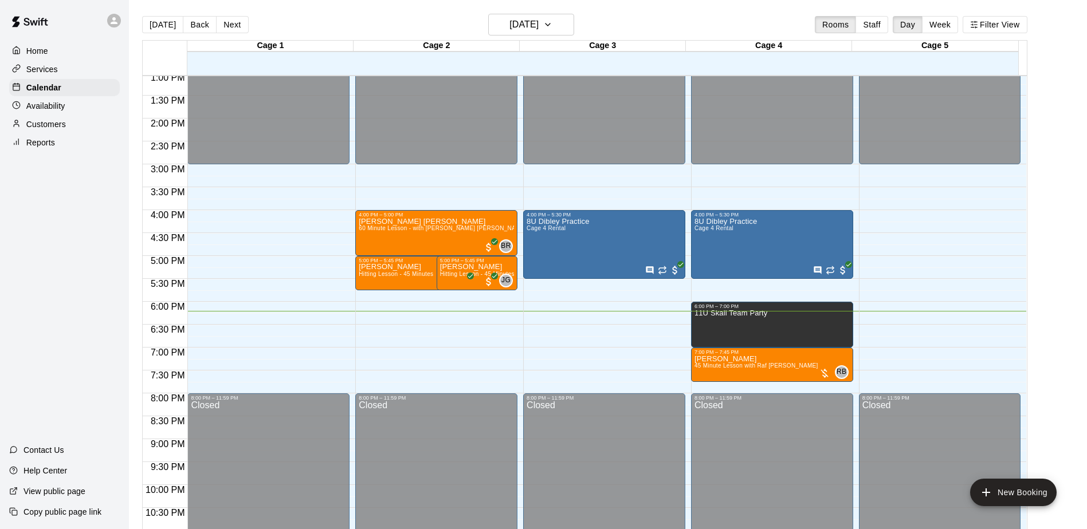
click at [74, 204] on div "Home Services Calendar Availability Customers Reports Contact Us Help Center Vi…" at bounding box center [64, 264] width 129 height 529
click at [36, 231] on div "Home Services Calendar Availability Customers Reports Contact Us Help Center Vi…" at bounding box center [64, 264] width 129 height 529
click at [88, 256] on div "Home Services Calendar Availability Customers Reports Contact Us Help Center Vi…" at bounding box center [64, 264] width 129 height 529
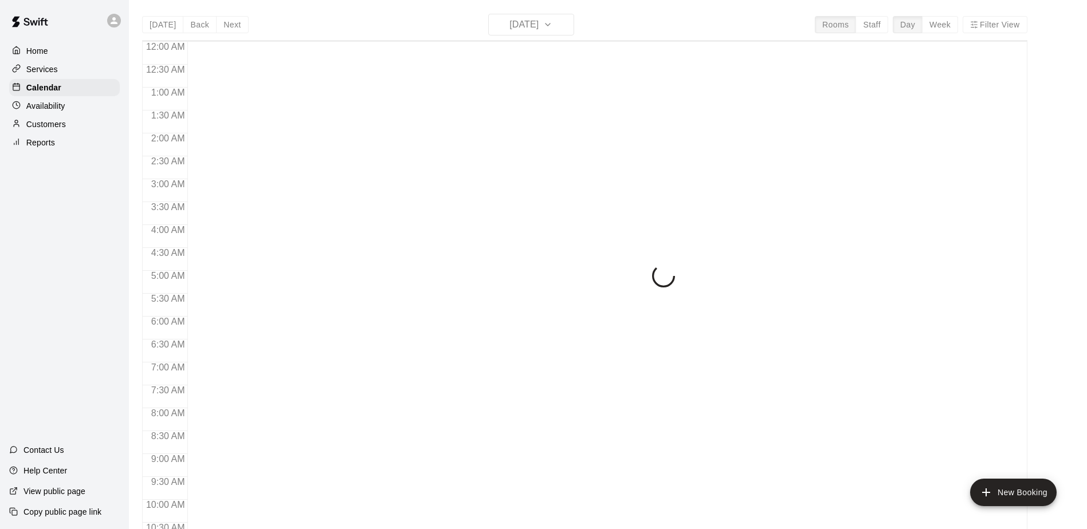
scroll to position [599, 0]
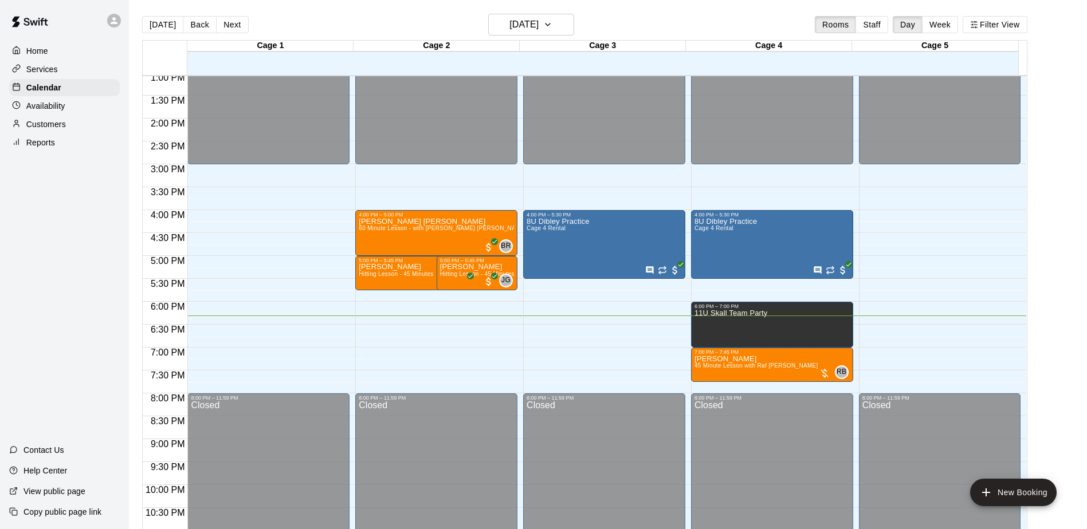
click at [92, 296] on div "Home Services Calendar Availability Customers Reports Contact Us Help Center Vi…" at bounding box center [64, 264] width 129 height 529
click at [104, 241] on div "Home Services Calendar Availability Customers Reports Contact Us Help Center Vi…" at bounding box center [64, 264] width 129 height 529
click at [95, 244] on div "Home Services Calendar Availability Customers Reports Contact Us Help Center Vi…" at bounding box center [64, 264] width 129 height 529
click at [101, 232] on div "Home Services Calendar Availability Customers Reports Contact Us Help Center Vi…" at bounding box center [64, 264] width 129 height 529
click at [100, 232] on div "Home Services Calendar Availability Customers Reports Contact Us Help Center Vi…" at bounding box center [64, 264] width 129 height 529
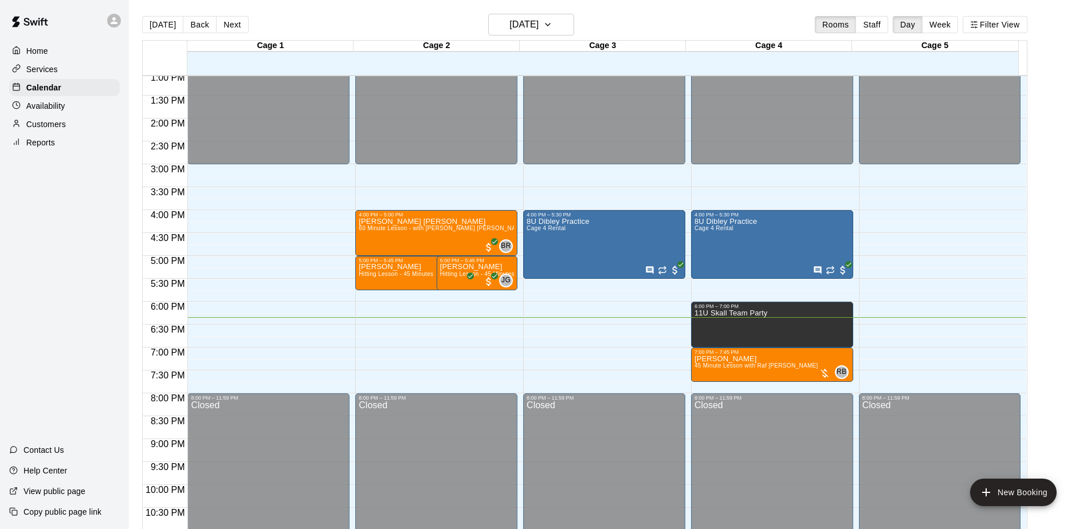
click at [93, 228] on div "Home Services Calendar Availability Customers Reports Contact Us Help Center Vi…" at bounding box center [64, 264] width 129 height 529
click at [99, 229] on div "Home Services Calendar Availability Customers Reports Contact Us Help Center Vi…" at bounding box center [64, 264] width 129 height 529
click at [96, 226] on div "Home Services Calendar Availability Customers Reports Contact Us Help Center Vi…" at bounding box center [64, 264] width 129 height 529
click at [91, 226] on div "Home Services Calendar Availability Customers Reports Contact Us Help Center Vi…" at bounding box center [64, 264] width 129 height 529
click at [93, 224] on div "Home Services Calendar Availability Customers Reports Contact Us Help Center Vi…" at bounding box center [64, 264] width 129 height 529
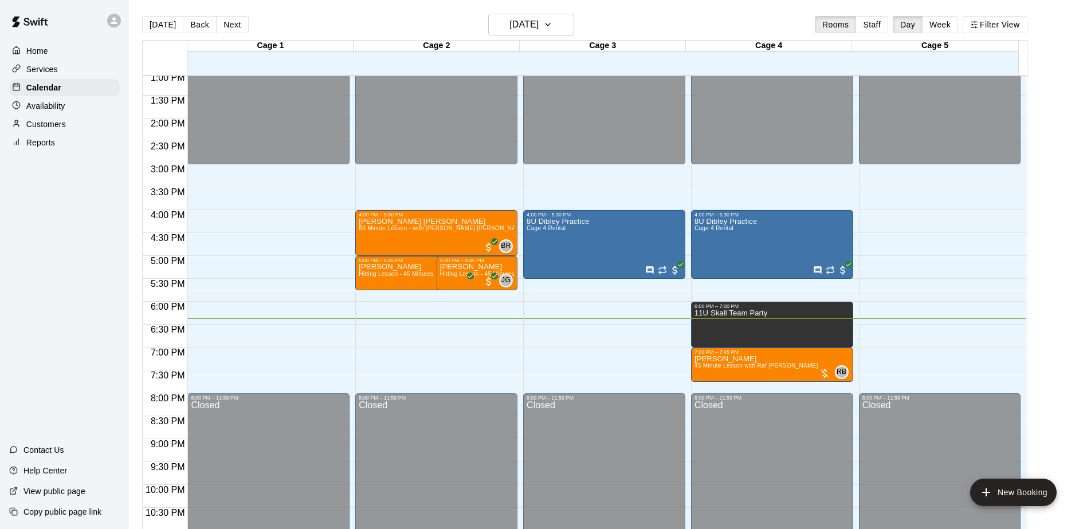
click at [85, 254] on div "Home Services Calendar Availability Customers Reports Contact Us Help Center Vi…" at bounding box center [64, 264] width 129 height 529
click at [85, 312] on div "Home Services Calendar Availability Customers Reports Contact Us Help Center Vi…" at bounding box center [64, 264] width 129 height 529
click at [72, 320] on div "Home Services Calendar Availability Customers Reports Contact Us Help Center Vi…" at bounding box center [64, 264] width 129 height 529
click at [76, 319] on div "Home Services Calendar Availability Customers Reports Contact Us Help Center Vi…" at bounding box center [64, 264] width 129 height 529
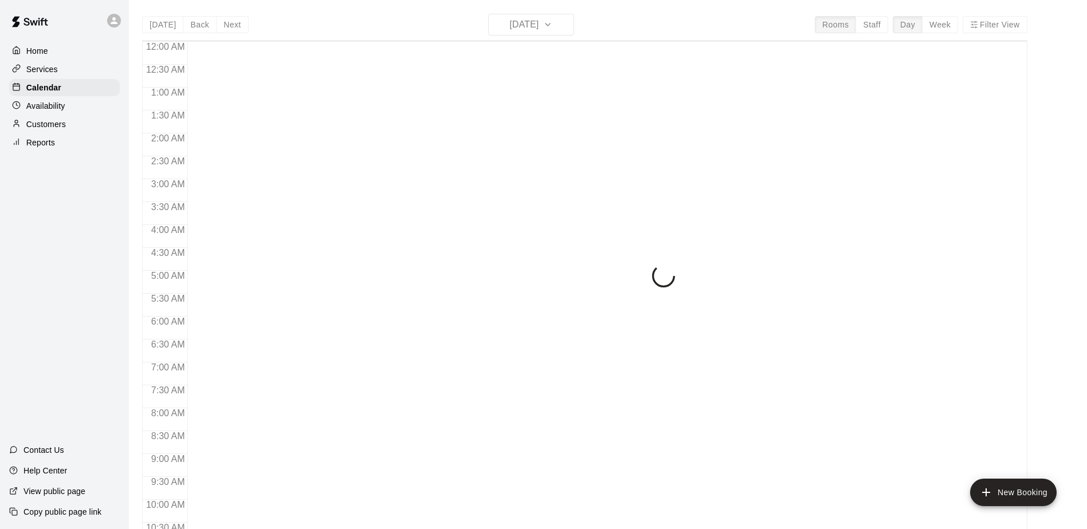
scroll to position [599, 0]
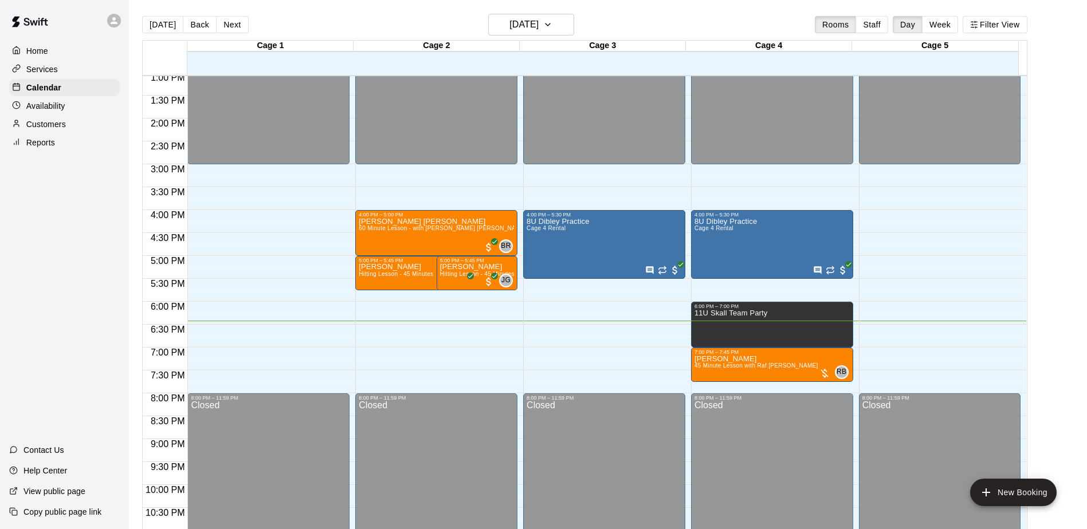
click at [52, 287] on div "Home Services Calendar Availability Customers Reports Contact Us Help Center Vi…" at bounding box center [64, 264] width 129 height 529
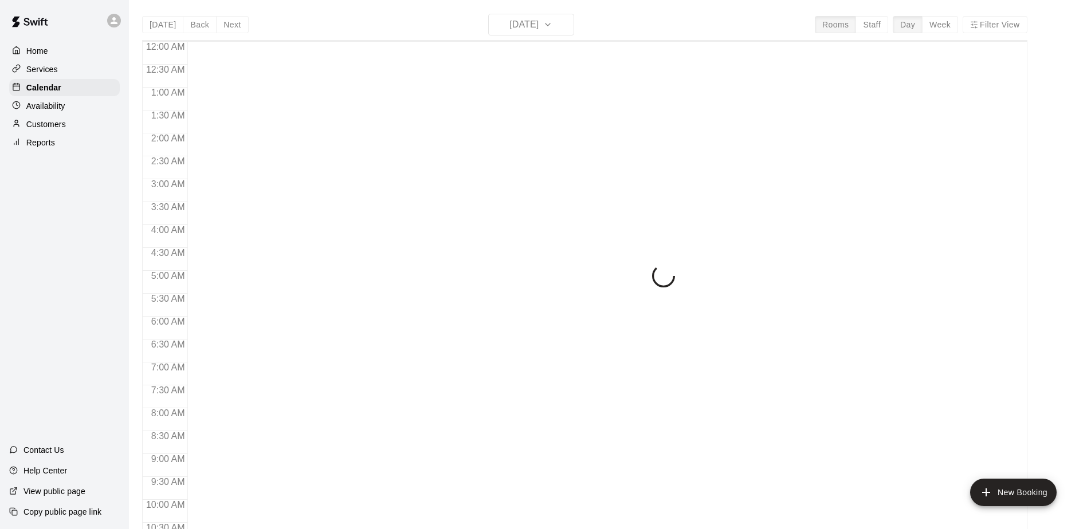
scroll to position [599, 0]
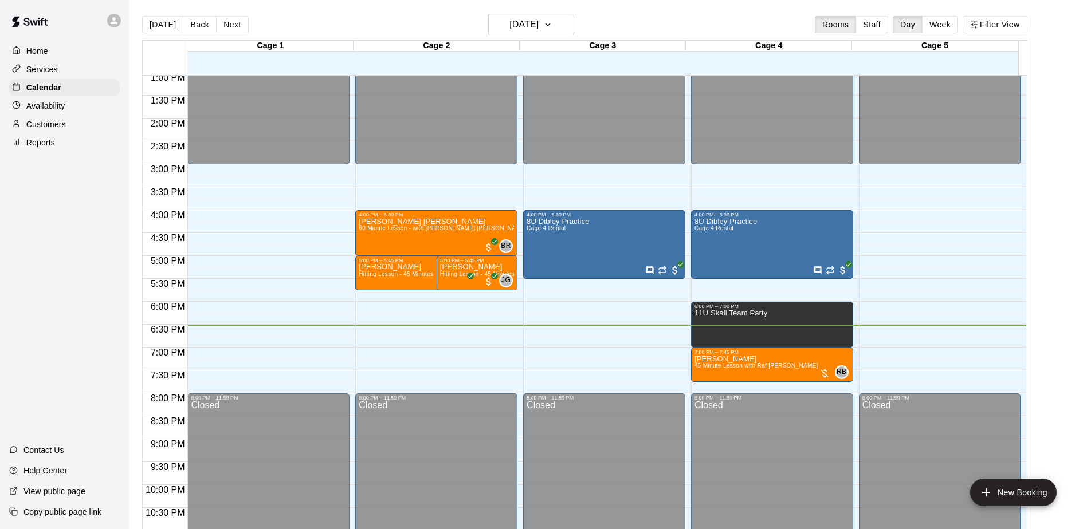
click at [50, 262] on div "Home Services Calendar Availability Customers Reports Contact Us Help Center Vi…" at bounding box center [64, 264] width 129 height 529
click at [241, 28] on button "Next" at bounding box center [232, 24] width 32 height 17
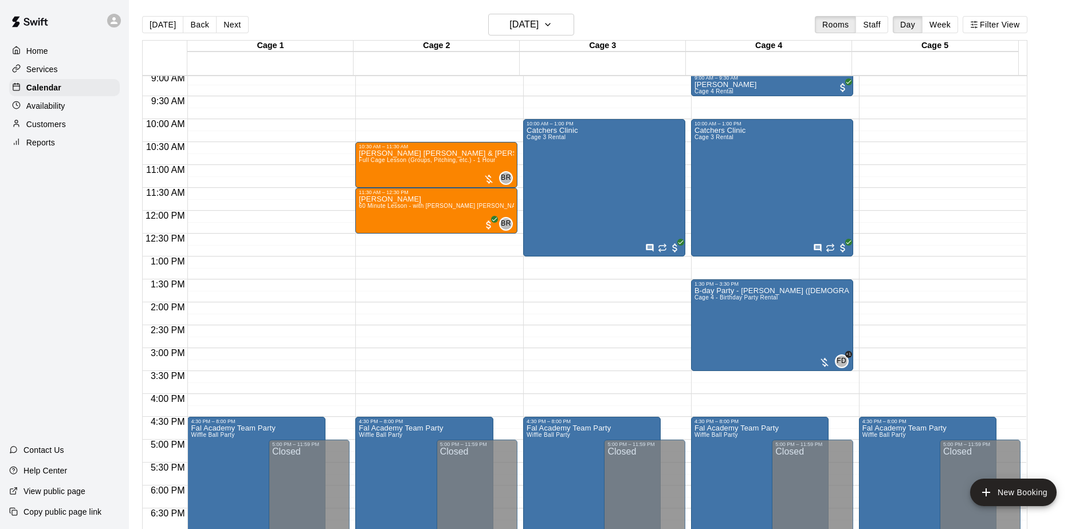
scroll to position [313, 0]
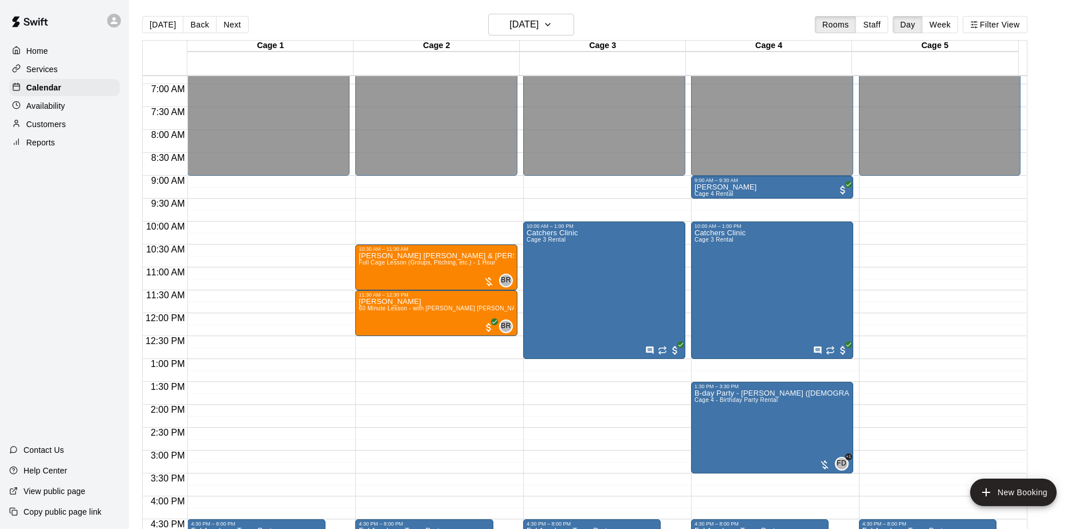
click at [58, 251] on div "Home Services Calendar Availability Customers Reports Contact Us Help Center Vi…" at bounding box center [64, 264] width 129 height 529
click at [51, 252] on div "Home Services Calendar Availability Customers Reports Contact Us Help Center Vi…" at bounding box center [64, 264] width 129 height 529
click at [53, 223] on div "Home Services Calendar Availability Customers Reports Contact Us Help Center Vi…" at bounding box center [64, 264] width 129 height 529
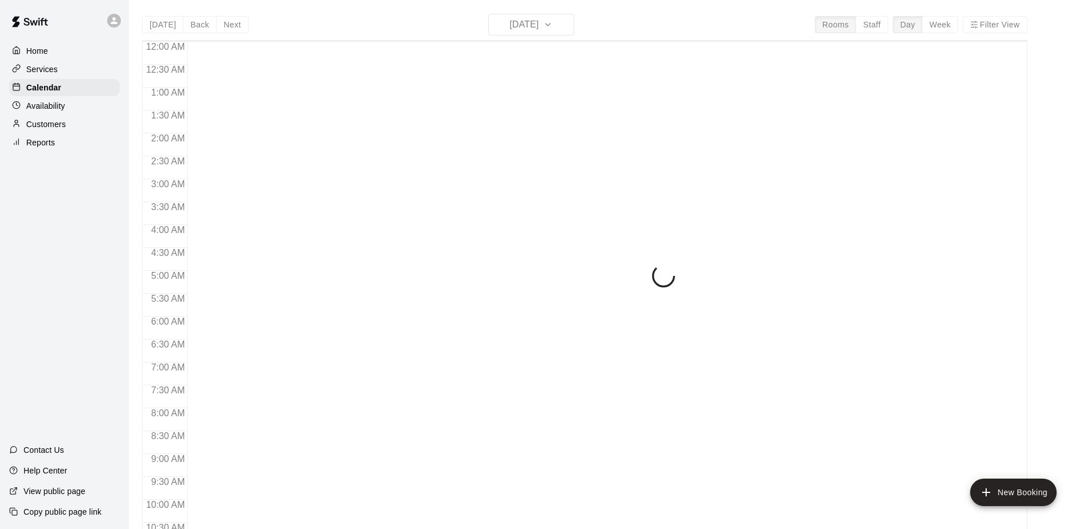
scroll to position [599, 0]
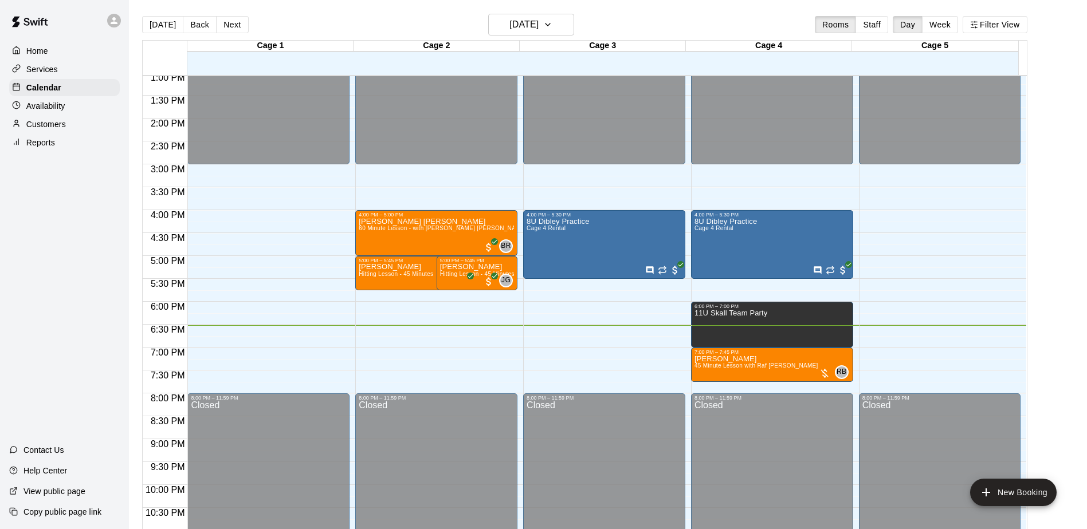
click at [79, 290] on div "Home Services Calendar Availability Customers Reports Contact Us Help Center Vi…" at bounding box center [64, 264] width 129 height 529
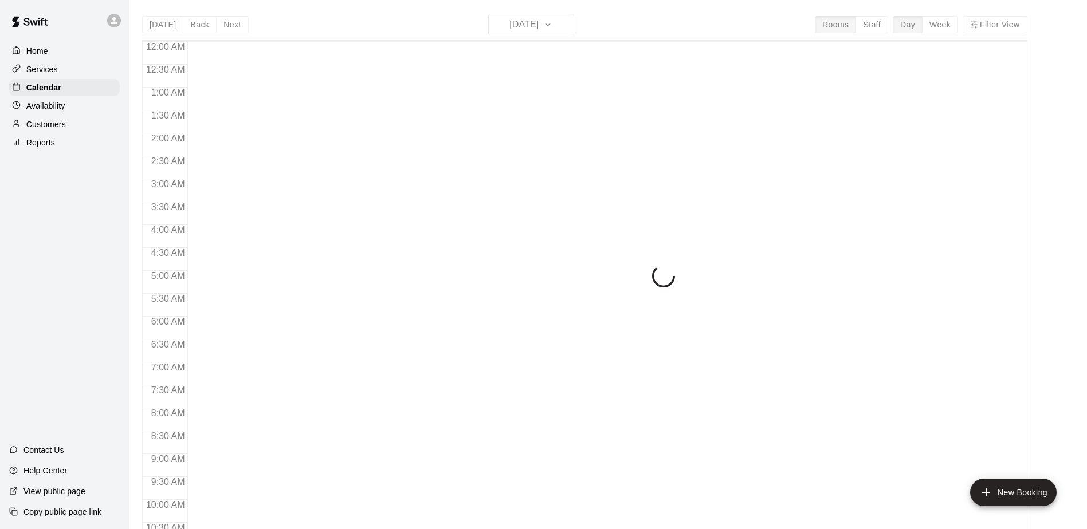
scroll to position [599, 0]
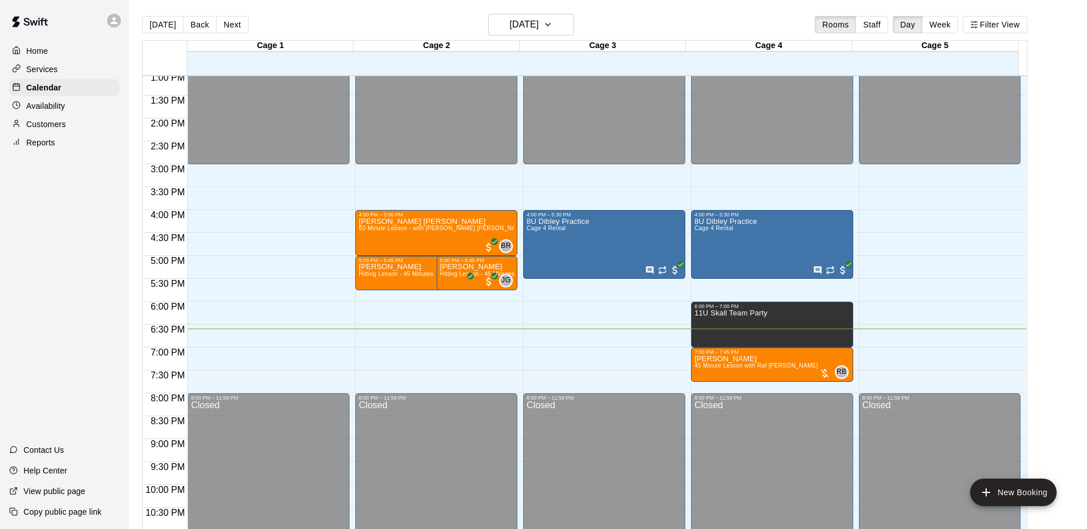
click at [73, 245] on div "Home Services Calendar Availability Customers Reports Contact Us Help Center Vi…" at bounding box center [64, 264] width 129 height 529
click at [55, 221] on div "Home Services Calendar Availability Customers Reports Contact Us Help Center Vi…" at bounding box center [64, 264] width 129 height 529
click at [84, 235] on div "Home Services Calendar Availability Customers Reports Contact Us Help Center Vi…" at bounding box center [64, 264] width 129 height 529
click at [53, 230] on div "Home Services Calendar Availability Customers Reports Contact Us Help Center Vi…" at bounding box center [64, 264] width 129 height 529
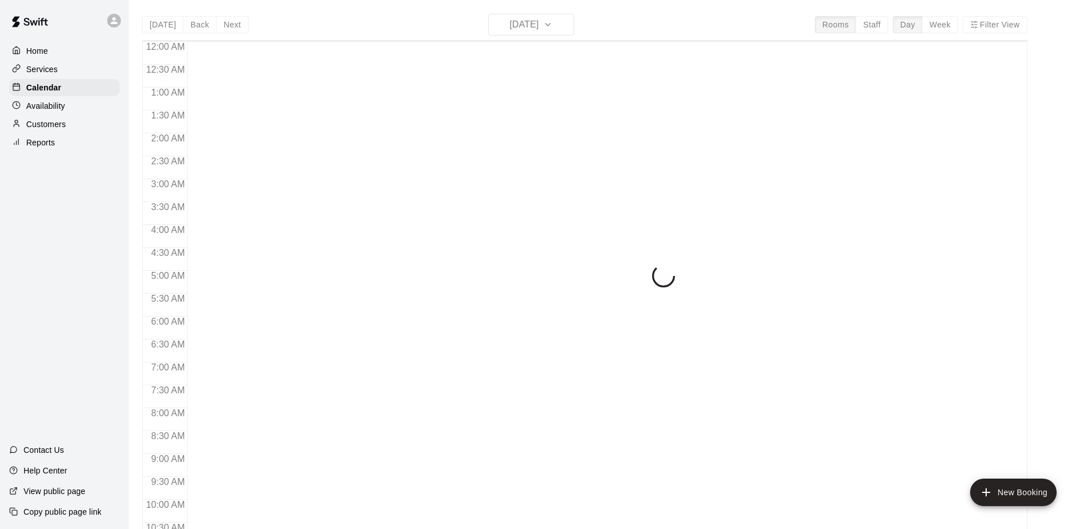
scroll to position [599, 0]
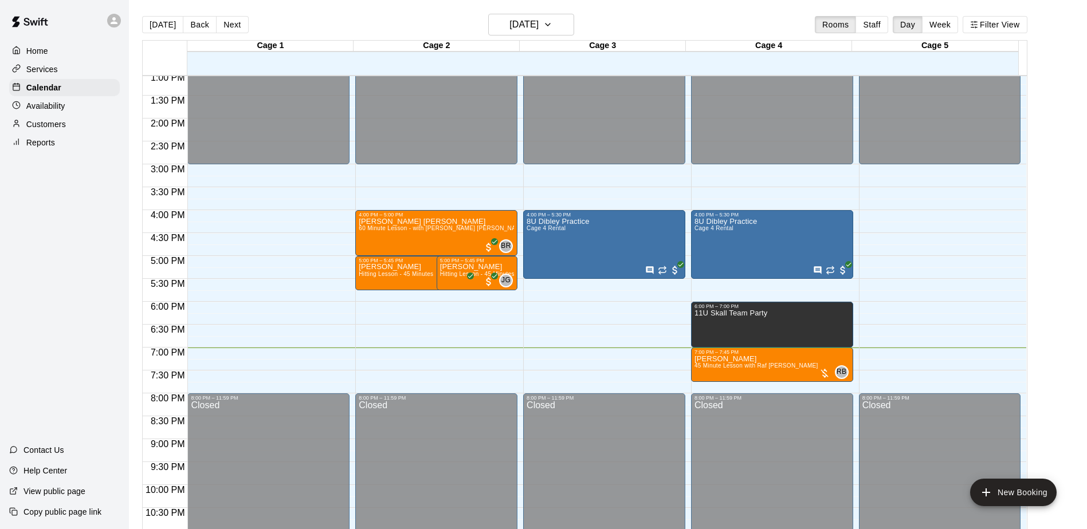
click at [54, 287] on div "Home Services Calendar Availability Customers Reports Contact Us Help Center Vi…" at bounding box center [64, 264] width 129 height 529
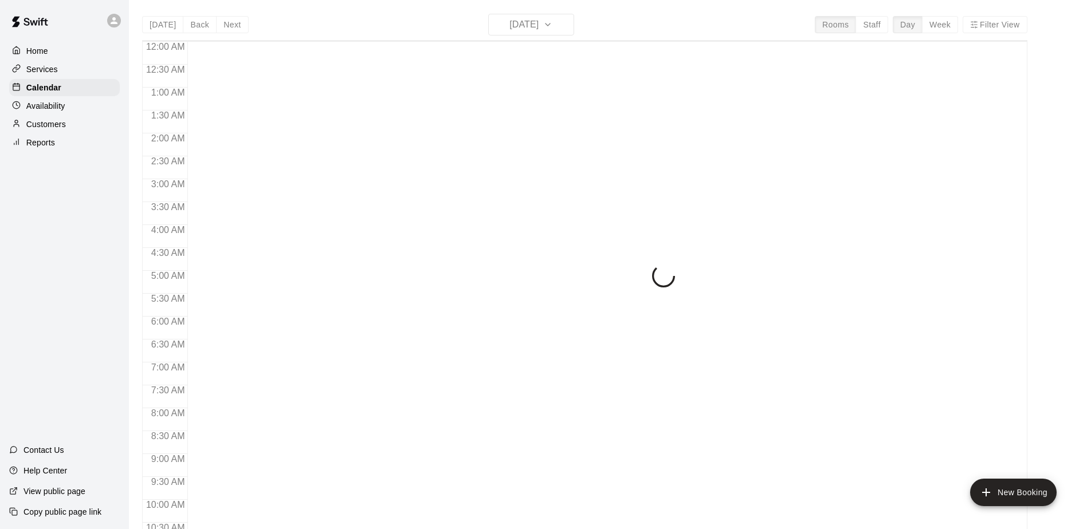
scroll to position [599, 0]
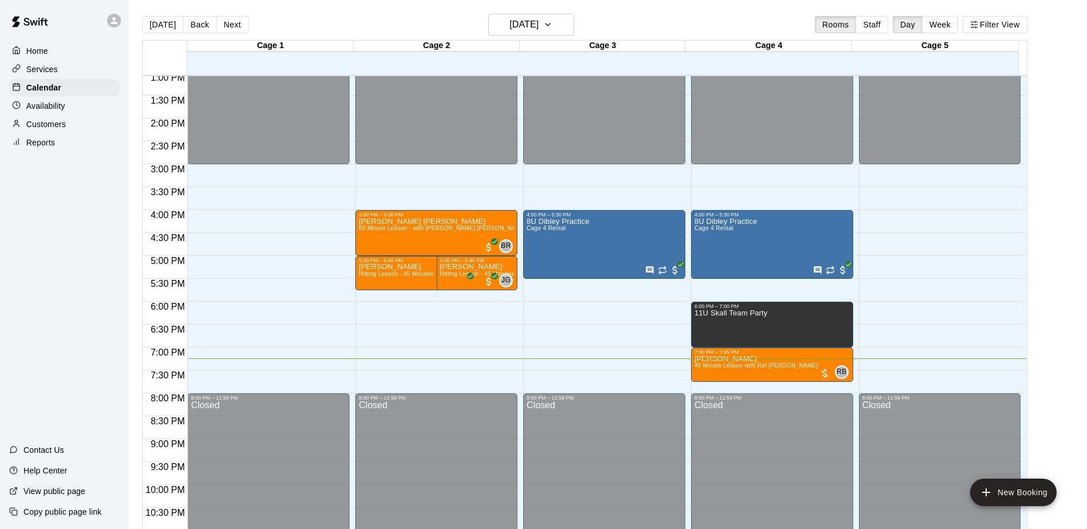
click at [106, 335] on div "Home Services Calendar Availability Customers Reports Contact Us Help Center Vi…" at bounding box center [64, 264] width 129 height 529
click at [107, 316] on div "Home Services Calendar Availability Customers Reports Contact Us Help Center Vi…" at bounding box center [64, 264] width 129 height 529
click at [84, 282] on div "Home Services Calendar Availability Customers Reports Contact Us Help Center Vi…" at bounding box center [64, 264] width 129 height 529
click at [72, 245] on div "Home Services Calendar Availability Customers Reports Contact Us Help Center Vi…" at bounding box center [64, 264] width 129 height 529
click at [79, 246] on div "Home Services Calendar Availability Customers Reports Contact Us Help Center Vi…" at bounding box center [64, 264] width 129 height 529
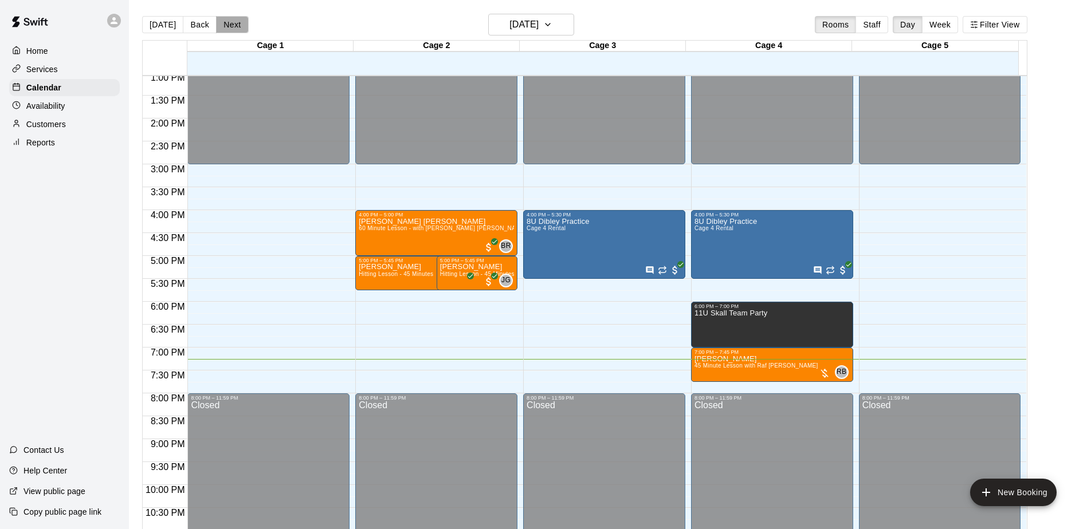
click at [234, 31] on button "Next" at bounding box center [232, 24] width 32 height 17
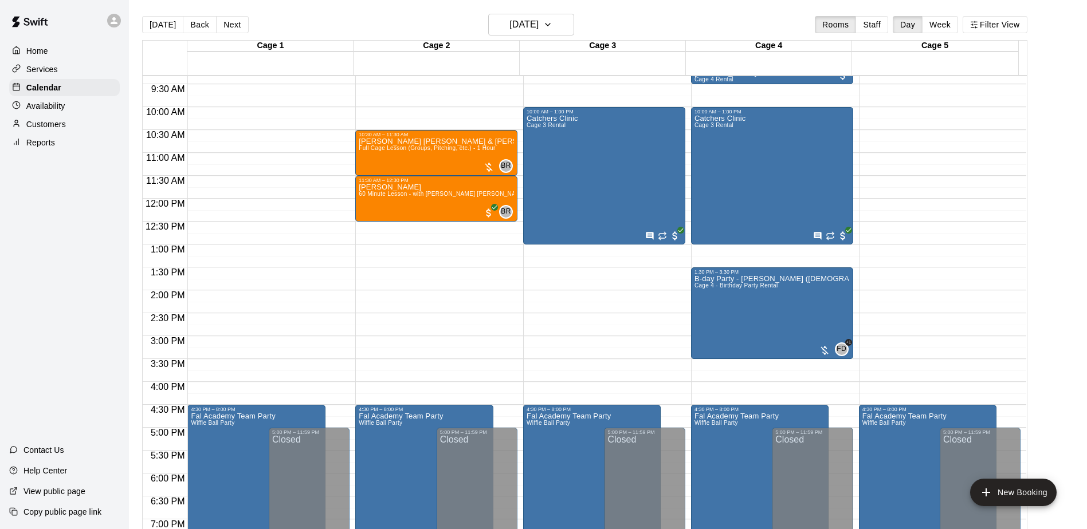
scroll to position [370, 0]
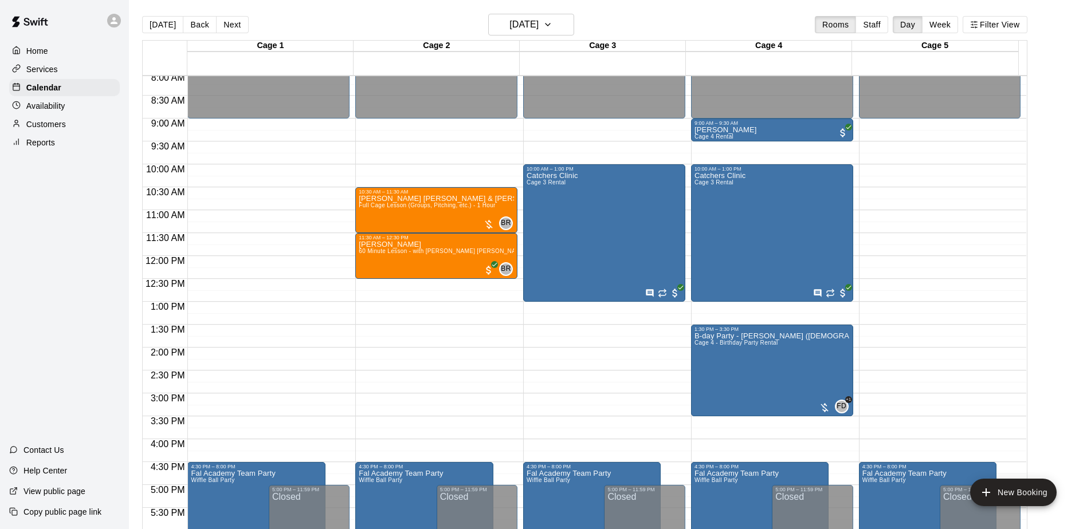
click at [65, 253] on div "Home Services Calendar Availability Customers Reports Contact Us Help Center Vi…" at bounding box center [64, 264] width 129 height 529
click at [60, 250] on div "Home Services Calendar Availability Customers Reports Contact Us Help Center Vi…" at bounding box center [64, 264] width 129 height 529
click at [72, 256] on div "Home Services Calendar Availability Customers Reports Contact Us Help Center Vi…" at bounding box center [64, 264] width 129 height 529
click at [78, 256] on div "Home Services Calendar Availability Customers Reports Contact Us Help Center Vi…" at bounding box center [64, 264] width 129 height 529
click at [78, 253] on div "Home Services Calendar Availability Customers Reports Contact Us Help Center Vi…" at bounding box center [64, 264] width 129 height 529
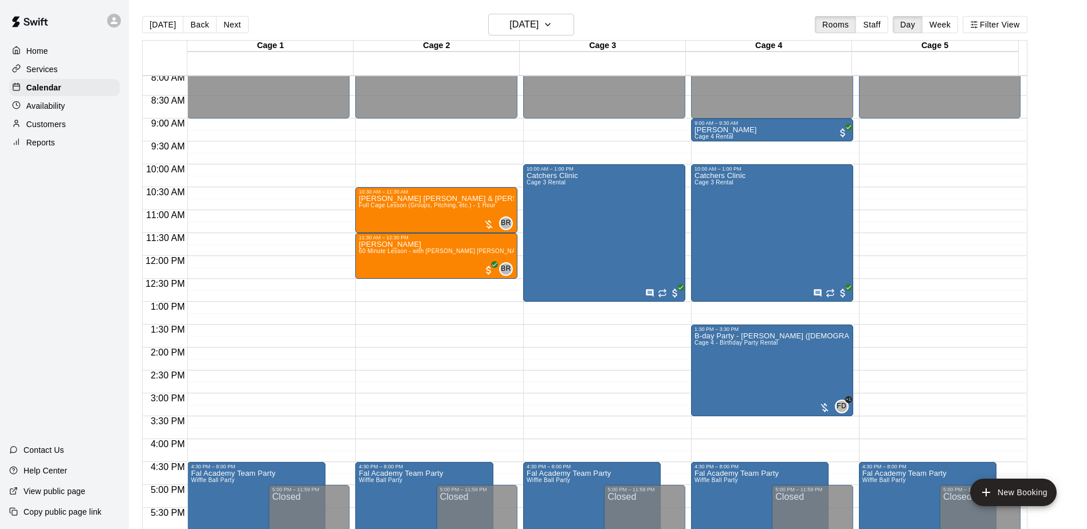
click at [89, 261] on div "Home Services Calendar Availability Customers Reports Contact Us Help Center Vi…" at bounding box center [64, 264] width 129 height 529
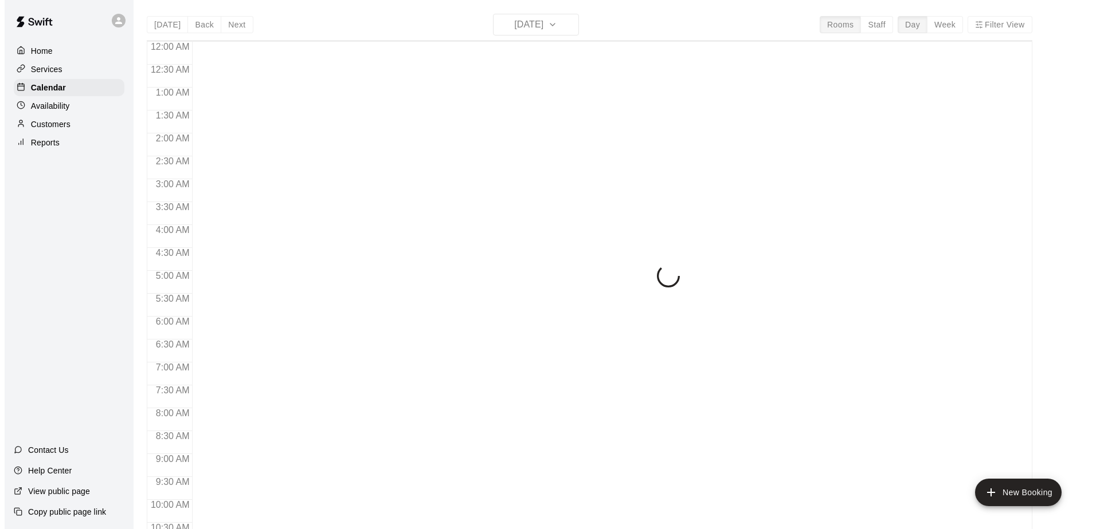
scroll to position [599, 0]
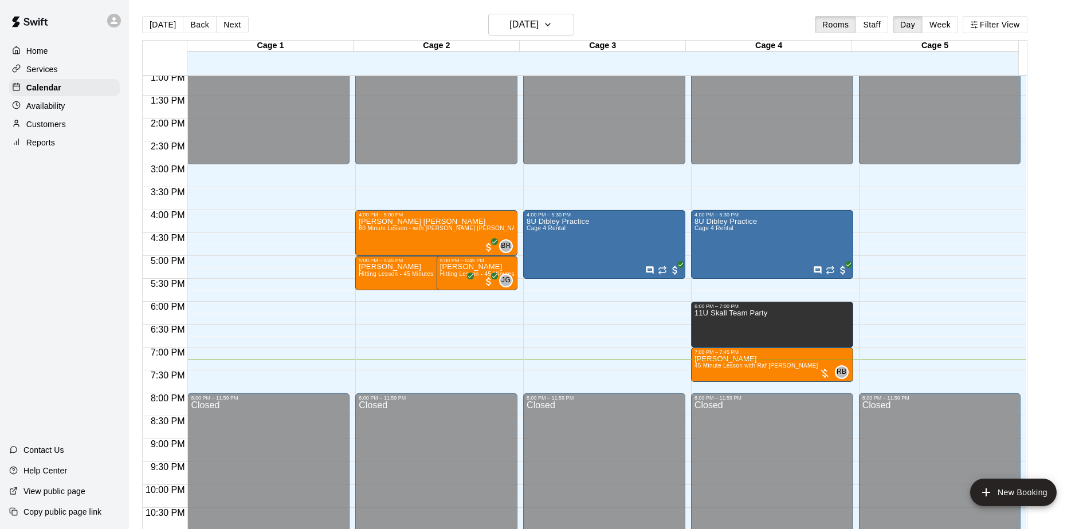
click at [79, 287] on div "Home Services Calendar Availability Customers Reports Contact Us Help Center Vi…" at bounding box center [64, 264] width 129 height 529
click at [756, 369] on span "45 Minute Lesson with Raf [PERSON_NAME]" at bounding box center [757, 366] width 124 height 6
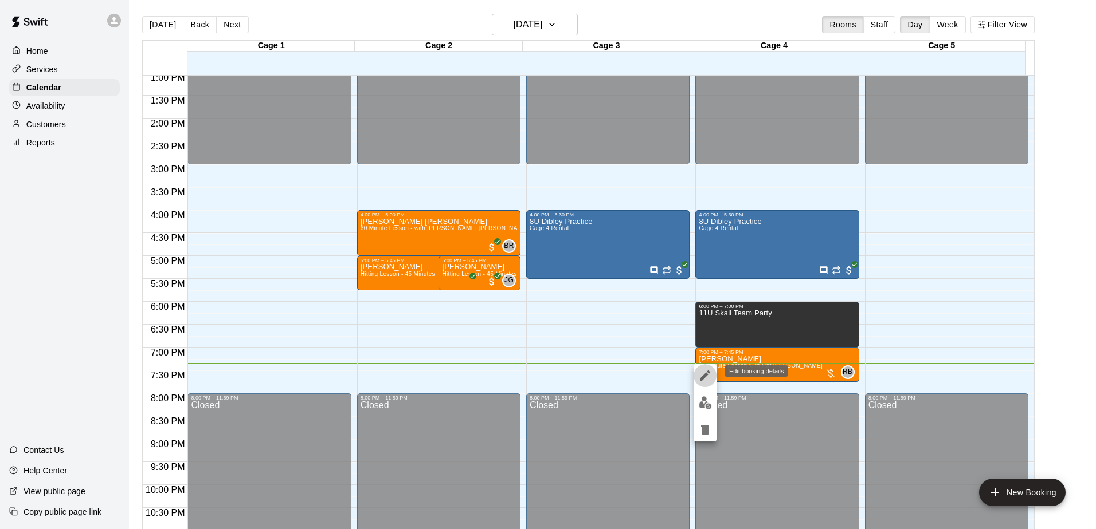
click at [698, 374] on icon "edit" at bounding box center [705, 376] width 14 height 14
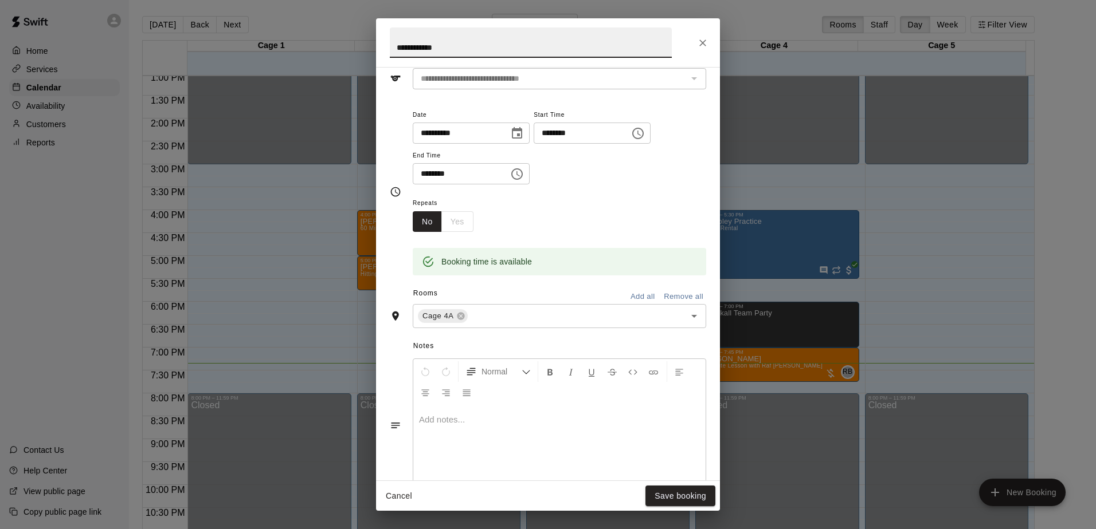
scroll to position [0, 0]
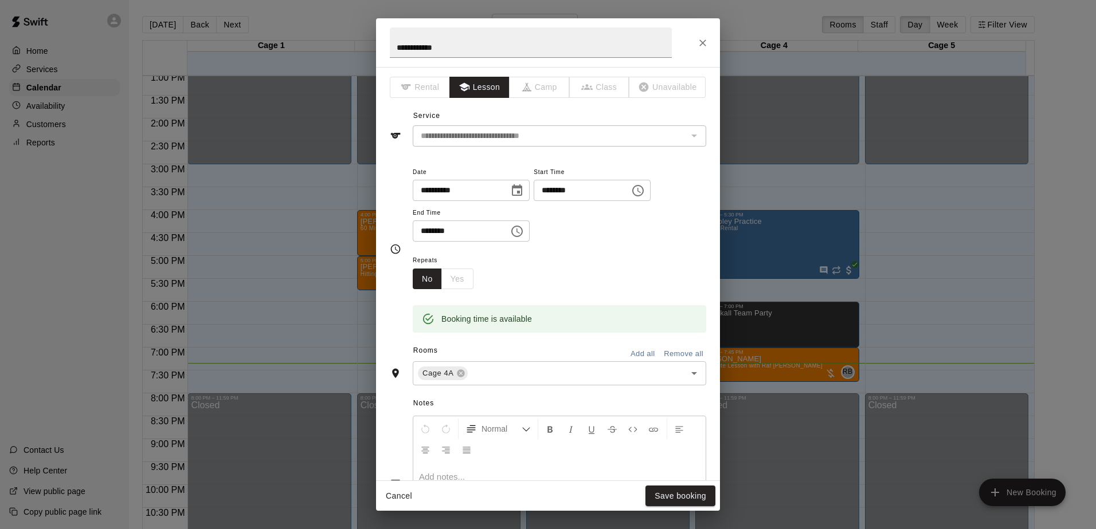
click at [93, 254] on div "**********" at bounding box center [548, 264] width 1096 height 529
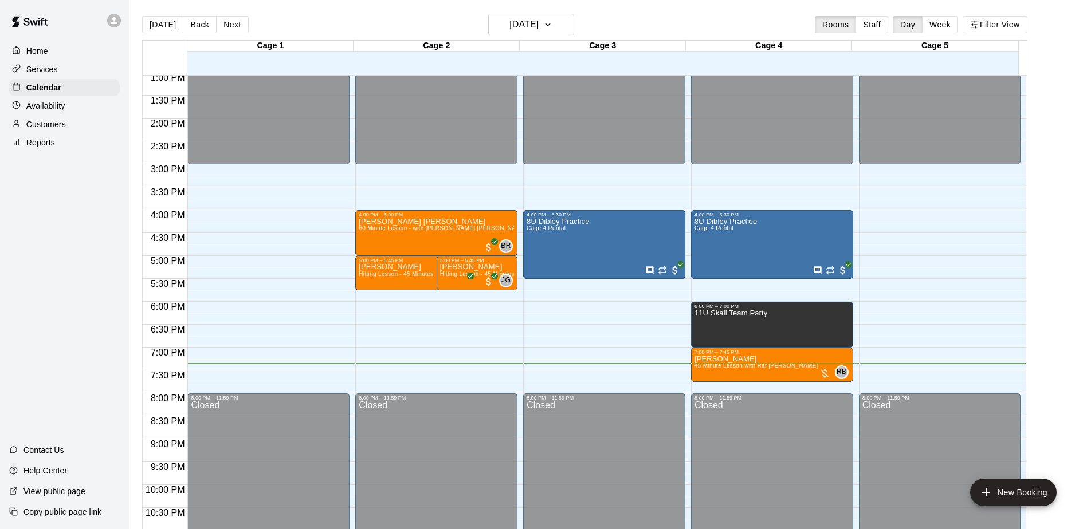
click at [72, 234] on div "Home Services Calendar Availability Customers Reports Contact Us Help Center Vi…" at bounding box center [64, 264] width 129 height 529
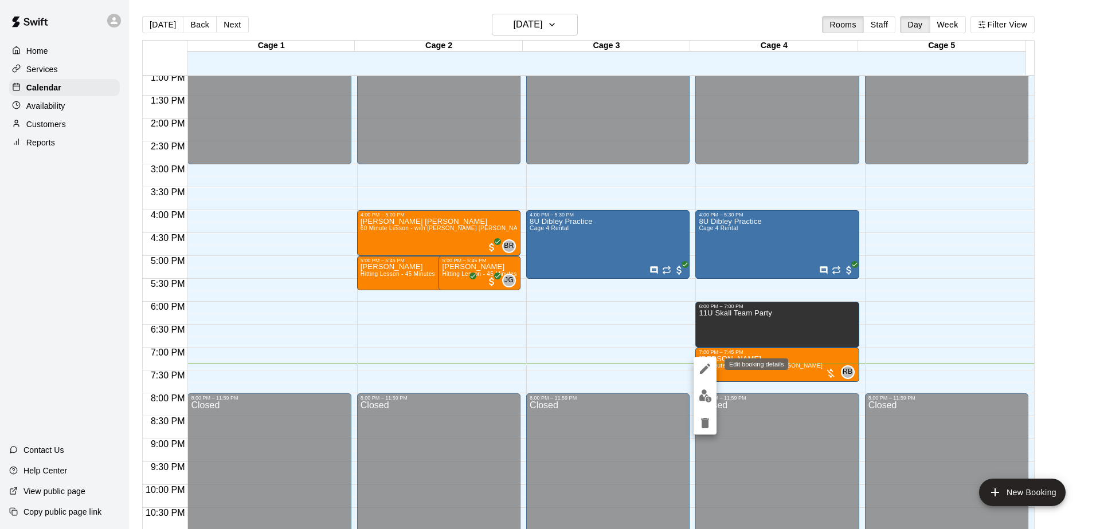
click at [702, 369] on icon "edit" at bounding box center [705, 369] width 14 height 14
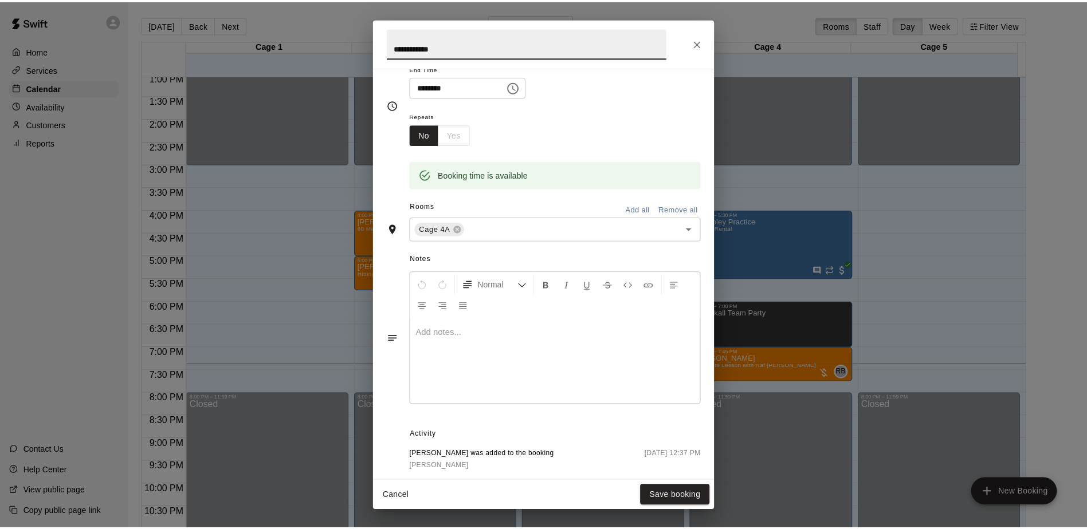
scroll to position [229, 0]
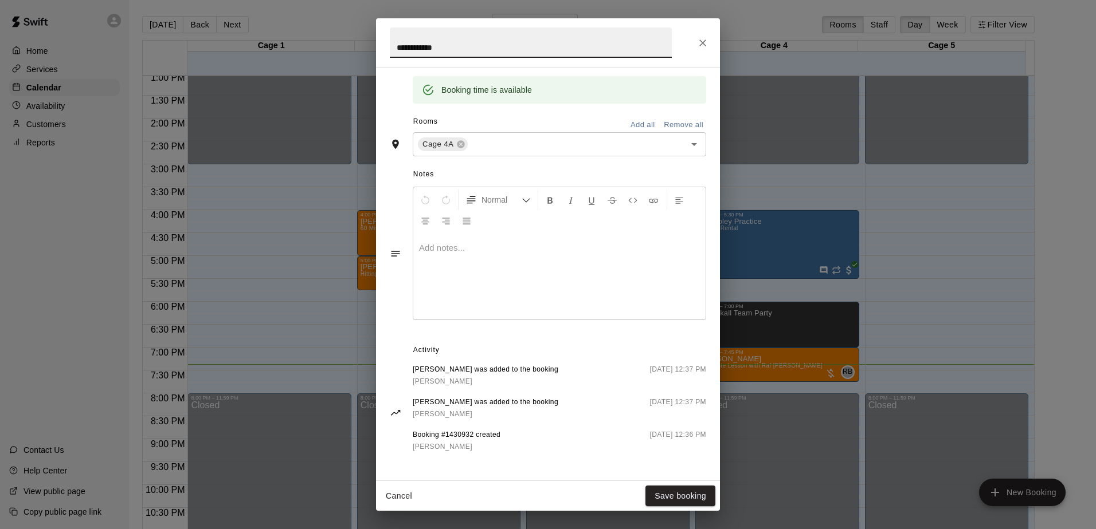
click at [532, 281] on div at bounding box center [559, 277] width 292 height 86
click at [659, 496] on button "Save booking" at bounding box center [680, 496] width 70 height 21
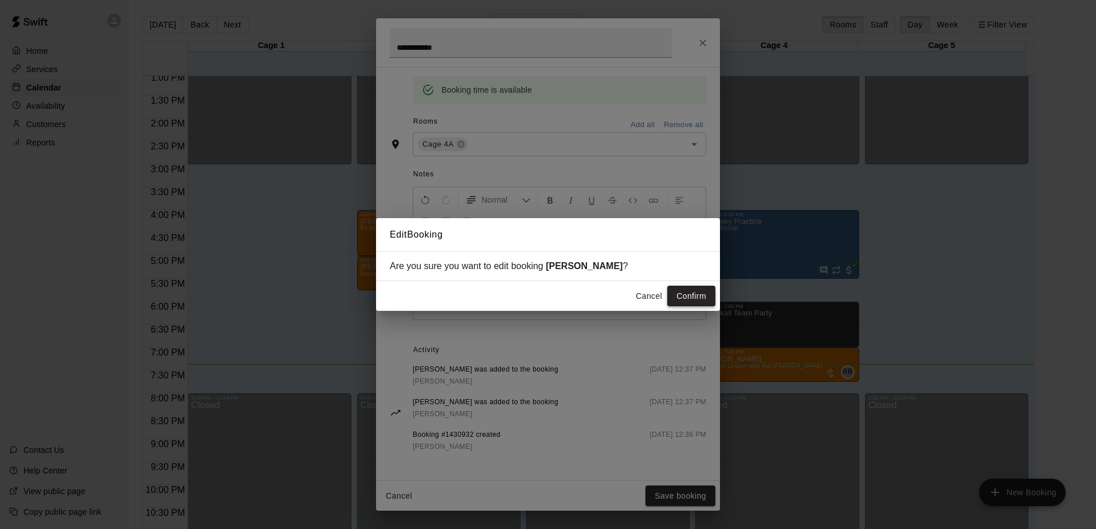
click at [695, 300] on button "Confirm" at bounding box center [691, 296] width 48 height 21
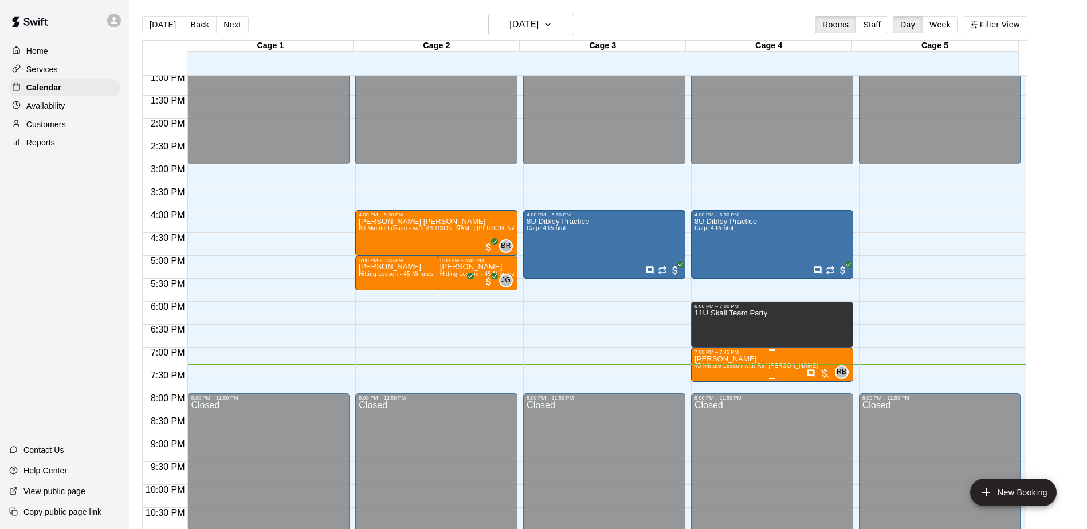
click at [822, 374] on div at bounding box center [818, 373] width 24 height 11
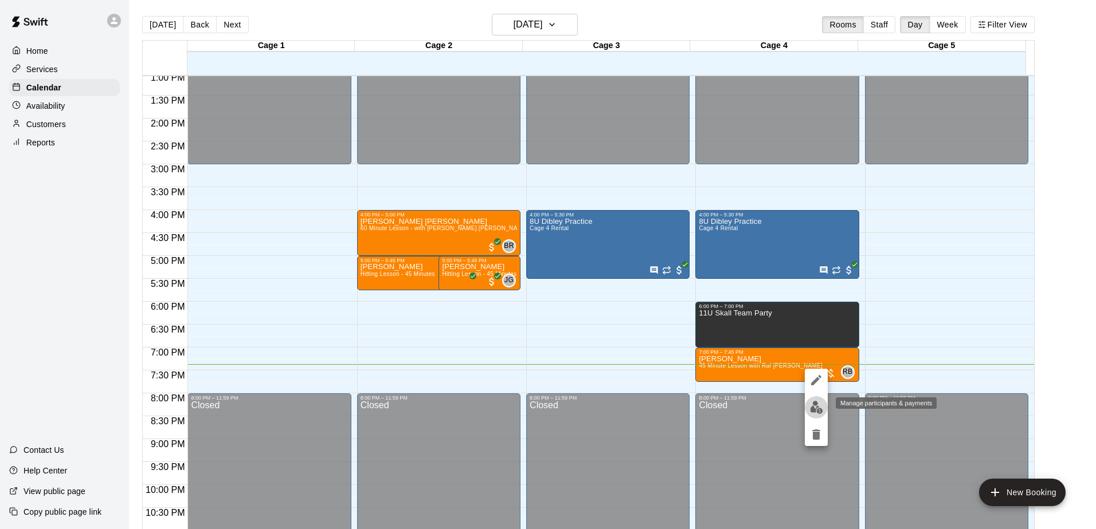
click at [819, 401] on img "edit" at bounding box center [816, 407] width 13 height 13
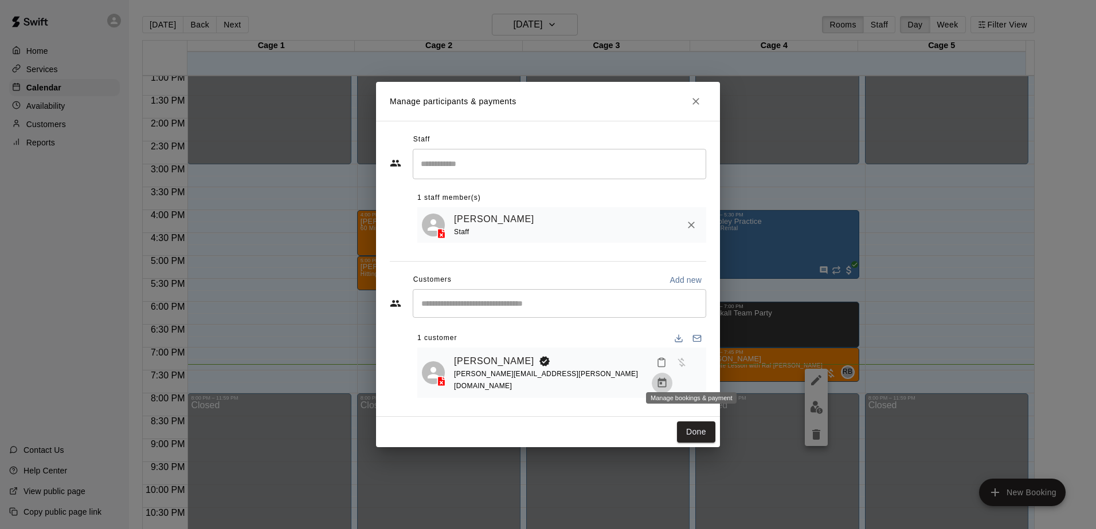
click at [668, 378] on icon "Manage bookings & payment" at bounding box center [661, 383] width 11 height 11
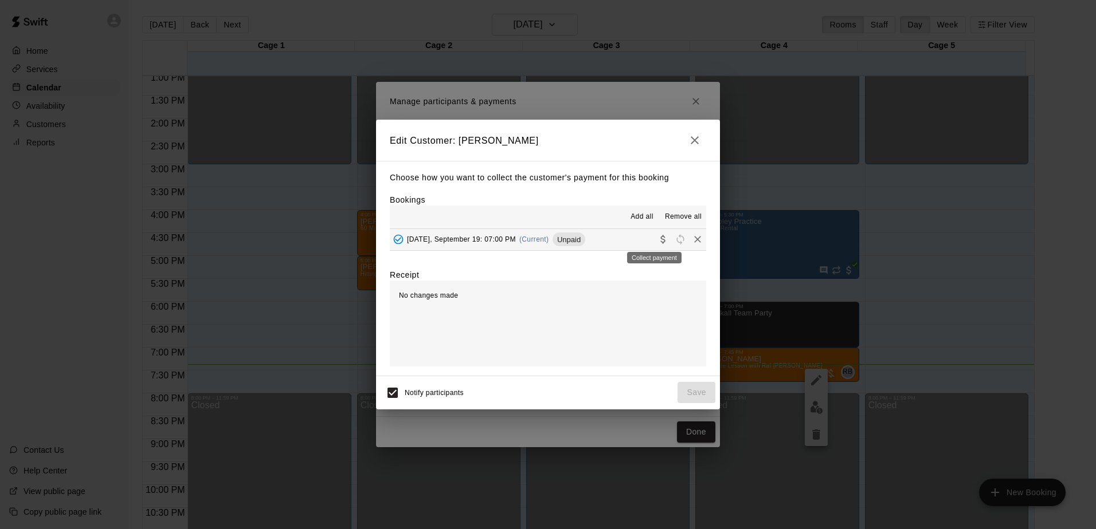
click at [660, 243] on icon "Collect payment" at bounding box center [662, 240] width 5 height 9
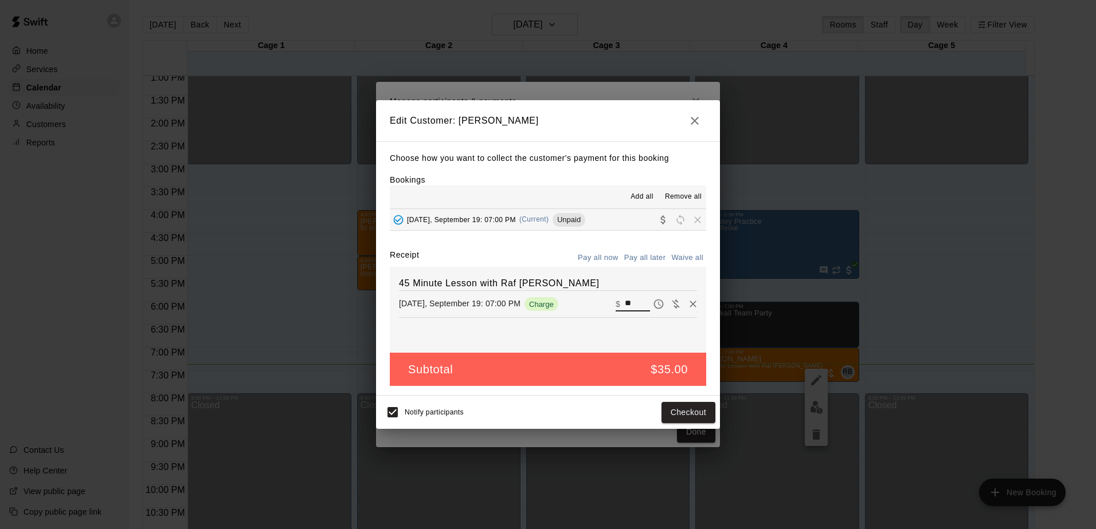
click at [633, 304] on input "**" at bounding box center [637, 304] width 25 height 15
type input "*"
click at [693, 415] on button "Save" at bounding box center [696, 412] width 38 height 21
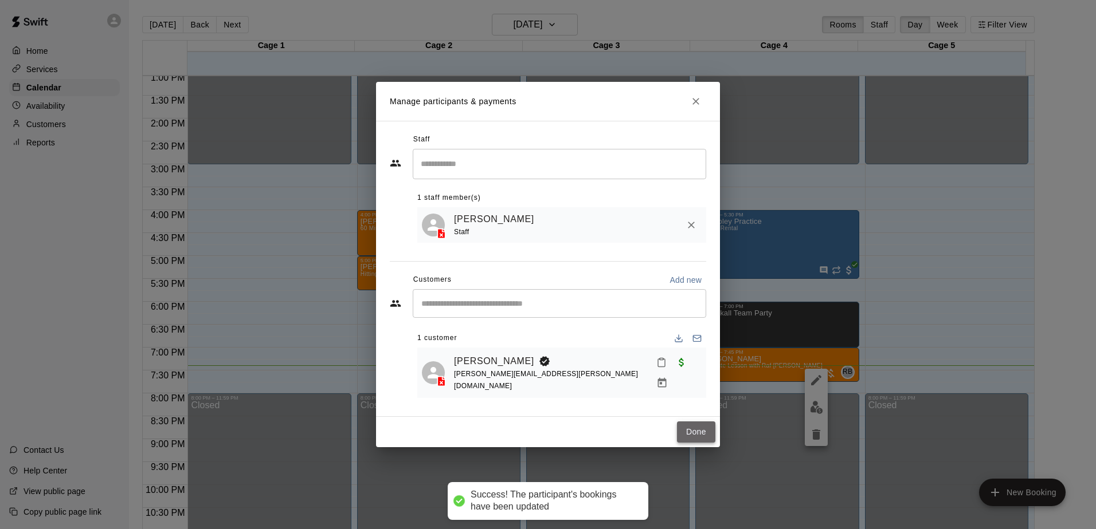
click at [695, 422] on button "Done" at bounding box center [696, 432] width 38 height 21
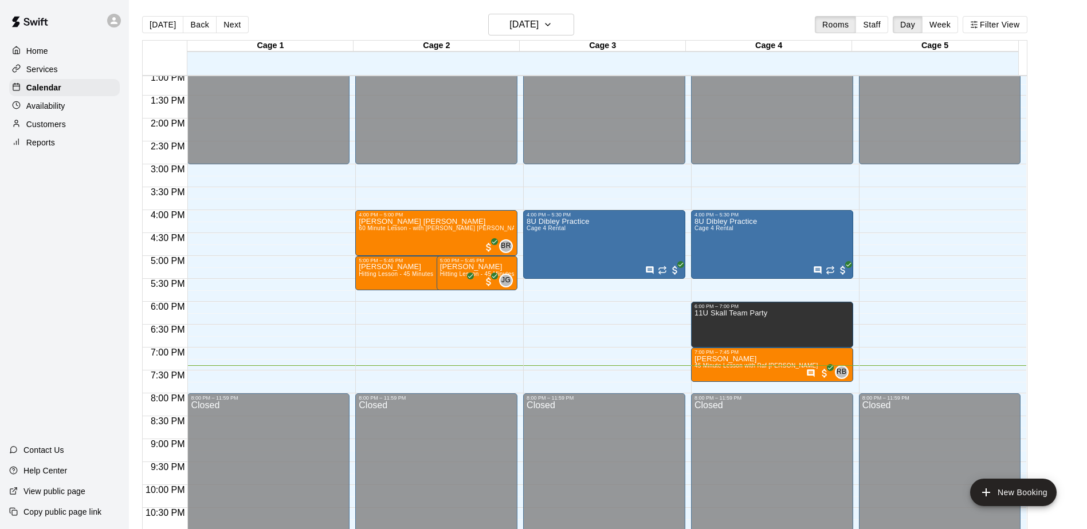
click at [62, 360] on div "Home Services Calendar Availability Customers Reports Contact Us Help Center Vi…" at bounding box center [64, 264] width 129 height 529
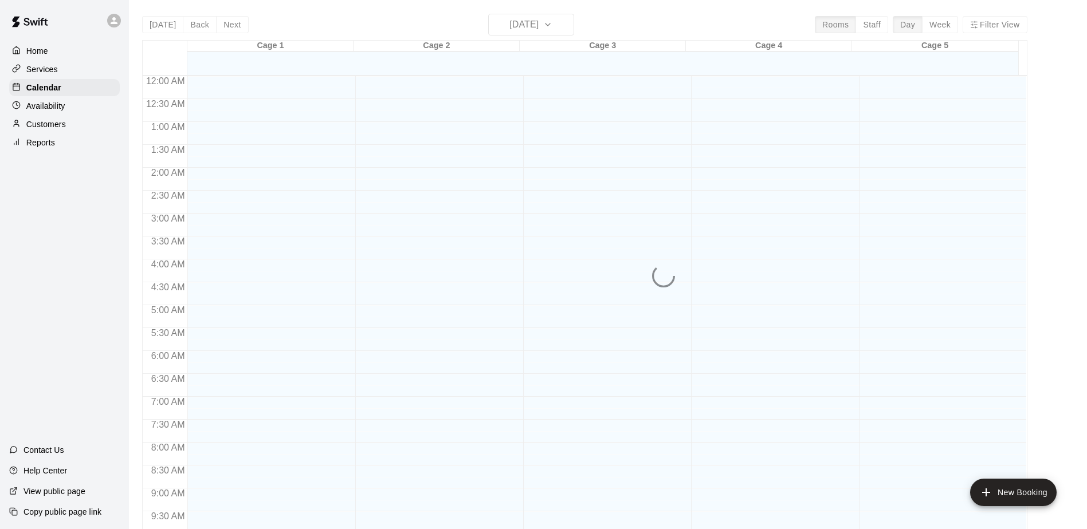
scroll to position [599, 0]
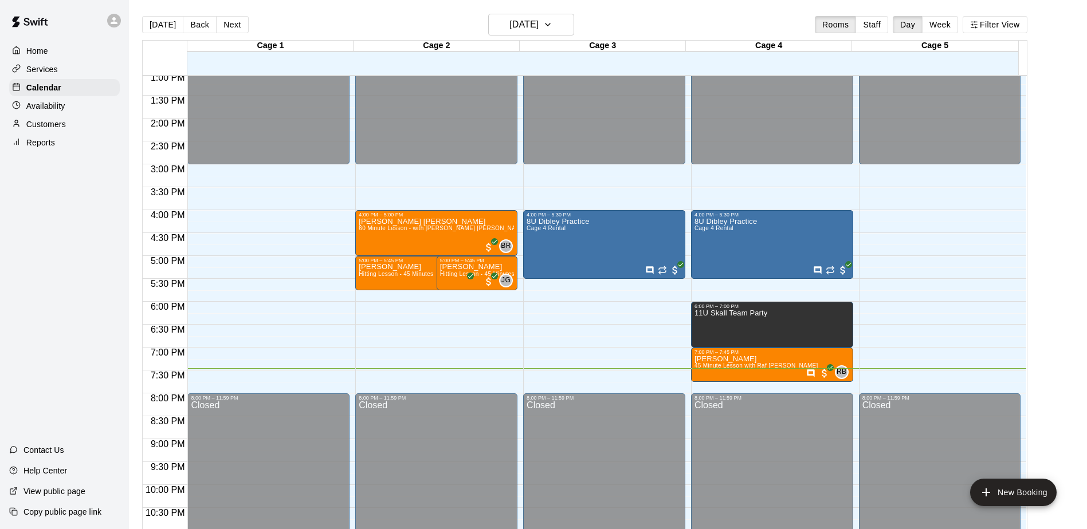
click at [70, 255] on div "Home Services Calendar Availability Customers Reports Contact Us Help Center Vi…" at bounding box center [64, 264] width 129 height 529
click at [74, 197] on div "Home Services Calendar Availability Customers Reports Contact Us Help Center Vi…" at bounding box center [64, 264] width 129 height 529
drag, startPoint x: 72, startPoint y: 203, endPoint x: 56, endPoint y: 308, distance: 106.7
click at [56, 308] on div "Home Services Calendar Availability Customers Reports Contact Us Help Center Vi…" at bounding box center [64, 264] width 129 height 529
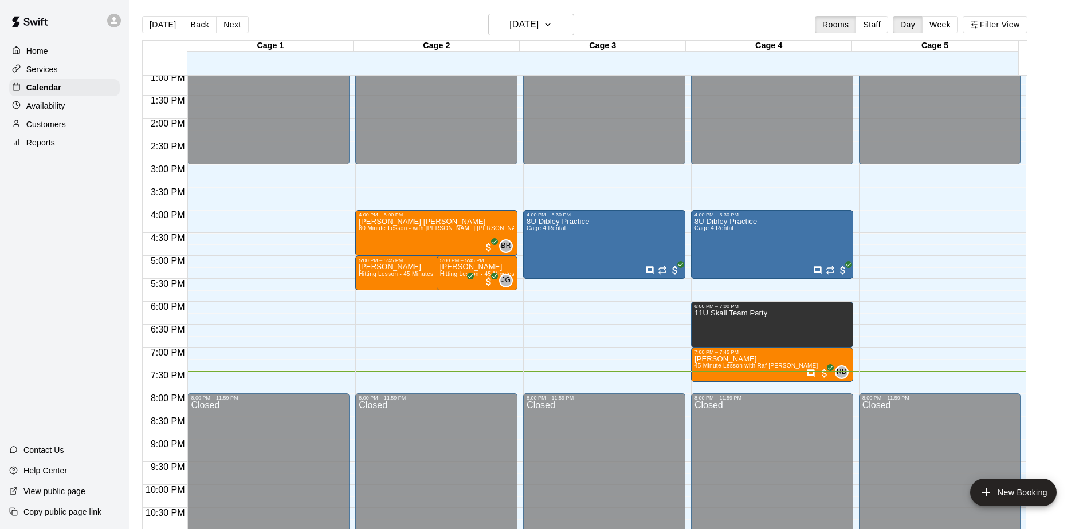
click at [56, 308] on div "Home Services Calendar Availability Customers Reports Contact Us Help Center Vi…" at bounding box center [64, 264] width 129 height 529
drag, startPoint x: 8, startPoint y: 194, endPoint x: 52, endPoint y: 311, distance: 125.5
click at [52, 311] on div "Home Services Calendar Availability Customers Reports Contact Us Help Center Vi…" at bounding box center [64, 264] width 129 height 529
click at [74, 242] on div "Home Services Calendar Availability Customers Reports Contact Us Help Center Vi…" at bounding box center [64, 264] width 129 height 529
click at [62, 243] on div "Home Services Calendar Availability Customers Reports Contact Us Help Center Vi…" at bounding box center [64, 264] width 129 height 529
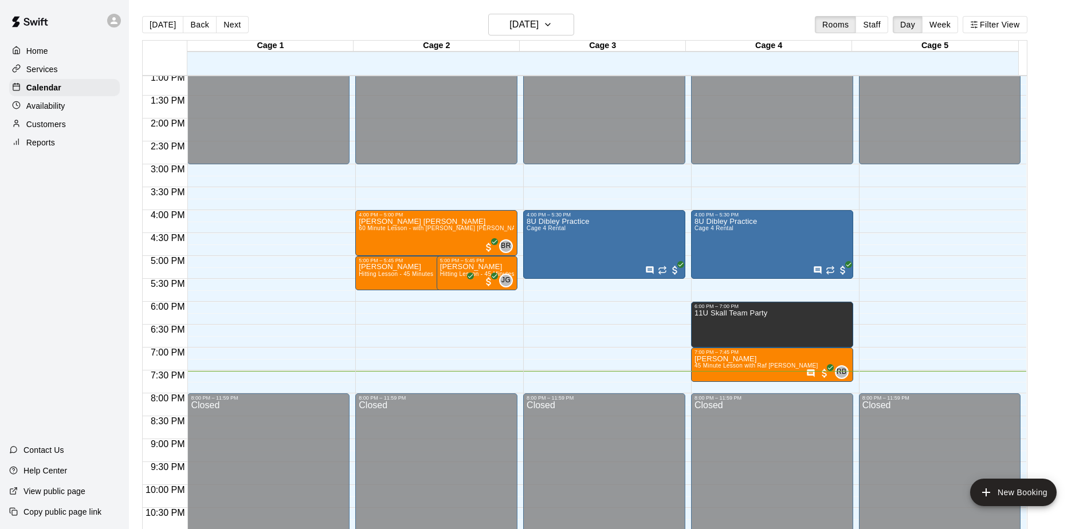
click at [59, 221] on div "Home Services Calendar Availability Customers Reports Contact Us Help Center Vi…" at bounding box center [64, 264] width 129 height 529
click at [64, 224] on div "Home Services Calendar Availability Customers Reports Contact Us Help Center Vi…" at bounding box center [64, 264] width 129 height 529
click at [59, 240] on div "Home Services Calendar Availability Customers Reports Contact Us Help Center Vi…" at bounding box center [64, 264] width 129 height 529
click at [58, 217] on div "Home Services Calendar Availability Customers Reports Contact Us Help Center Vi…" at bounding box center [64, 264] width 129 height 529
click at [67, 272] on div "Home Services Calendar Availability Customers Reports Contact Us Help Center Vi…" at bounding box center [64, 264] width 129 height 529
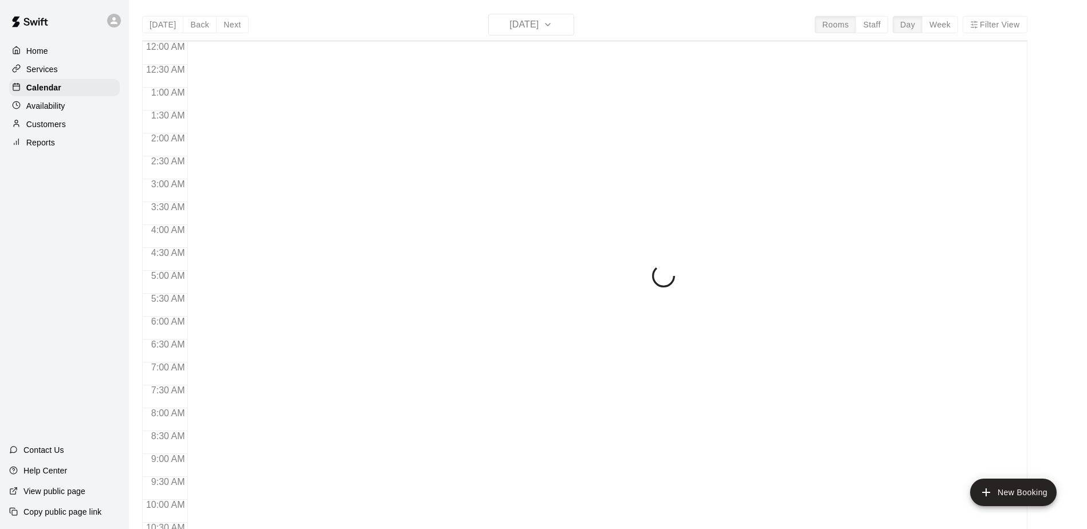
scroll to position [599, 0]
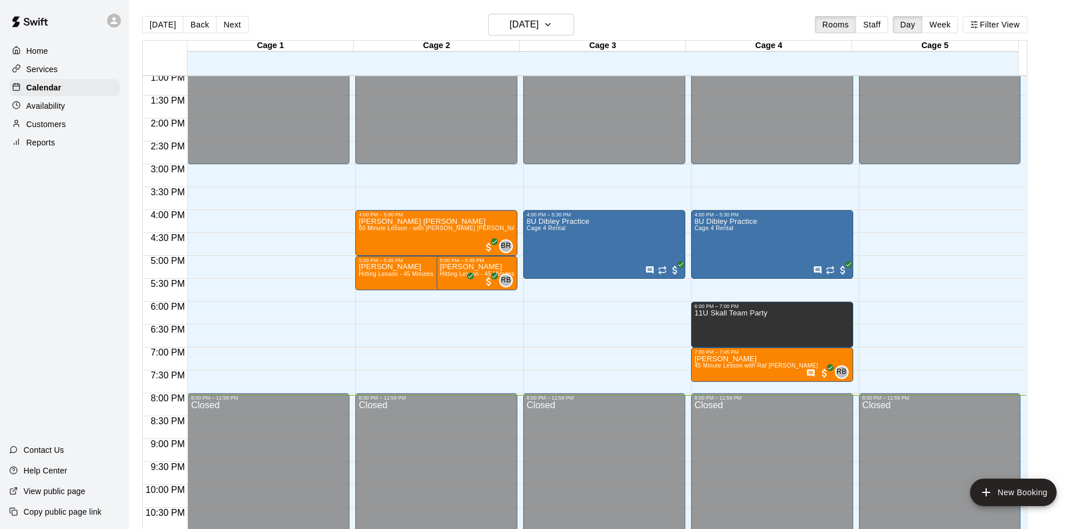
drag, startPoint x: 81, startPoint y: 282, endPoint x: 92, endPoint y: 280, distance: 11.0
click at [82, 282] on div "Home Services Calendar Availability Customers Reports Contact Us Help Center Vi…" at bounding box center [64, 264] width 129 height 529
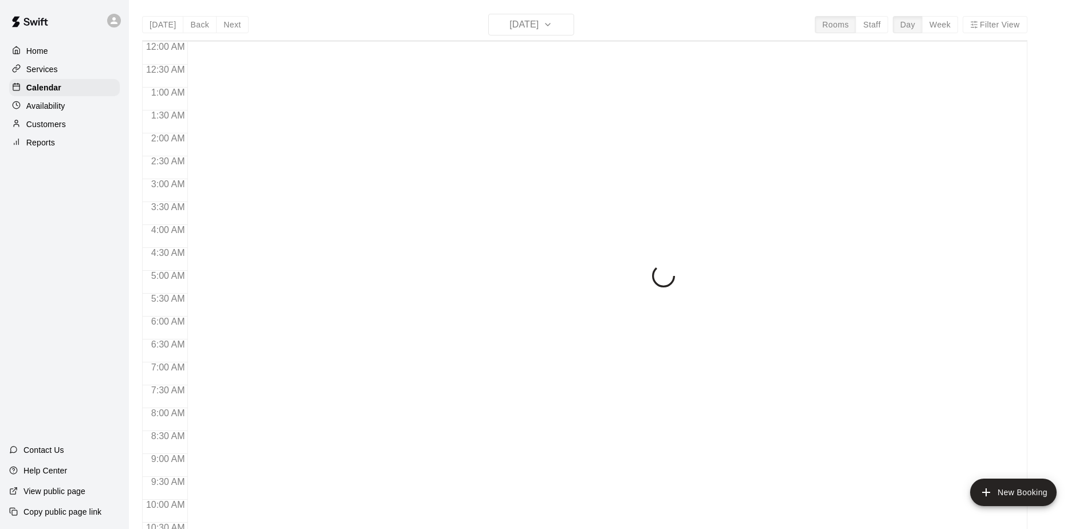
scroll to position [599, 0]
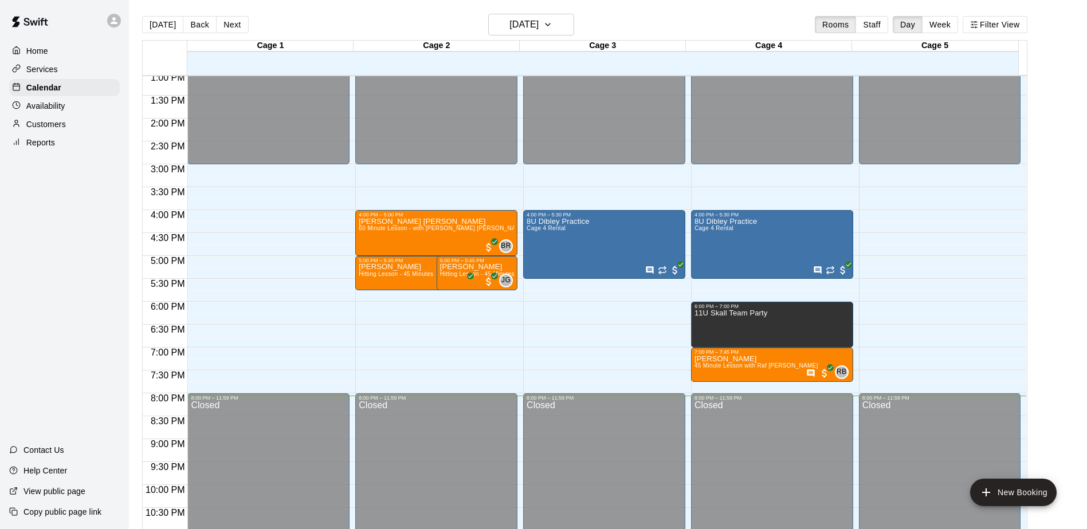
click at [65, 269] on div "Home Services Calendar Availability Customers Reports Contact Us Help Center Vi…" at bounding box center [64, 264] width 129 height 529
